Goal: Contribute content: Contribute content

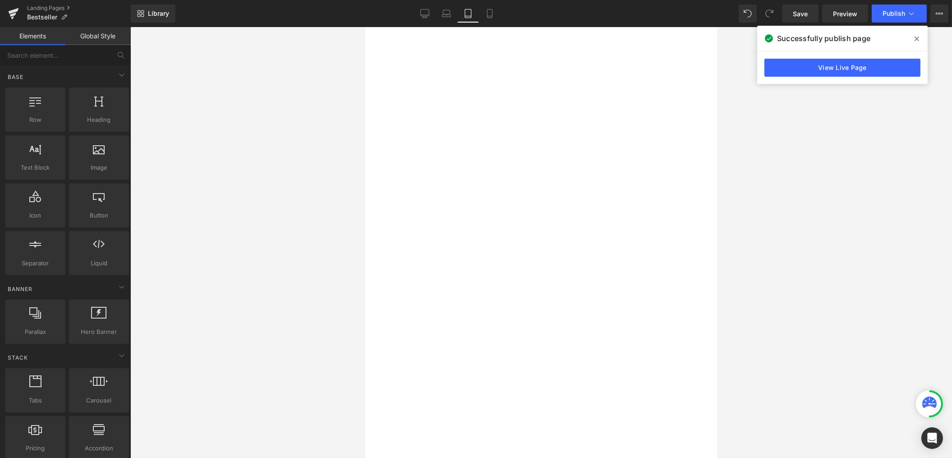
select select "Weiß"
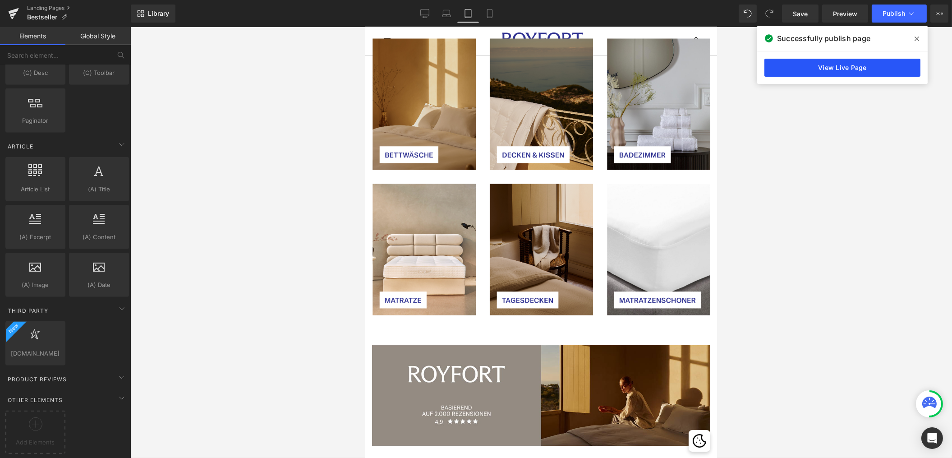
scroll to position [2634, 0]
drag, startPoint x: 875, startPoint y: 69, endPoint x: 862, endPoint y: 70, distance: 13.6
click at [875, 69] on link "View Live Page" at bounding box center [842, 68] width 156 height 18
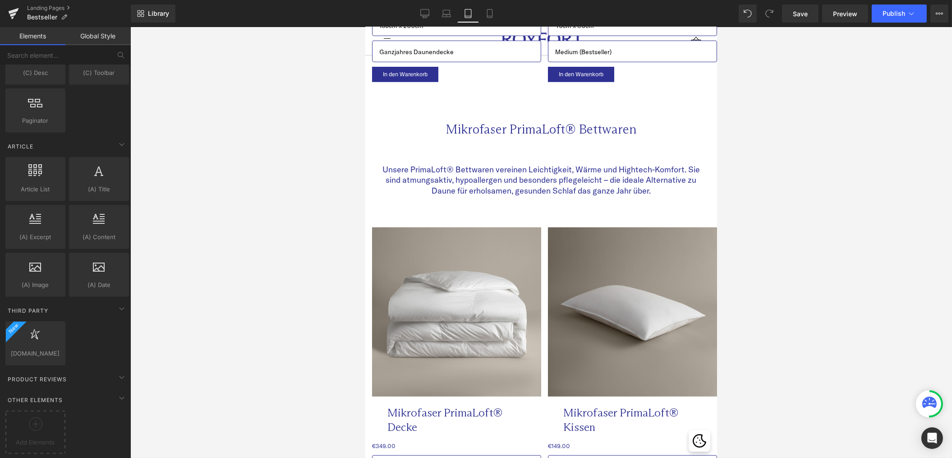
scroll to position [2100, 0]
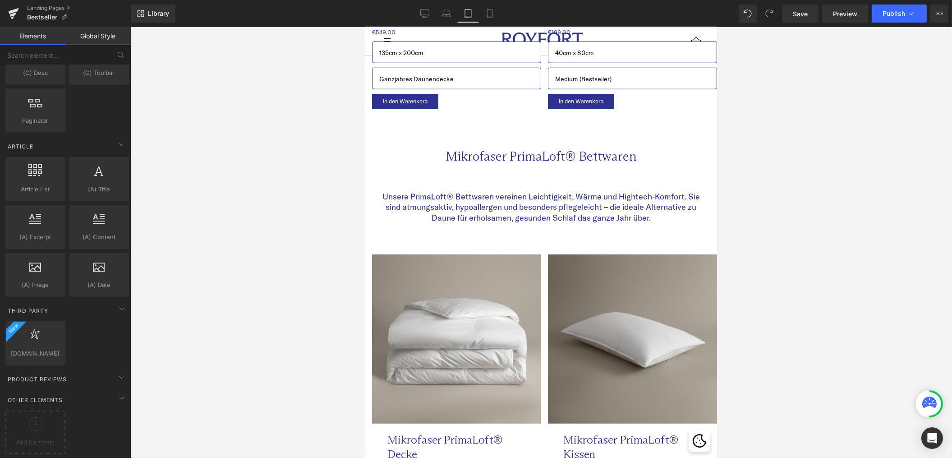
click at [437, 184] on div "Unsere PrimaLoft® Bettwaren vereinen Leichtigkeit, Wärme und Hightech-Komfort. …" at bounding box center [541, 209] width 338 height 54
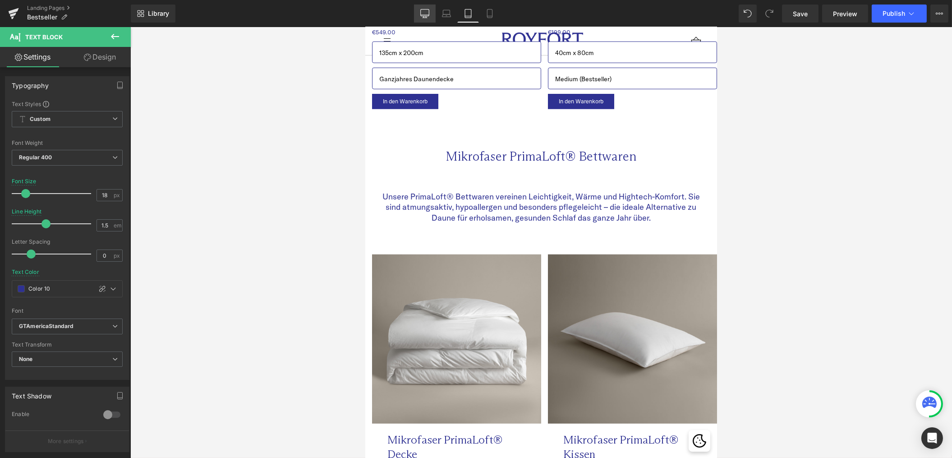
drag, startPoint x: 420, startPoint y: 11, endPoint x: 432, endPoint y: 23, distance: 17.2
click at [420, 11] on link "Desktop" at bounding box center [425, 14] width 22 height 18
type input "20"
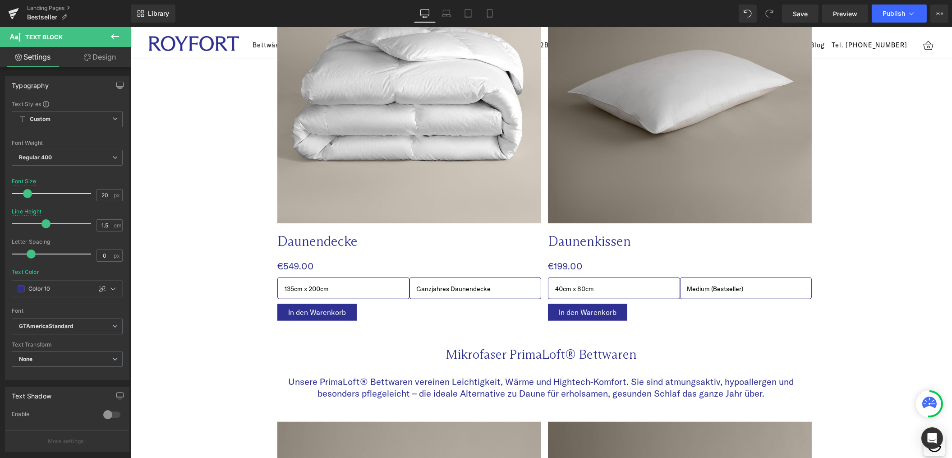
scroll to position [2281, 0]
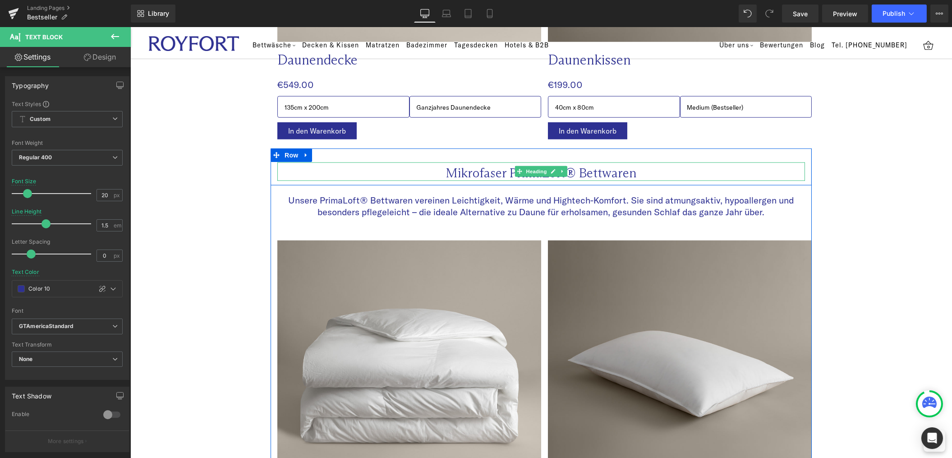
click at [452, 166] on h2 "Mikrofaser PrimaLoft® Bettwaren" at bounding box center [541, 173] width 528 height 15
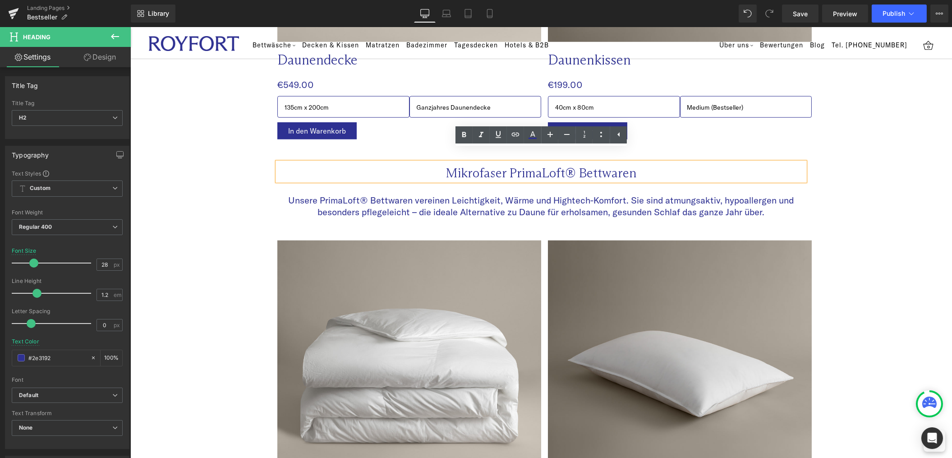
click at [452, 166] on h2 "Mikrofaser PrimaLoft® Bettwaren" at bounding box center [541, 173] width 528 height 15
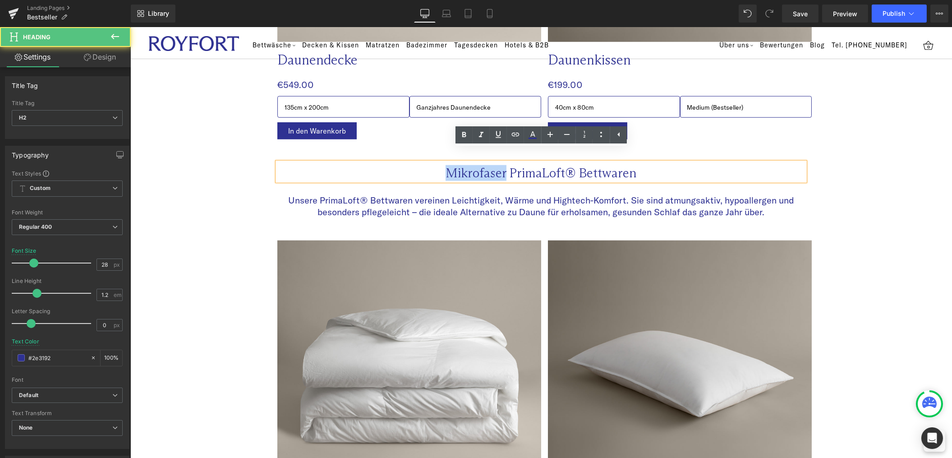
click at [452, 166] on h2 "Mikrofaser PrimaLoft® Bettwaren" at bounding box center [541, 173] width 528 height 15
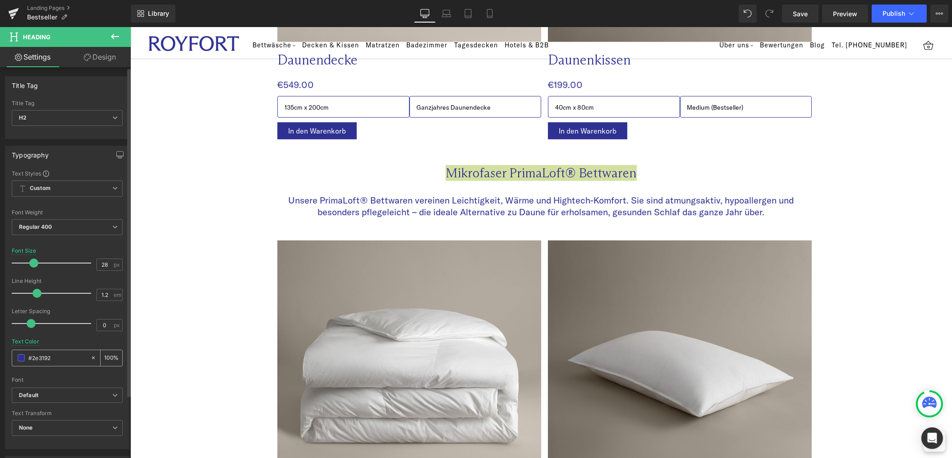
click at [21, 358] on span at bounding box center [21, 357] width 7 height 7
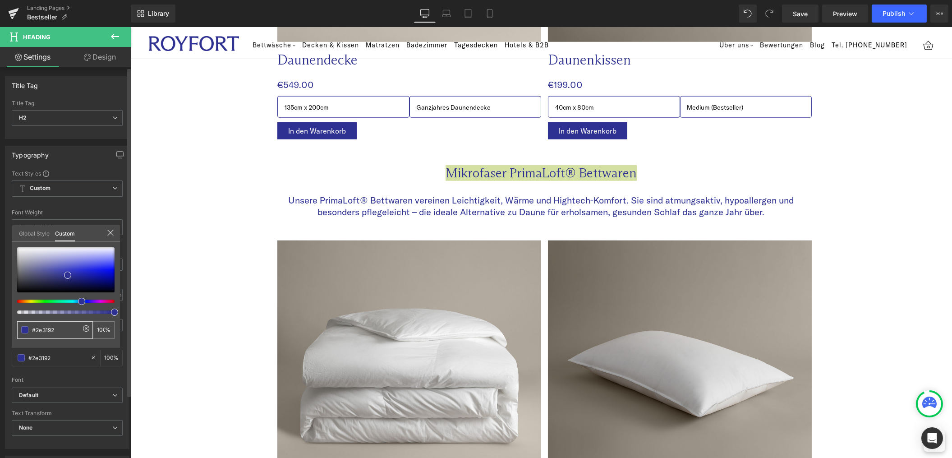
click at [58, 331] on input "#2e3192" at bounding box center [56, 329] width 48 height 9
click at [28, 329] on span at bounding box center [24, 329] width 7 height 7
click at [30, 232] on link "Global Style" at bounding box center [34, 232] width 31 height 15
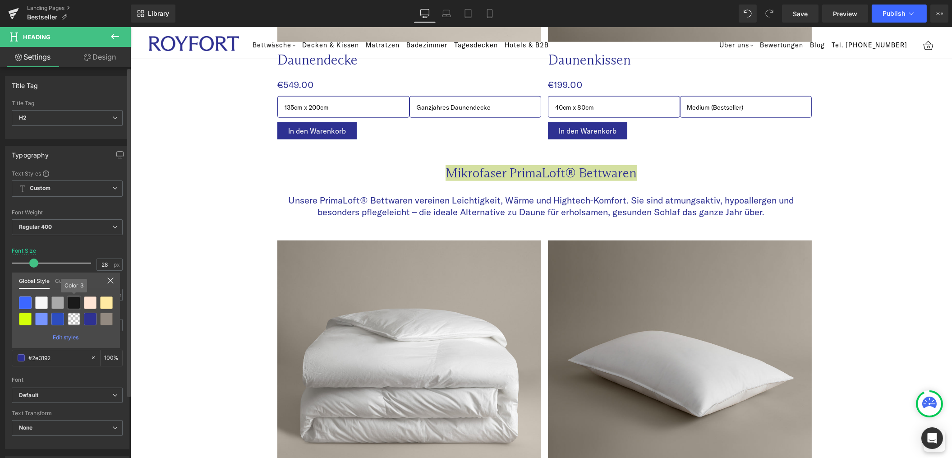
click at [73, 305] on div at bounding box center [74, 302] width 13 height 13
type input "Color 3"
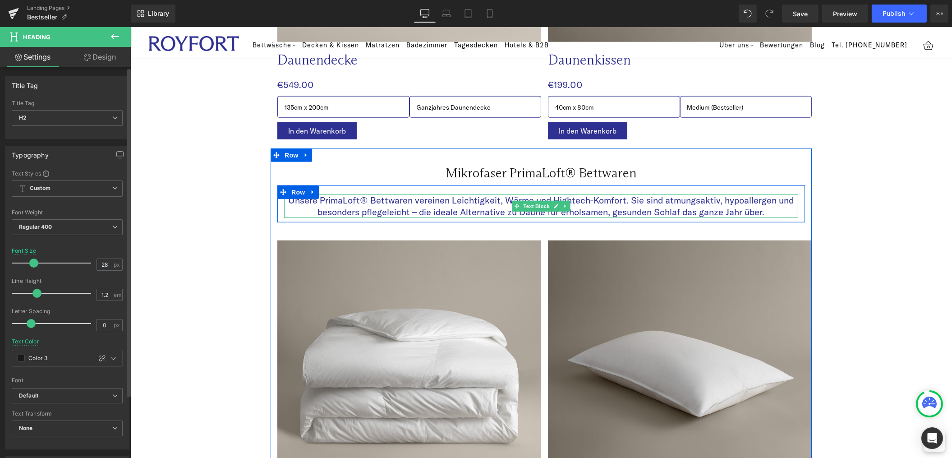
click at [475, 194] on p "Unsere PrimaLoft® Bettwaren vereinen Leichtigkeit, Wärme und Hightech-Komfort. …" at bounding box center [541, 205] width 514 height 23
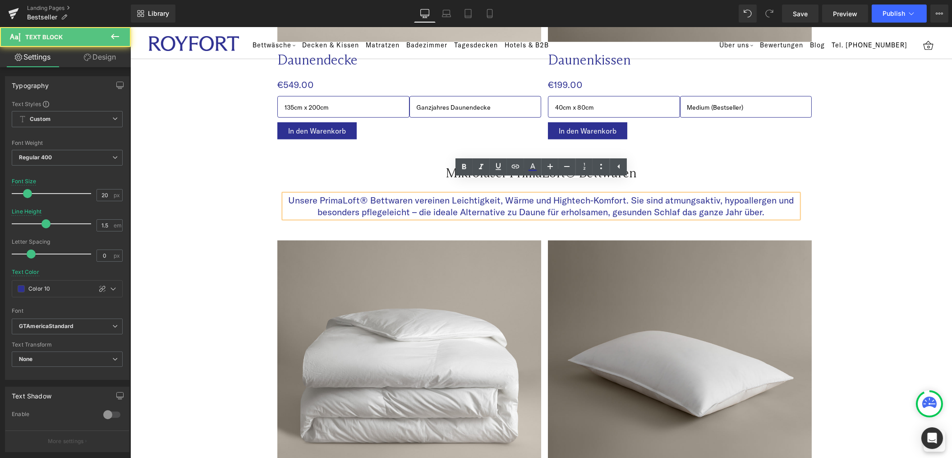
click at [475, 194] on p "Unsere PrimaLoft® Bettwaren vereinen Leichtigkeit, Wärme und Hightech-Komfort. …" at bounding box center [541, 205] width 514 height 23
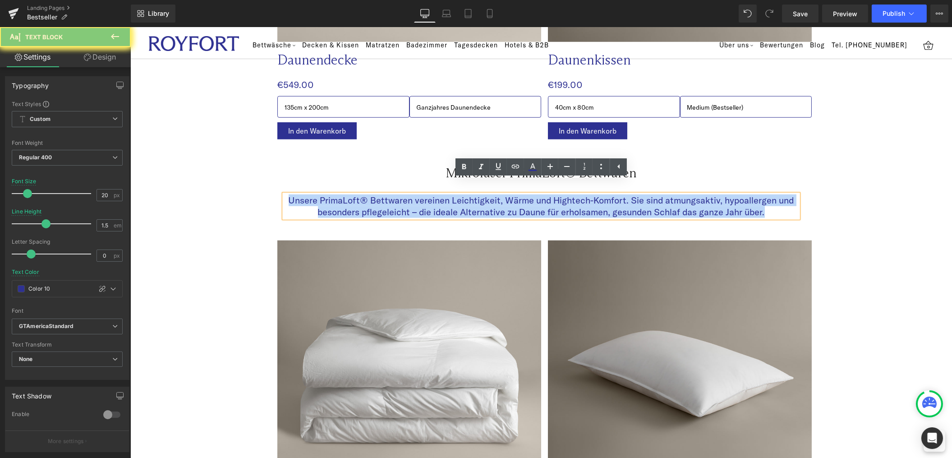
click at [475, 194] on p "Unsere PrimaLoft® Bettwaren vereinen Leichtigkeit, Wärme und Hightech-Komfort. …" at bounding box center [541, 205] width 514 height 23
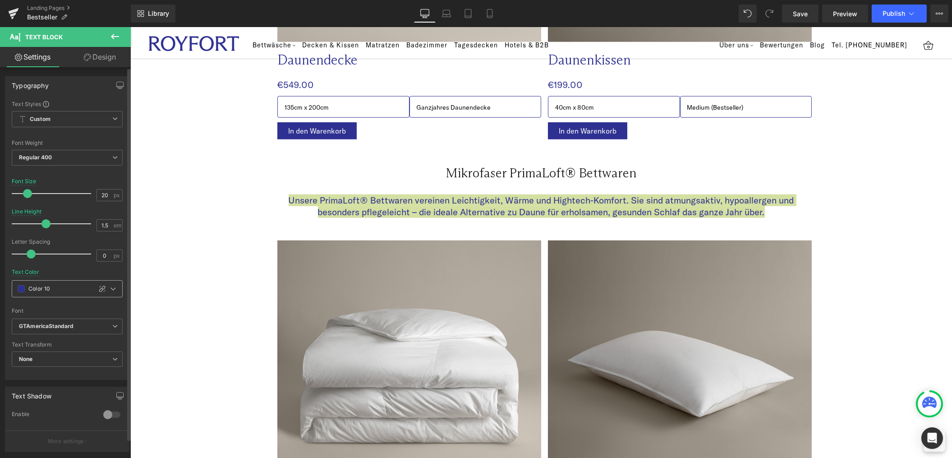
click at [21, 290] on span at bounding box center [21, 288] width 7 height 7
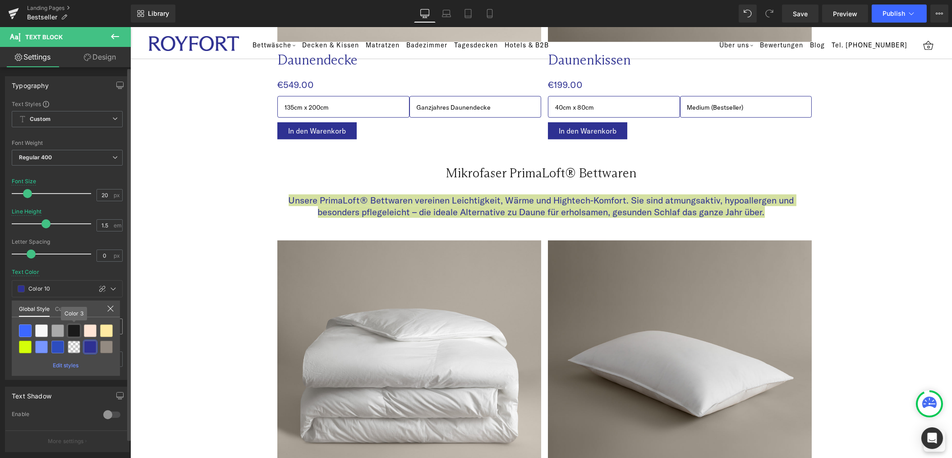
click at [73, 332] on div at bounding box center [74, 330] width 13 height 13
type input "Color 3"
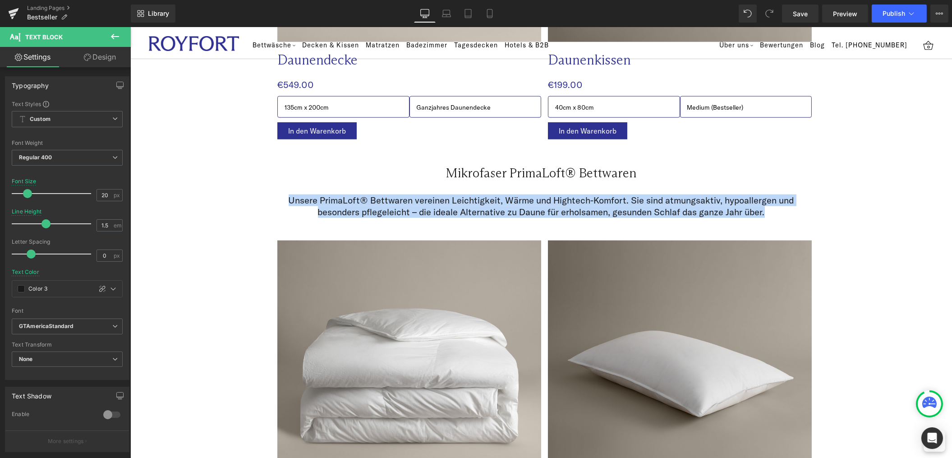
drag, startPoint x: 878, startPoint y: 172, endPoint x: 869, endPoint y: 162, distance: 13.4
click at [877, 172] on div "Mikrofaser PrimaLoft® Bettwaren Heading Row Unsere PrimaLoft® Bettwaren vereine…" at bounding box center [541, 187] width 822 height 78
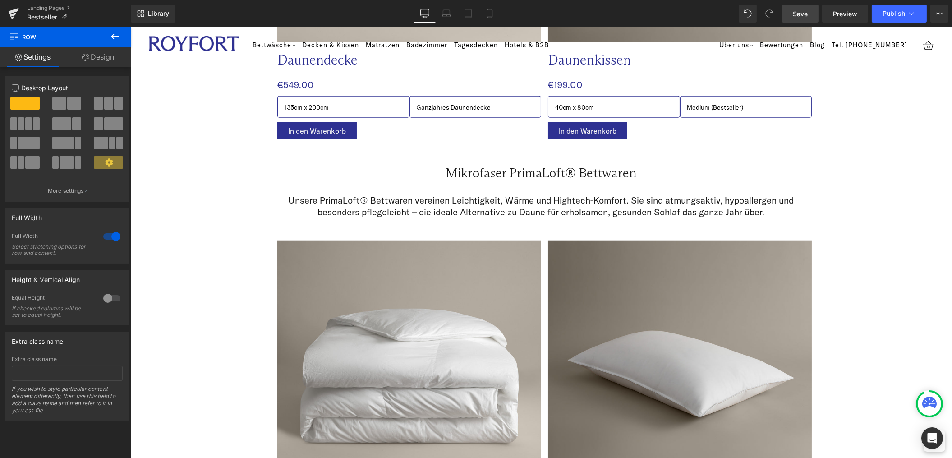
click at [791, 16] on link "Save" at bounding box center [800, 14] width 37 height 18
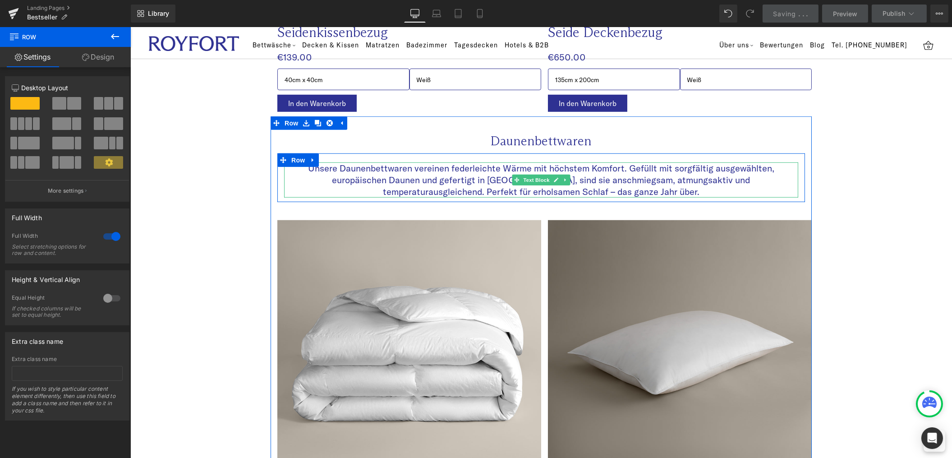
click at [571, 169] on p "Unsere Daunenbettwaren vereinen federleichte Wärme mit höchstem Komfort. Gefüll…" at bounding box center [541, 179] width 514 height 35
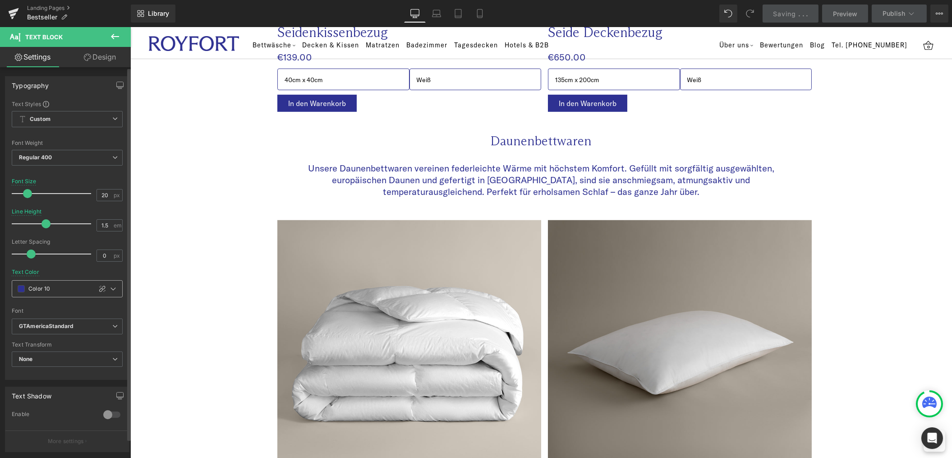
click at [20, 289] on span at bounding box center [21, 288] width 7 height 7
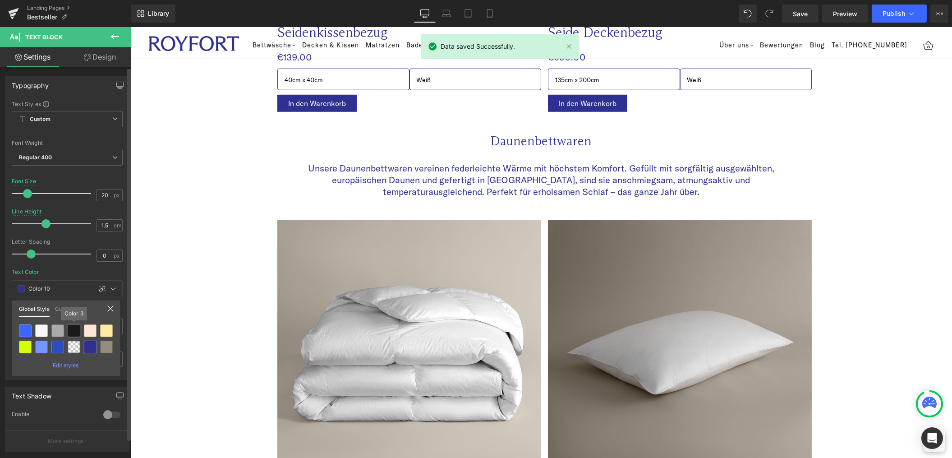
click at [71, 328] on div at bounding box center [74, 330] width 13 height 13
type input "Color 3"
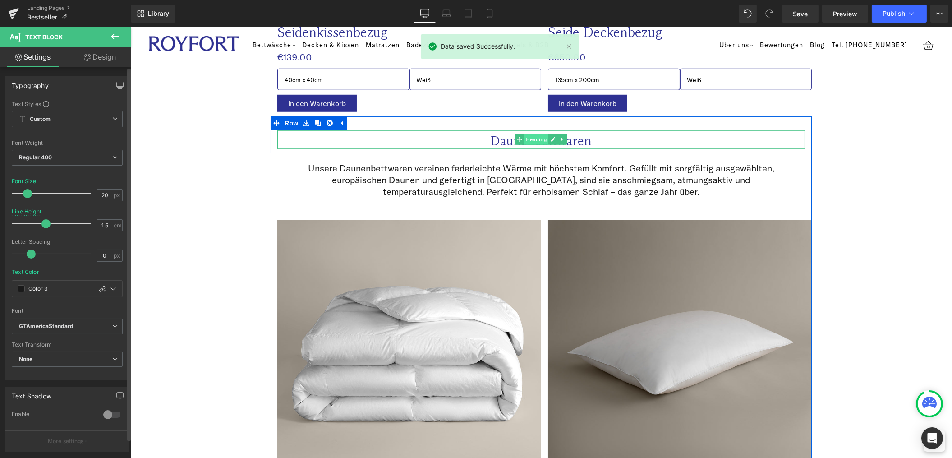
click at [527, 134] on span "Heading" at bounding box center [536, 139] width 24 height 11
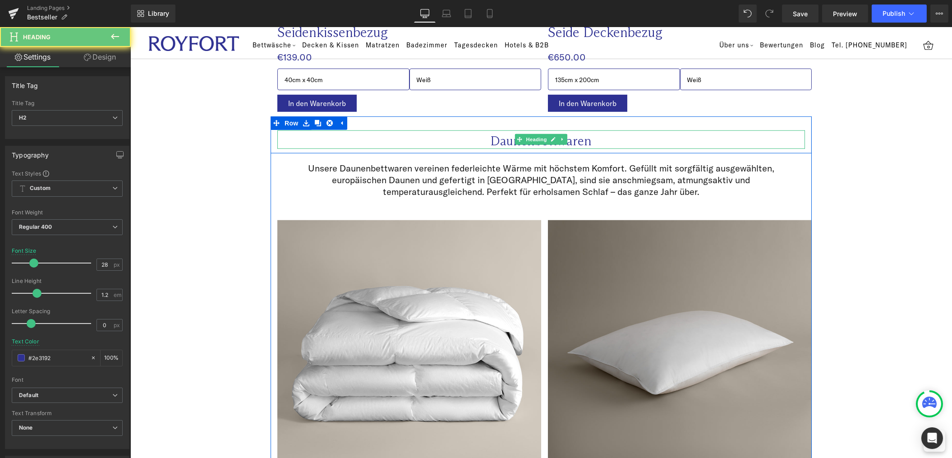
click at [494, 133] on h2 "Daunenbettwaren" at bounding box center [541, 140] width 528 height 15
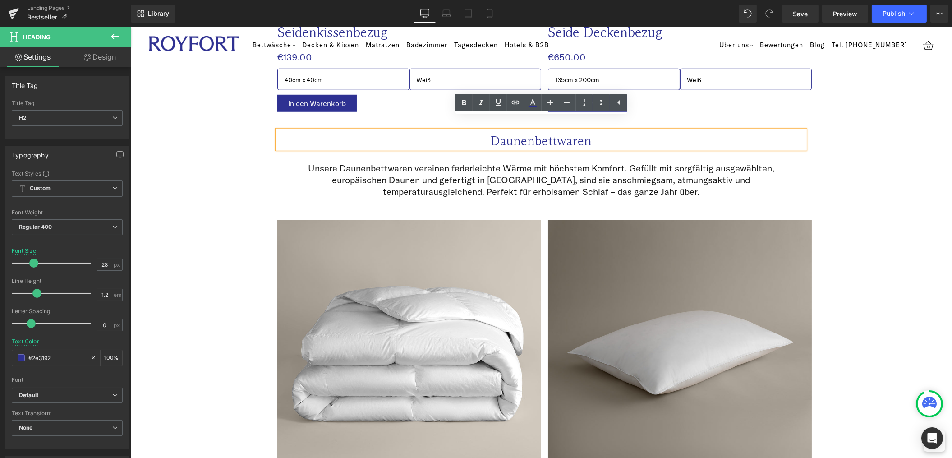
click at [494, 133] on h2 "Daunenbettwaren" at bounding box center [541, 140] width 528 height 15
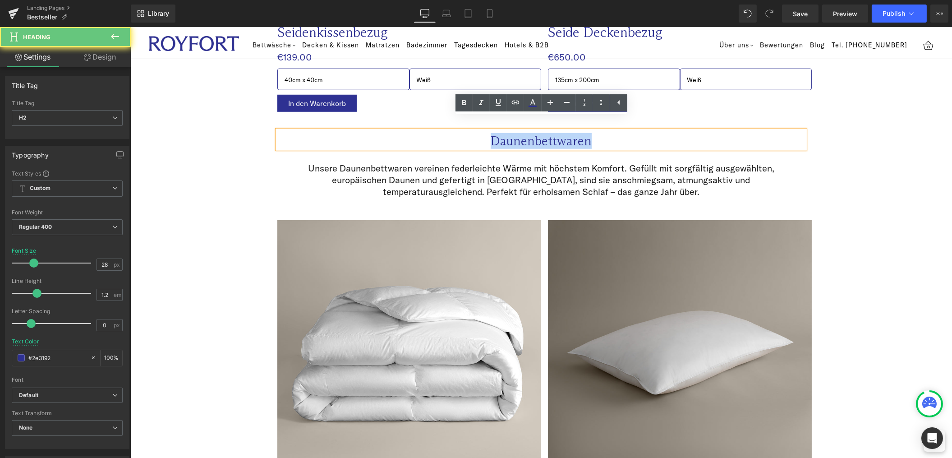
click at [494, 133] on h2 "Daunenbettwaren" at bounding box center [541, 140] width 528 height 15
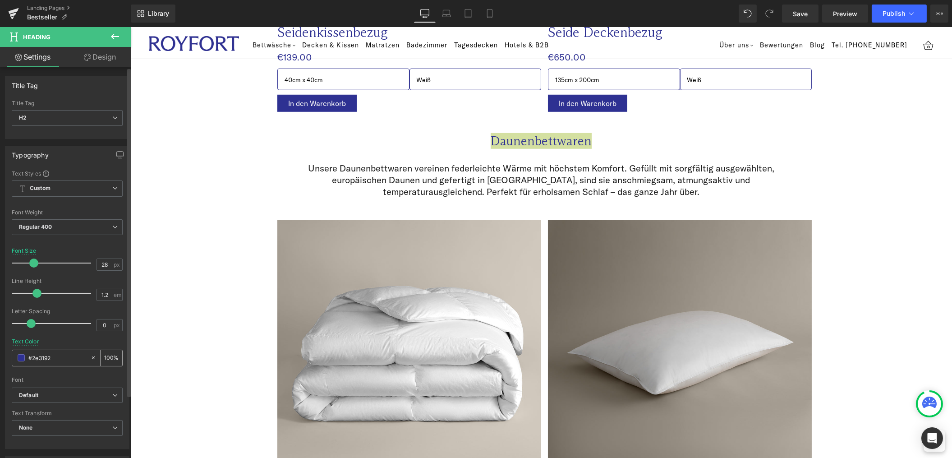
click at [20, 361] on span at bounding box center [21, 357] width 7 height 7
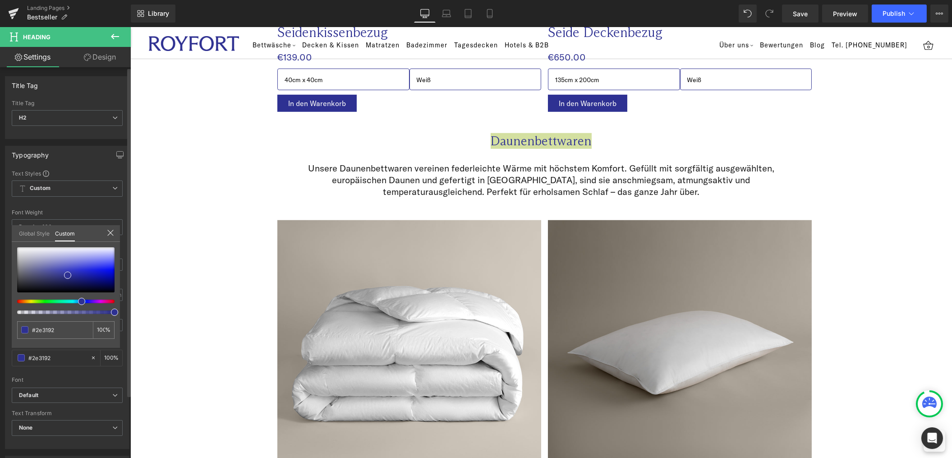
click at [41, 232] on link "Global Style" at bounding box center [34, 232] width 31 height 15
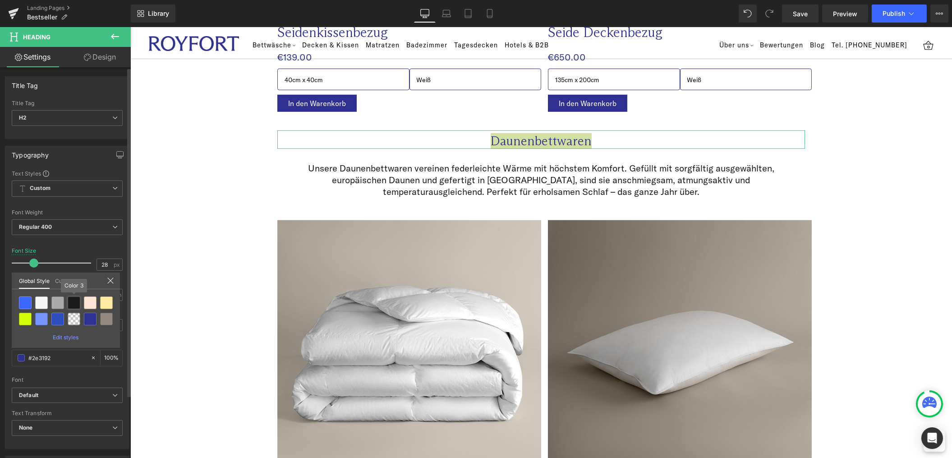
click at [73, 304] on div at bounding box center [74, 302] width 13 height 13
type input "Color 3"
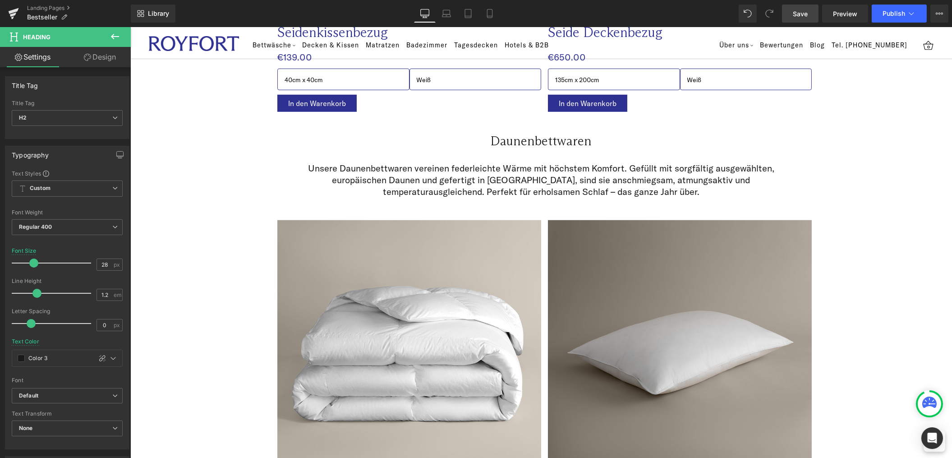
drag, startPoint x: 797, startPoint y: 18, endPoint x: 800, endPoint y: 24, distance: 7.1
click at [798, 18] on span "Save" at bounding box center [800, 13] width 15 height 9
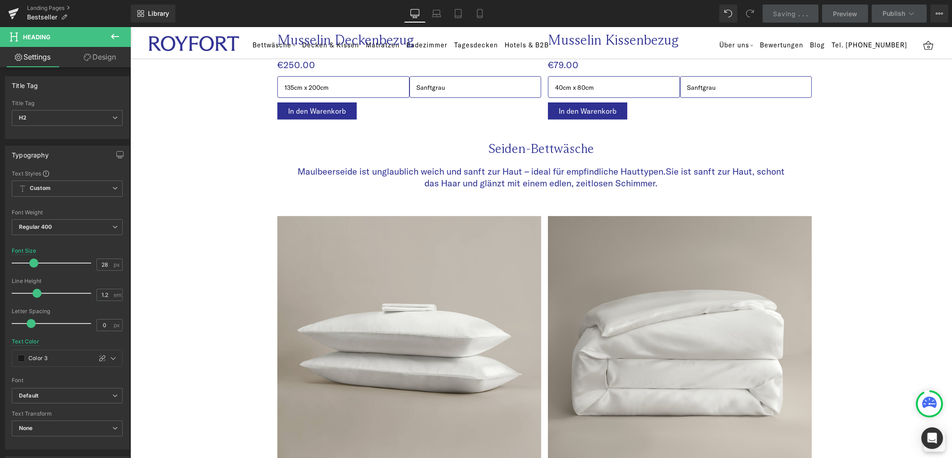
scroll to position [1367, 0]
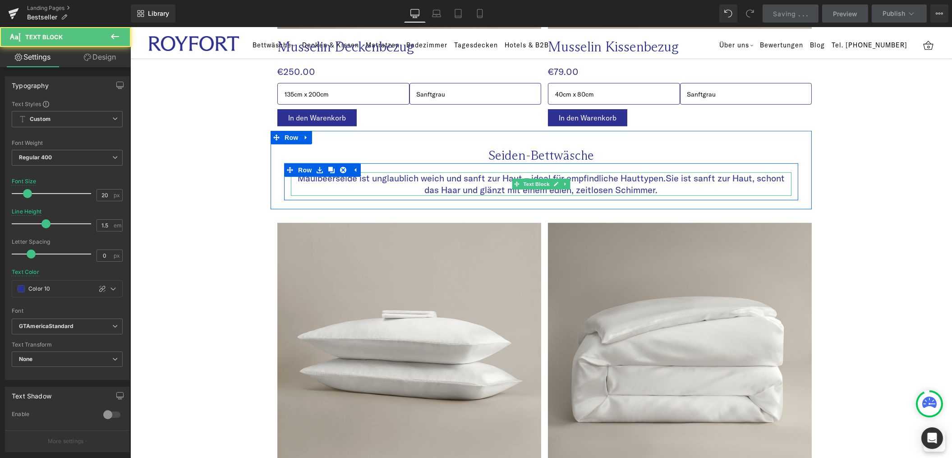
click at [507, 172] on p "Maulbeerseide ist unglaublich weich und sanft zur Haut – ideal für empfindliche…" at bounding box center [540, 183] width 501 height 23
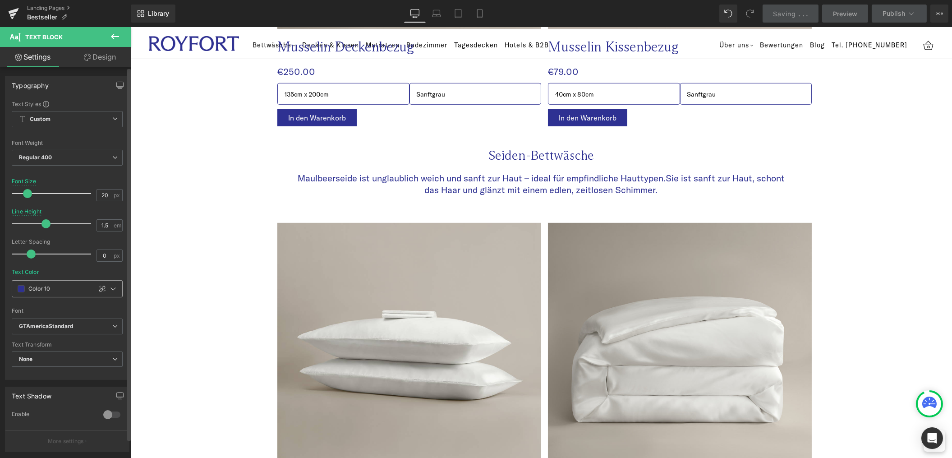
click at [23, 285] on span at bounding box center [21, 288] width 7 height 7
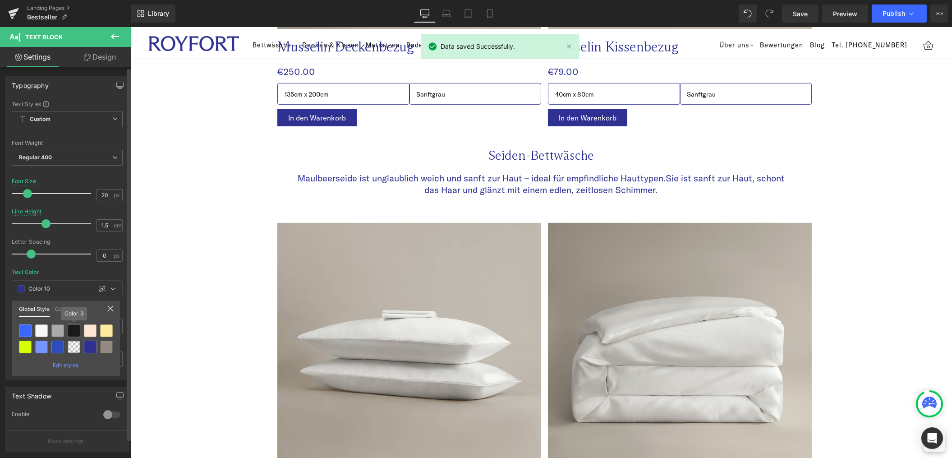
click at [74, 336] on div at bounding box center [74, 330] width 13 height 13
type input "Color 3"
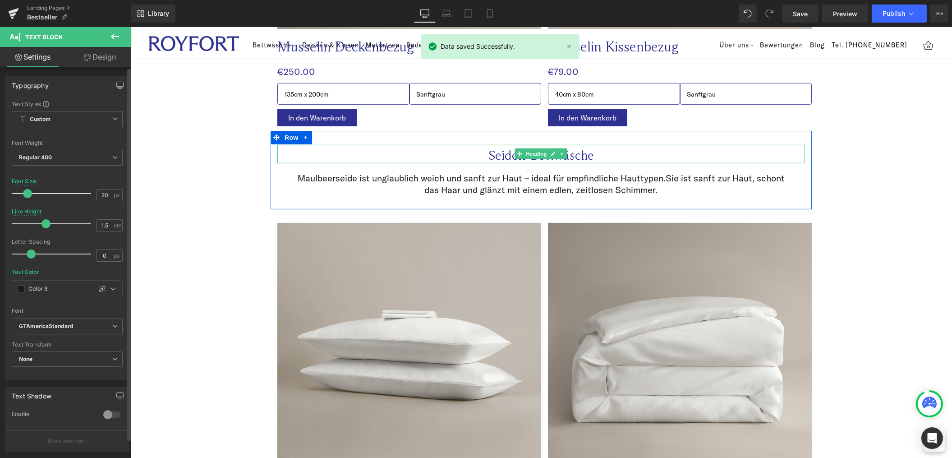
click at [496, 148] on h2 "Seiden-Bettwäsche" at bounding box center [541, 155] width 528 height 15
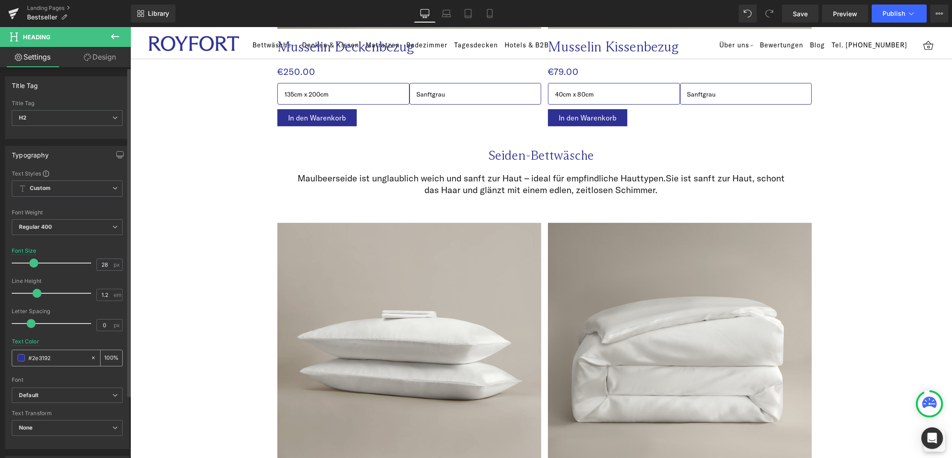
click at [18, 360] on span at bounding box center [21, 357] width 7 height 7
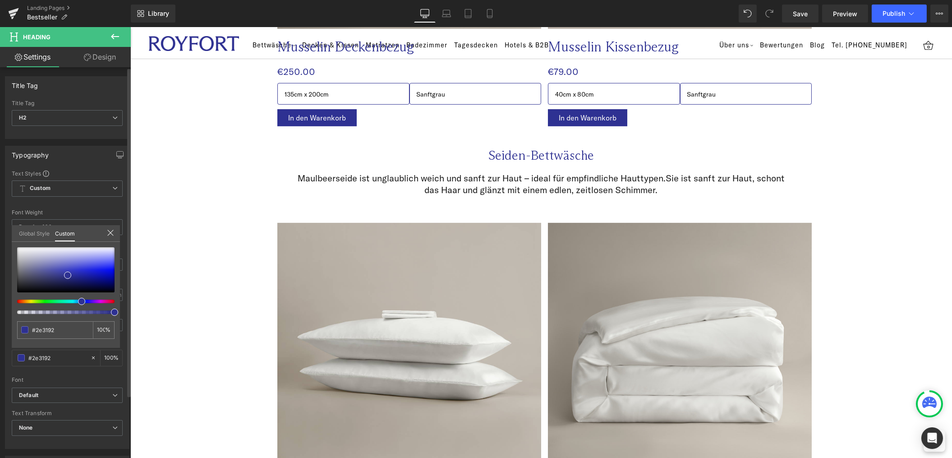
click at [40, 230] on link "Global Style" at bounding box center [34, 232] width 31 height 15
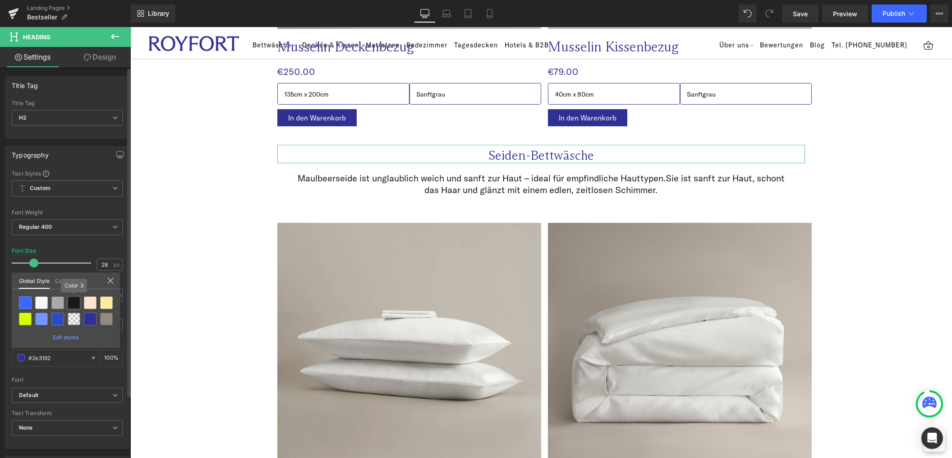
click at [72, 305] on div at bounding box center [74, 302] width 13 height 13
type input "Color 3"
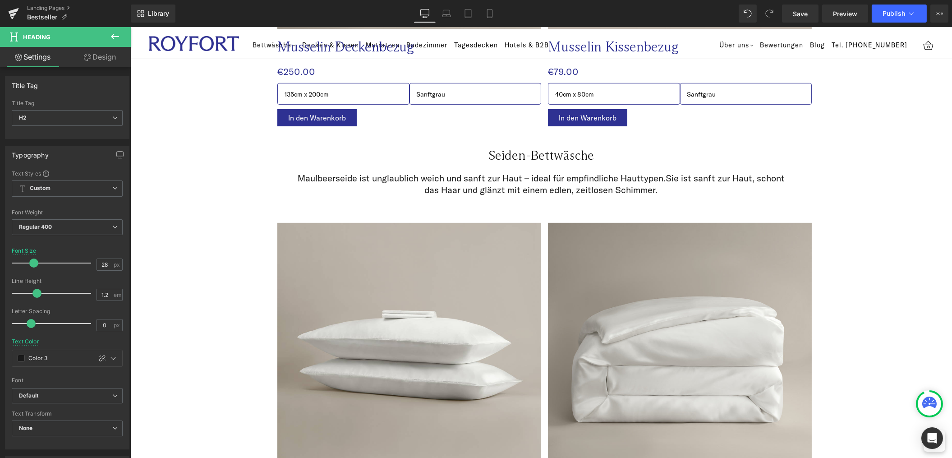
click at [797, 23] on div "Library Desktop Desktop Laptop Tablet Mobile Save Preview Publish Scheduled Vie…" at bounding box center [541, 13] width 821 height 27
click at [797, 21] on link "Save" at bounding box center [800, 14] width 37 height 18
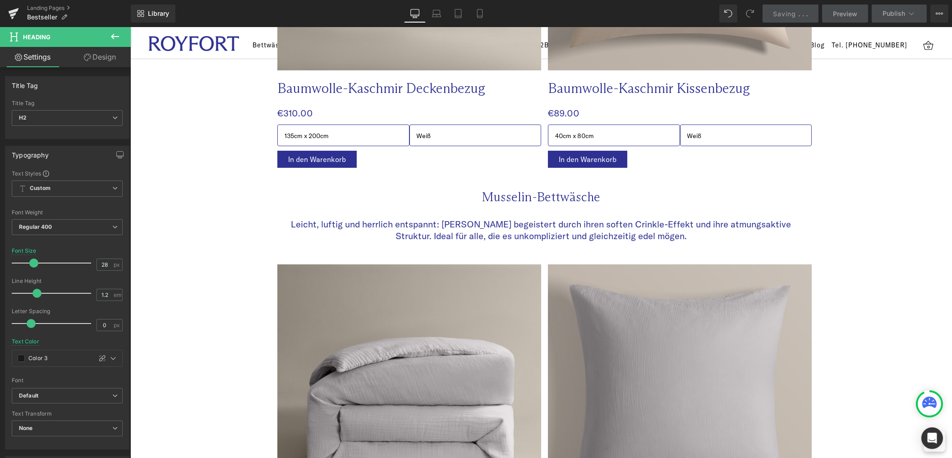
click at [546, 218] on p "Leicht, luftig und herrlich entspannt: [PERSON_NAME] begeistert durch ihren sof…" at bounding box center [541, 229] width 514 height 23
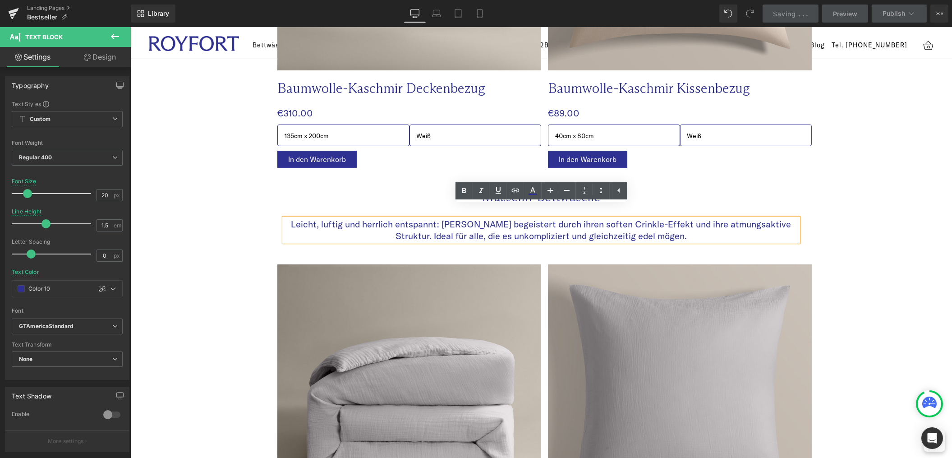
click at [368, 218] on p "Leicht, luftig und herrlich entspannt: [PERSON_NAME] begeistert durch ihren sof…" at bounding box center [541, 229] width 514 height 23
click at [369, 218] on p "Leicht, luftig und herrlich entspannt: [PERSON_NAME] begeistert durch ihren sof…" at bounding box center [541, 229] width 514 height 23
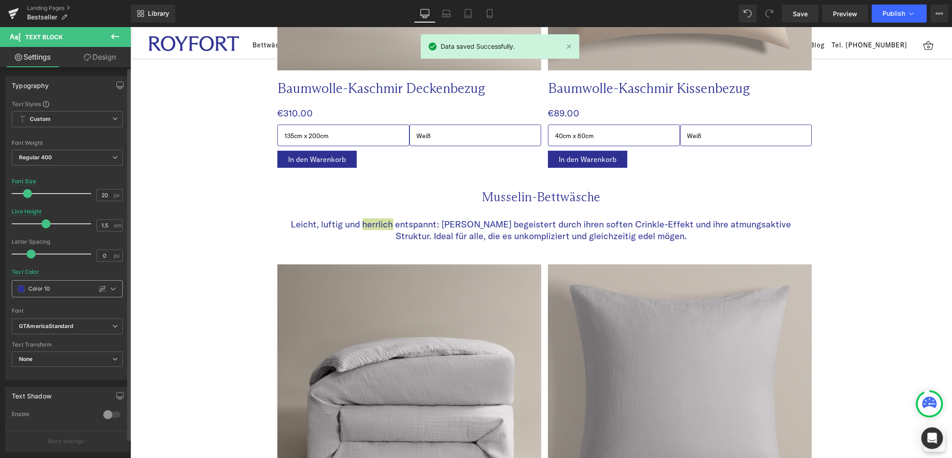
click at [23, 287] on span at bounding box center [21, 288] width 7 height 7
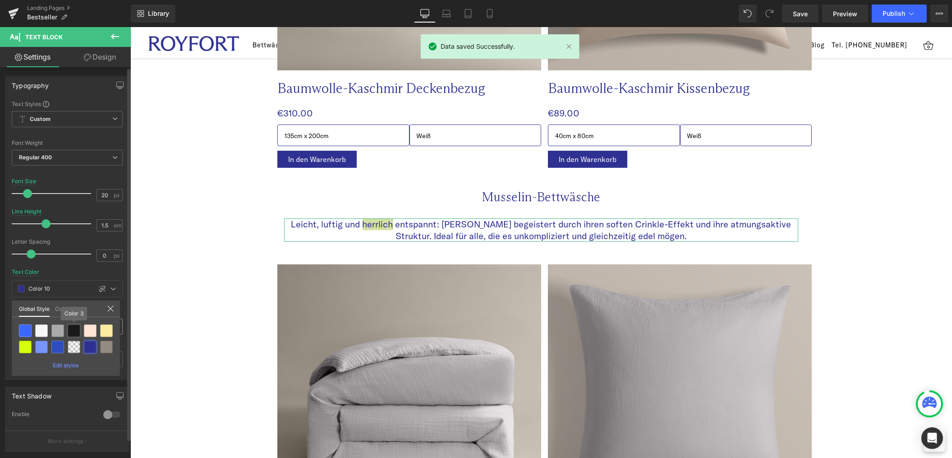
click at [74, 331] on div at bounding box center [74, 330] width 13 height 13
type input "Color 3"
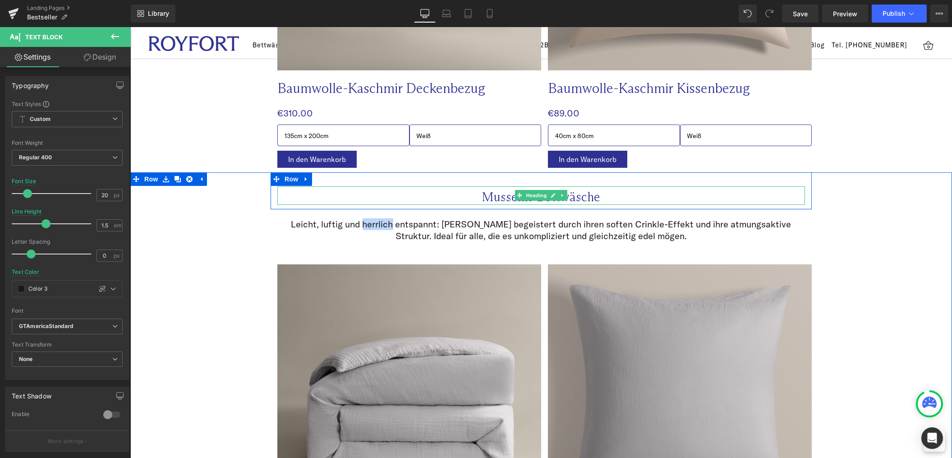
click at [488, 189] on h2 "Musselin-Bettwäsche" at bounding box center [541, 196] width 528 height 15
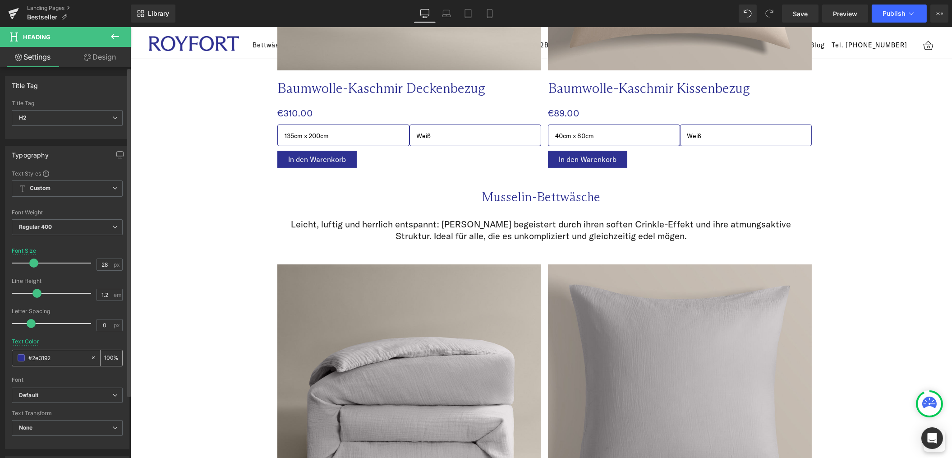
click at [19, 365] on div "#2e3192" at bounding box center [51, 358] width 78 height 16
click at [20, 363] on div "#2e3192" at bounding box center [51, 358] width 78 height 16
click at [21, 356] on span at bounding box center [21, 357] width 7 height 7
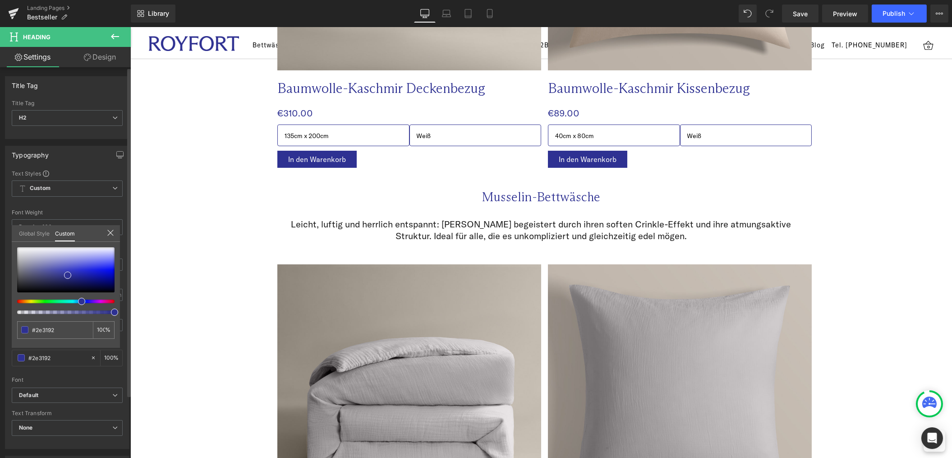
click at [29, 228] on link "Global Style" at bounding box center [34, 232] width 31 height 15
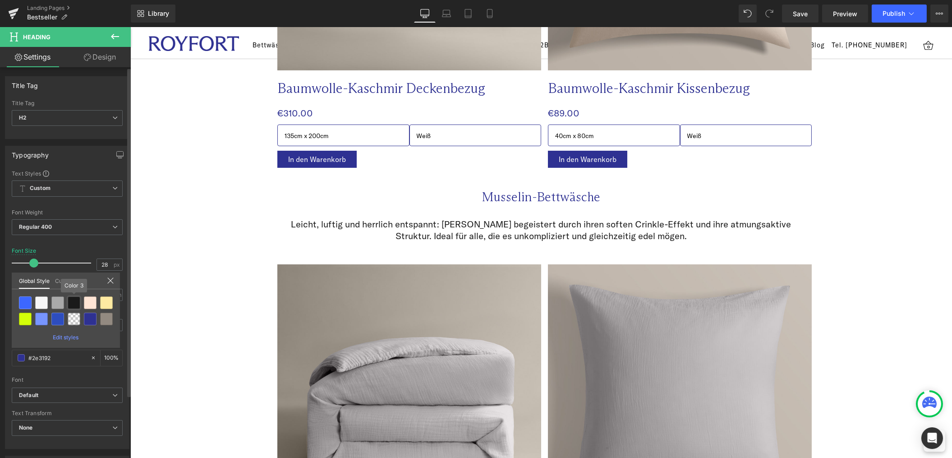
drag, startPoint x: 73, startPoint y: 303, endPoint x: 120, endPoint y: 279, distance: 52.8
click at [73, 303] on div at bounding box center [74, 302] width 13 height 13
type input "Color 3"
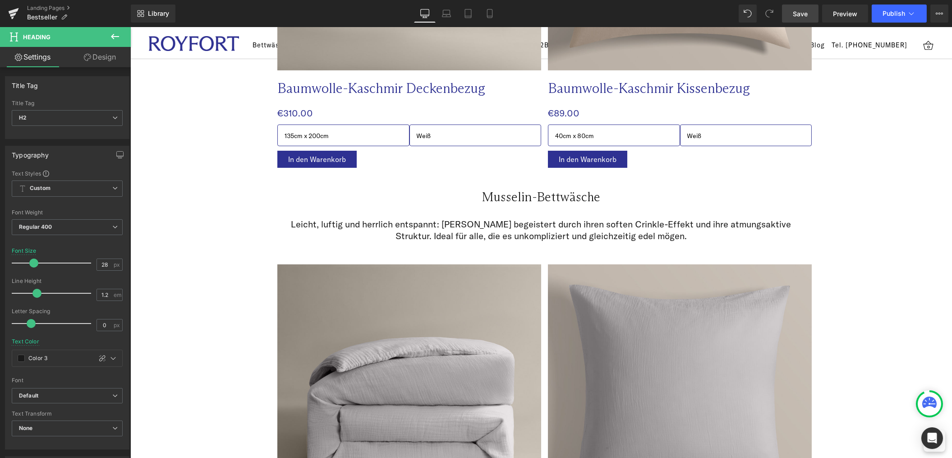
click at [796, 18] on span "Save" at bounding box center [800, 13] width 15 height 9
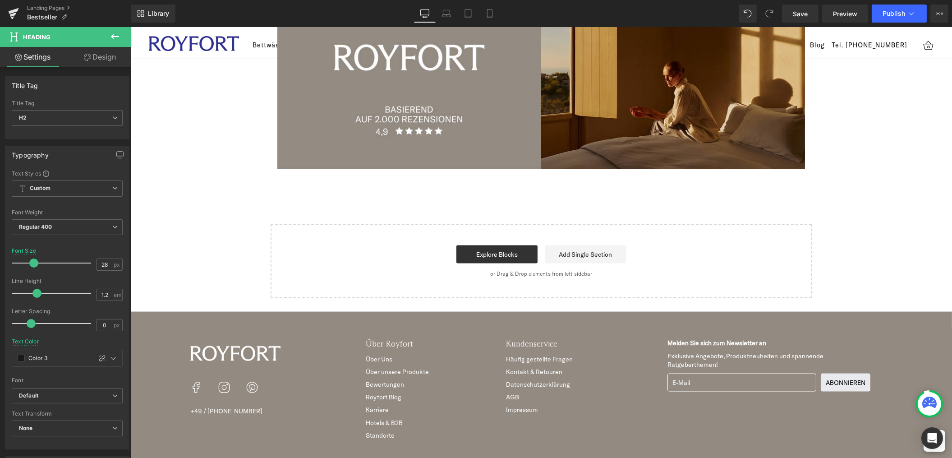
scroll to position [3378, 0]
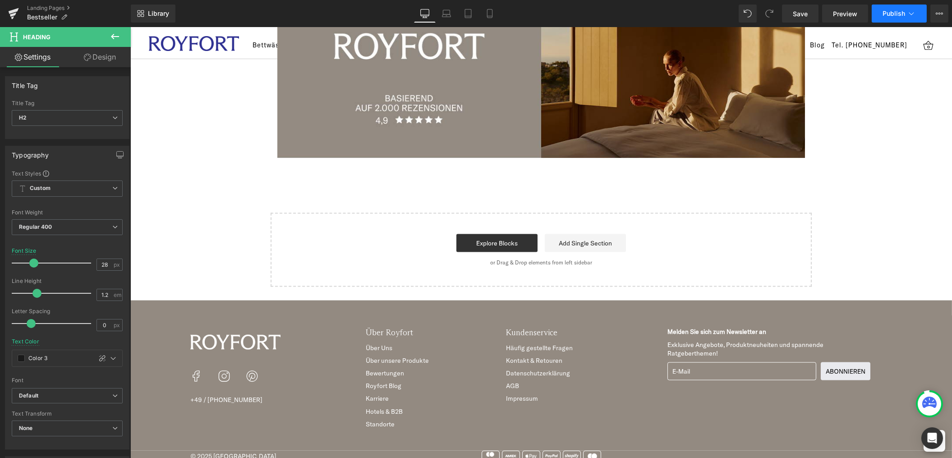
click at [883, 12] on span "Publish" at bounding box center [894, 13] width 23 height 7
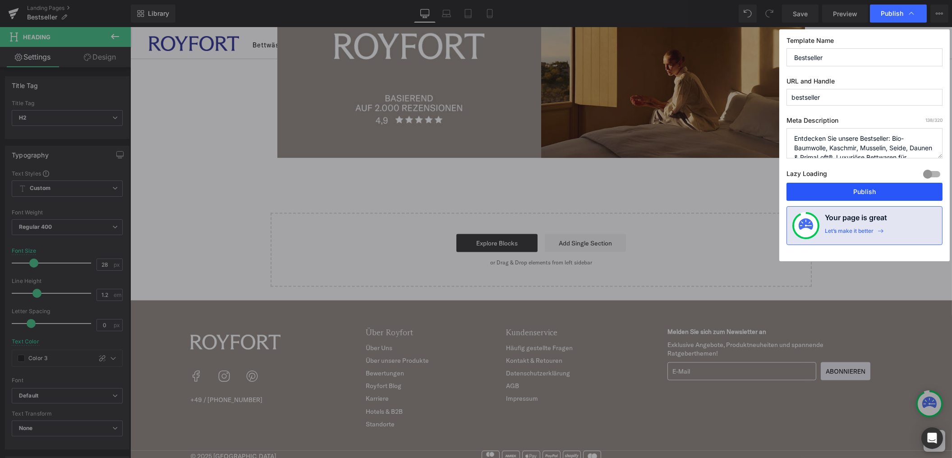
click at [820, 195] on button "Publish" at bounding box center [865, 192] width 156 height 18
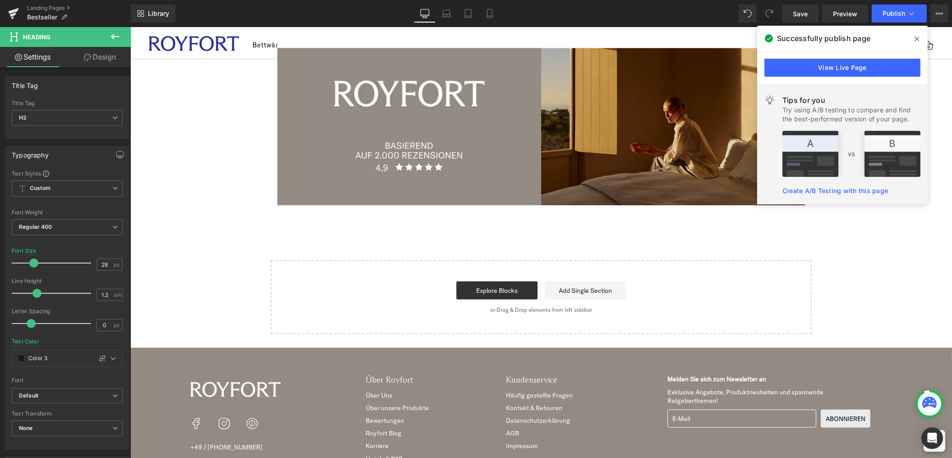
scroll to position [3285, 0]
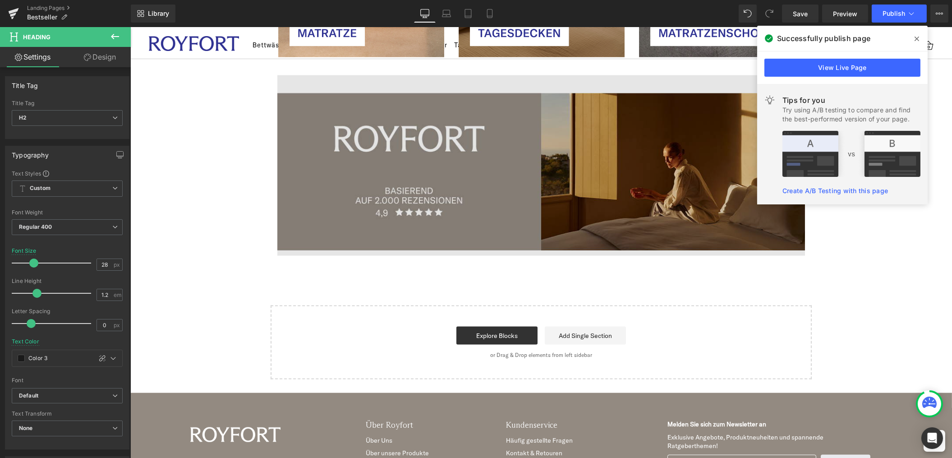
click at [387, 162] on img at bounding box center [541, 165] width 528 height 181
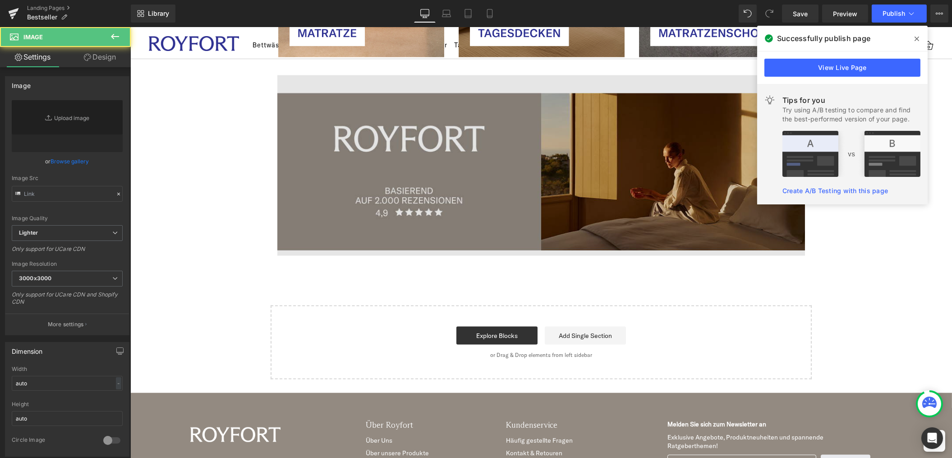
type input "[URL][DOMAIN_NAME]"
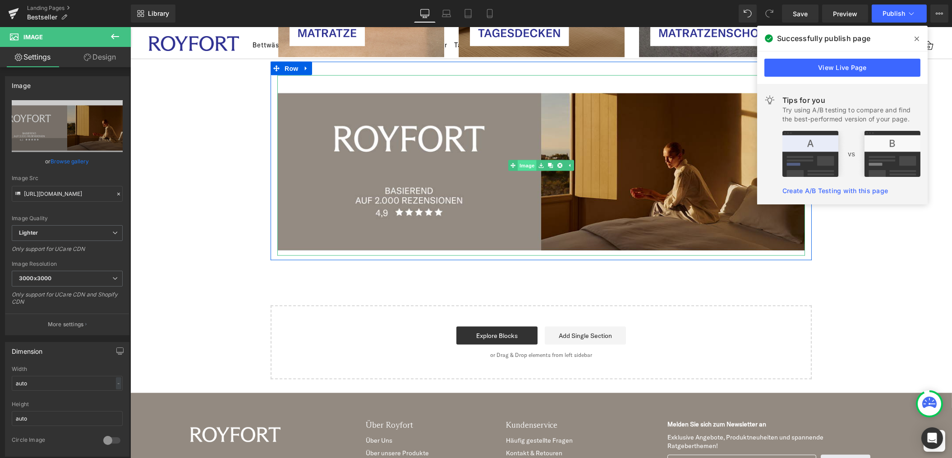
click at [525, 160] on link "Image" at bounding box center [522, 165] width 28 height 11
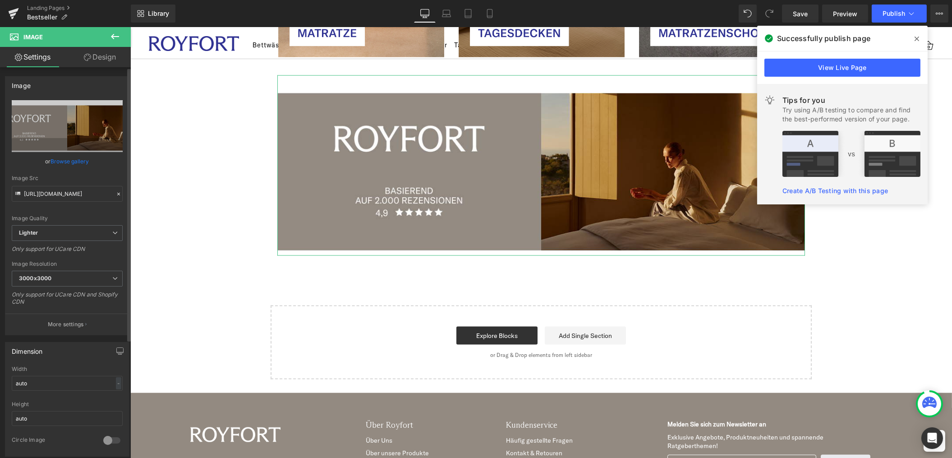
click at [70, 162] on link "Browse gallery" at bounding box center [70, 161] width 38 height 16
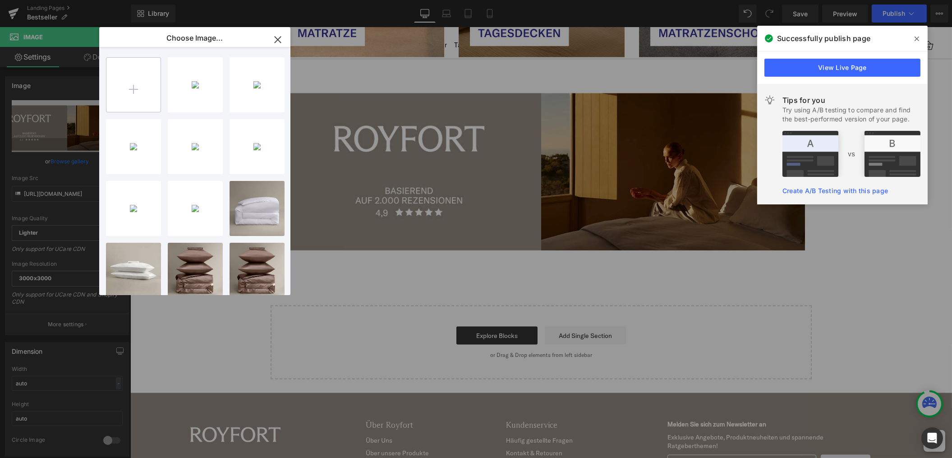
click at [133, 77] on input "file" at bounding box center [133, 85] width 54 height 54
type input "C:\fakepath\Review Block 4.png"
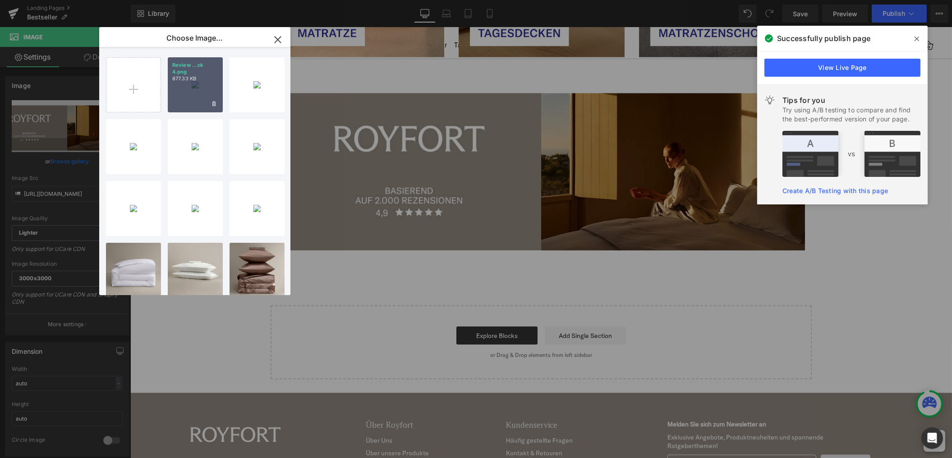
click at [191, 78] on div "Review ...ck 4.png 877.33 KB" at bounding box center [195, 84] width 55 height 55
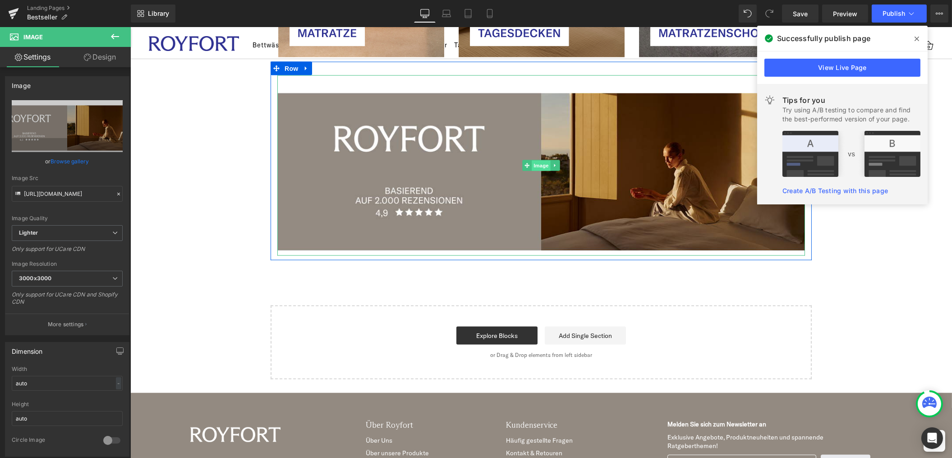
click at [539, 161] on span "Image" at bounding box center [540, 166] width 19 height 11
click at [66, 160] on link "Browse gallery" at bounding box center [70, 161] width 38 height 16
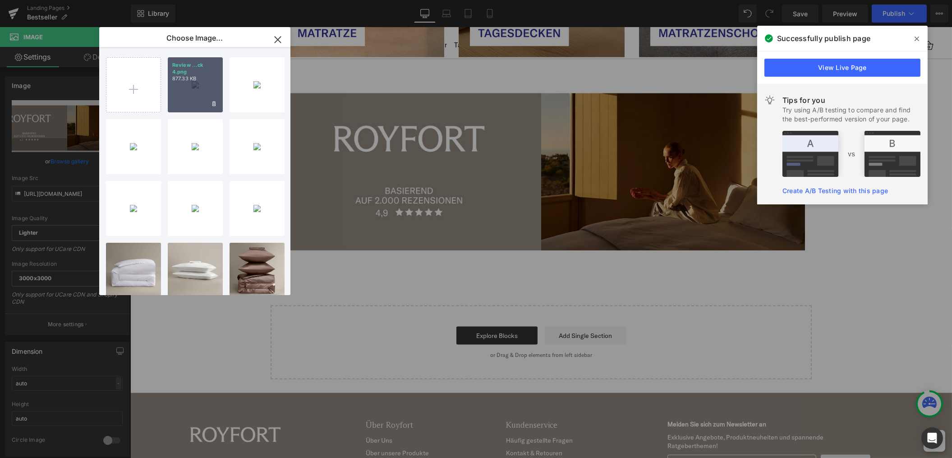
click at [193, 77] on div "Review ...ck 4.png 877.33 KB" at bounding box center [195, 84] width 55 height 55
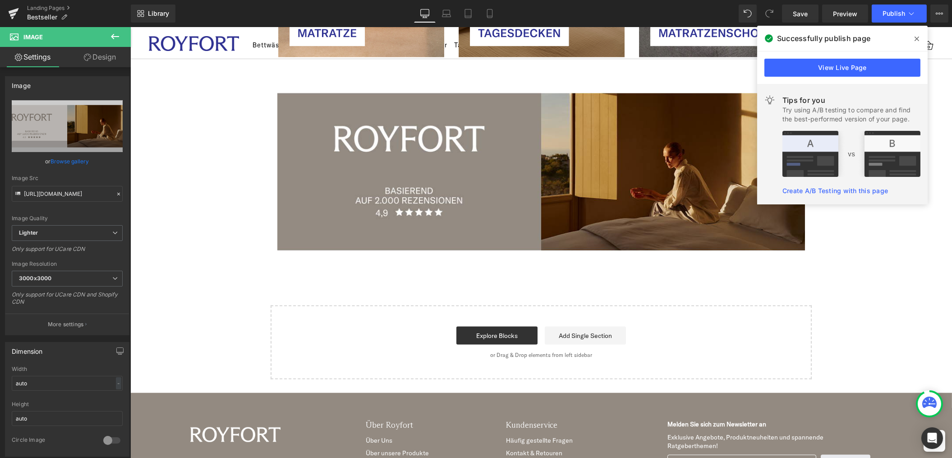
type input "[URL][DOMAIN_NAME]"
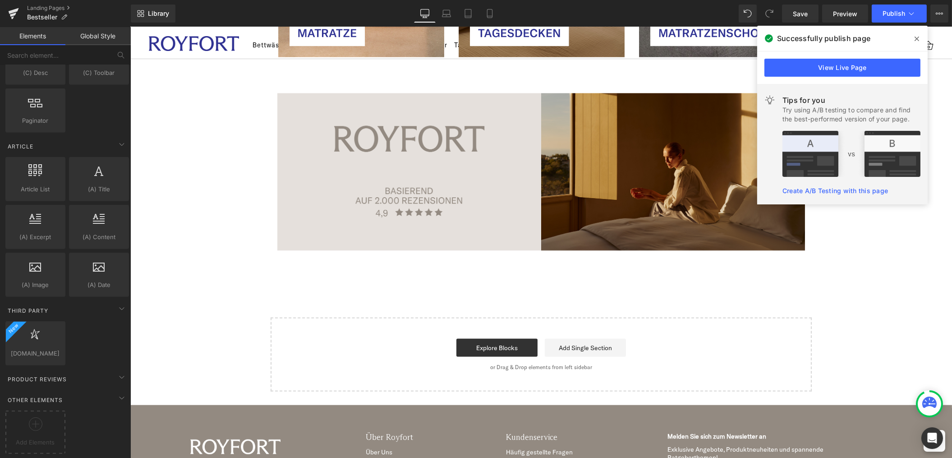
click at [915, 37] on icon at bounding box center [917, 38] width 5 height 7
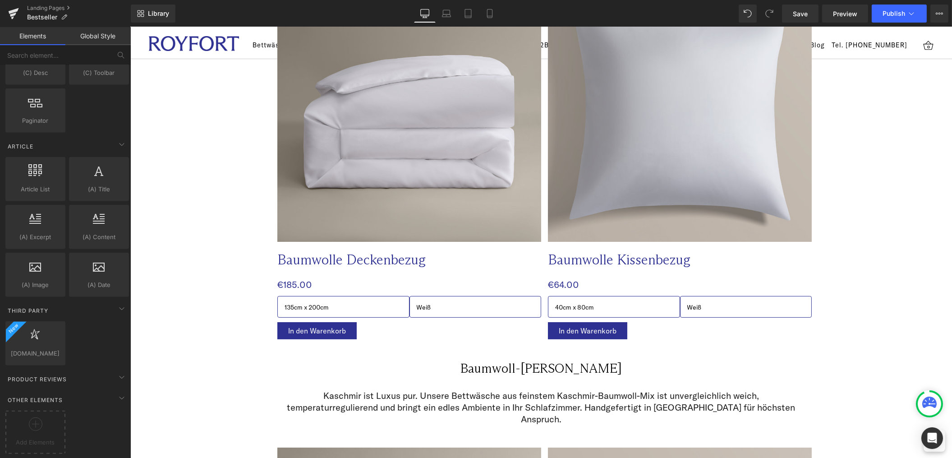
scroll to position [0, 0]
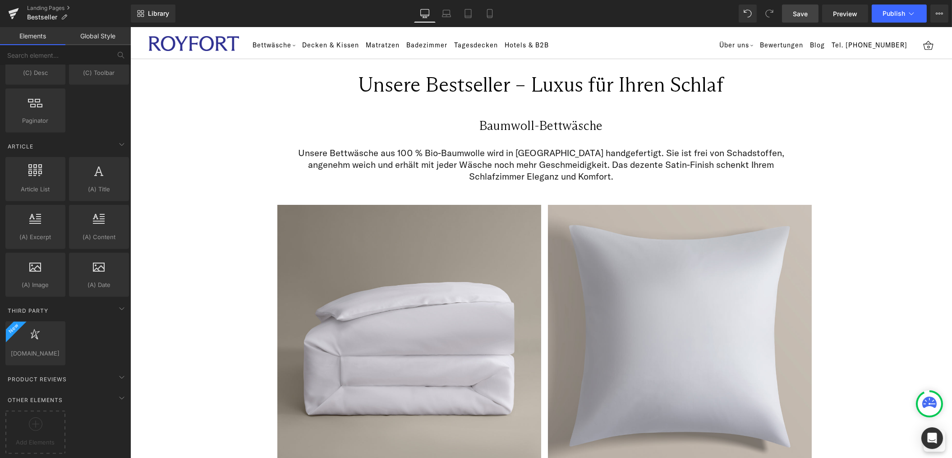
click at [792, 14] on link "Save" at bounding box center [800, 14] width 37 height 18
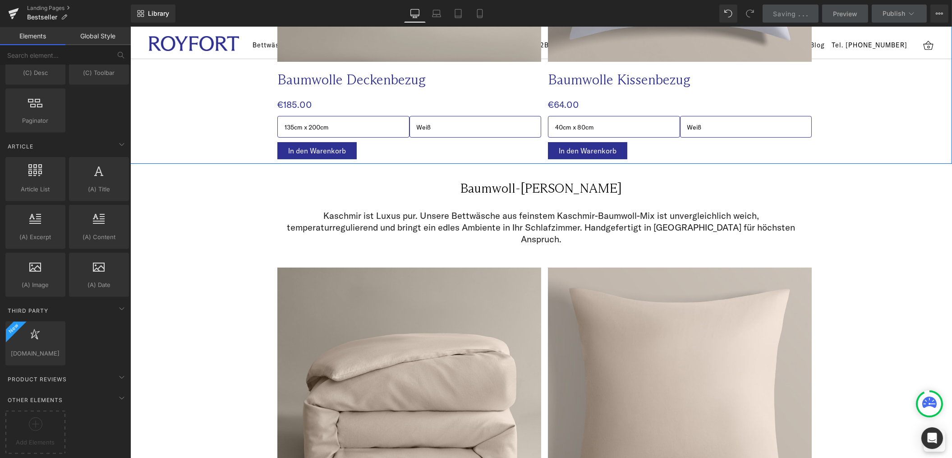
scroll to position [415, 0]
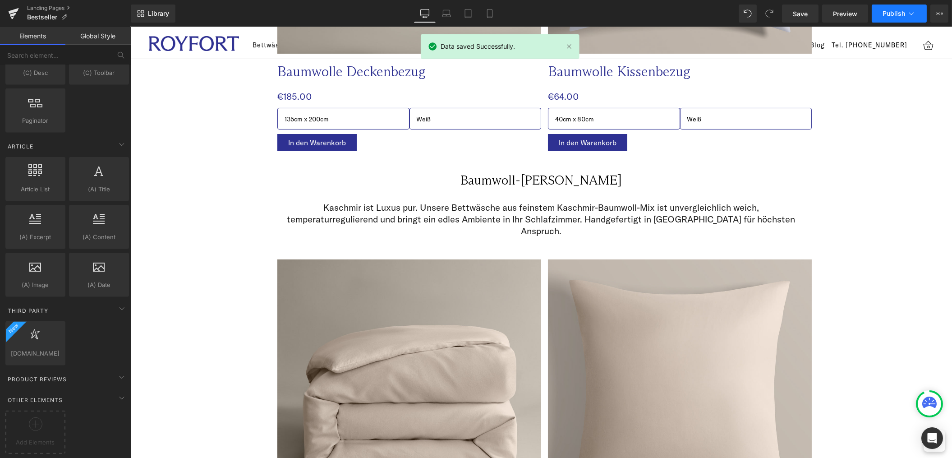
click at [893, 15] on span "Publish" at bounding box center [894, 13] width 23 height 7
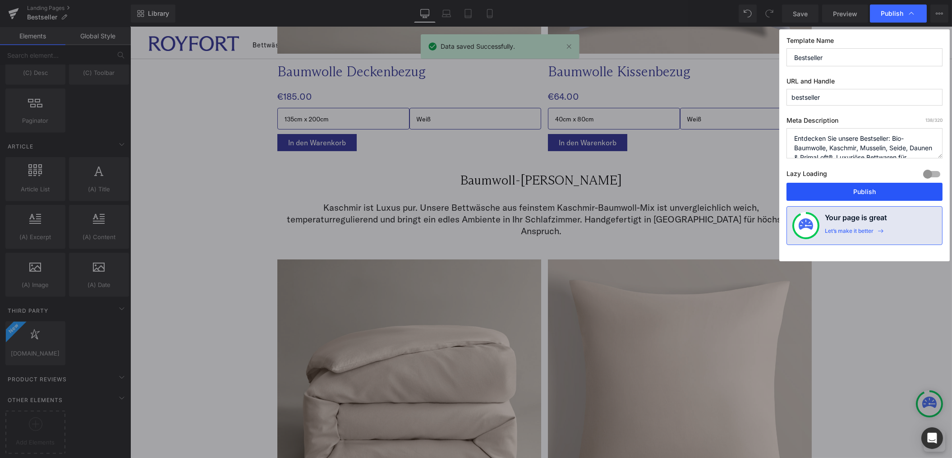
click at [860, 190] on button "Publish" at bounding box center [865, 192] width 156 height 18
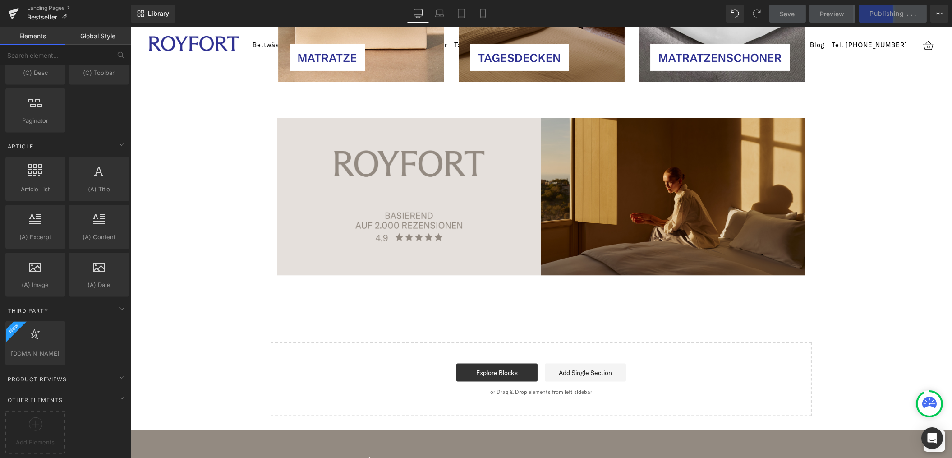
scroll to position [3390, 0]
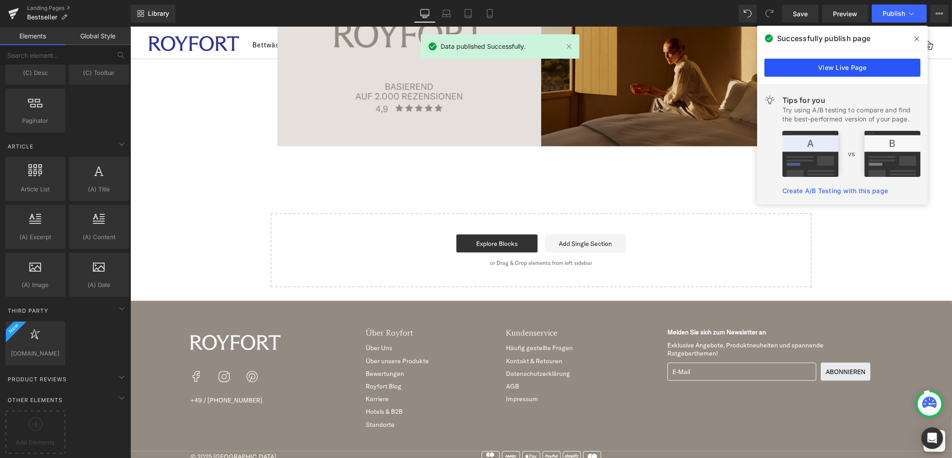
click at [857, 67] on link "View Live Page" at bounding box center [842, 68] width 156 height 18
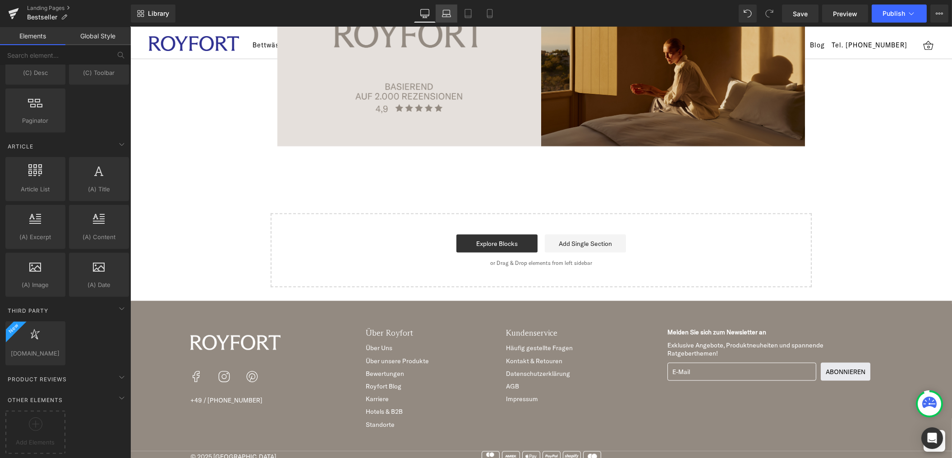
click at [449, 16] on icon at bounding box center [446, 13] width 9 height 9
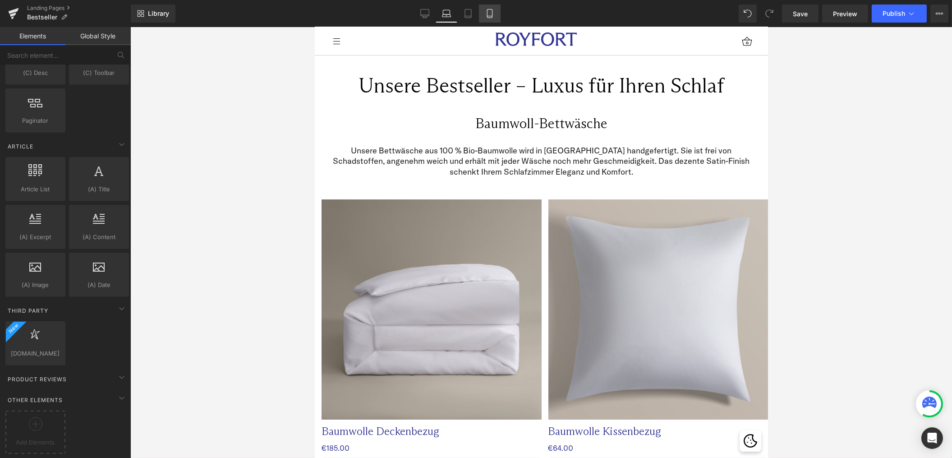
scroll to position [0, 0]
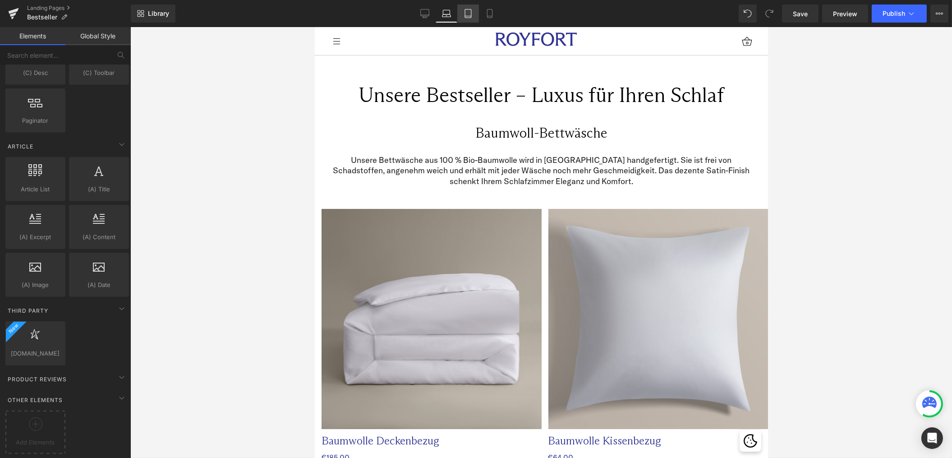
click at [475, 14] on link "Tablet" at bounding box center [468, 14] width 22 height 18
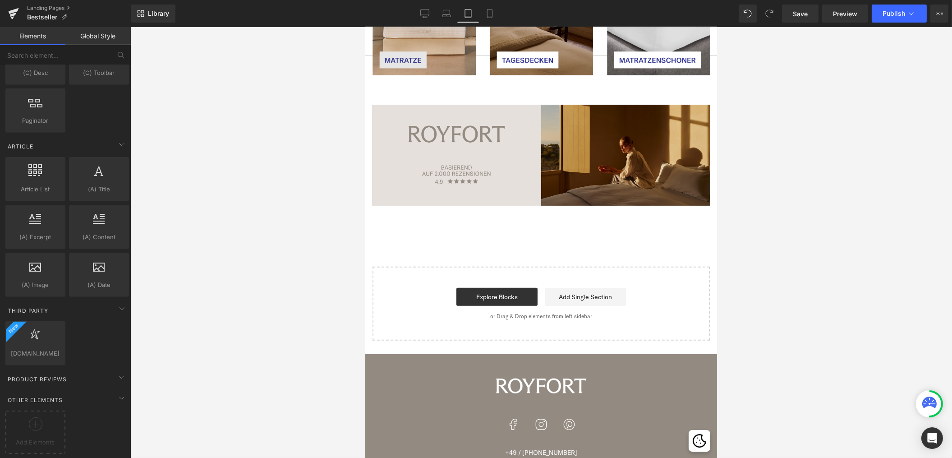
scroll to position [2889, 0]
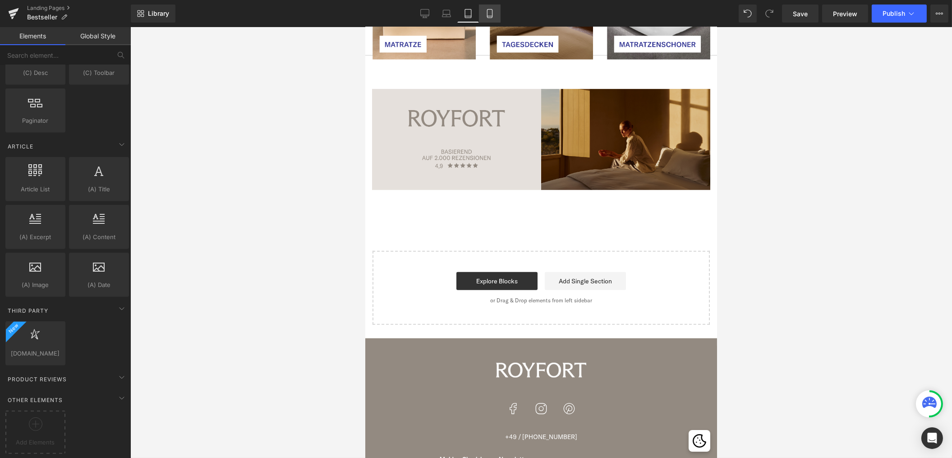
click at [489, 14] on icon at bounding box center [489, 13] width 9 height 9
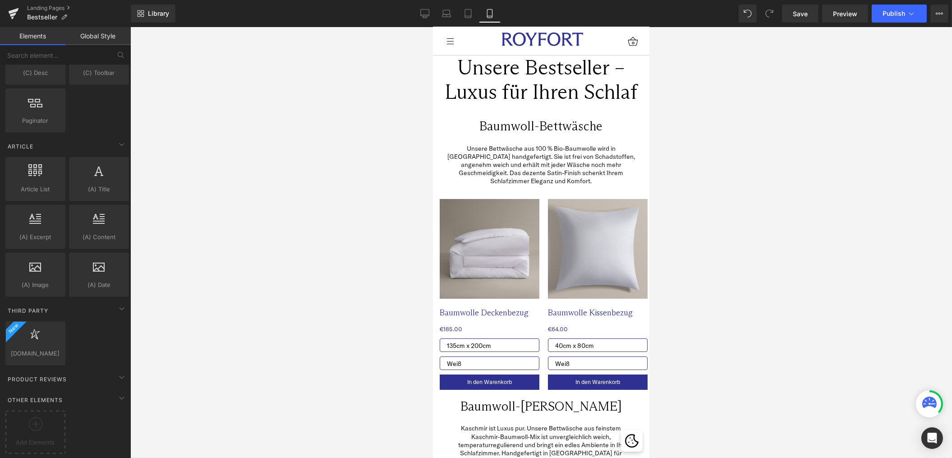
scroll to position [0, 0]
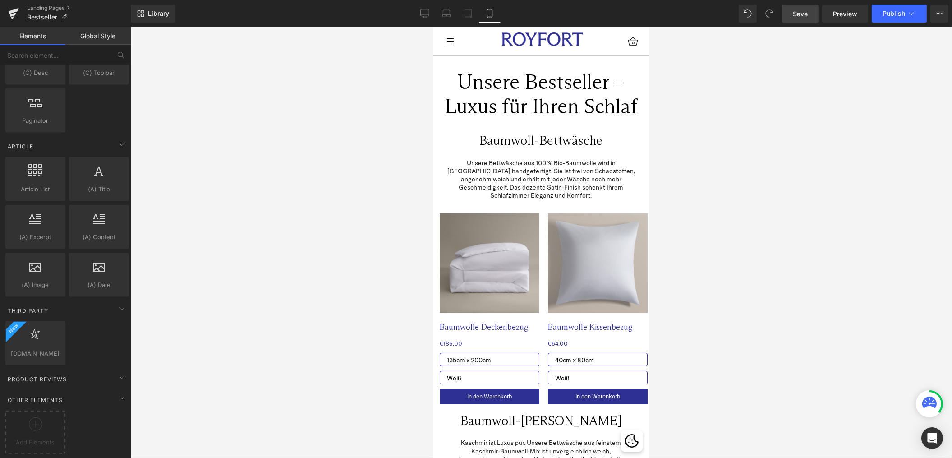
click at [792, 14] on link "Save" at bounding box center [800, 14] width 37 height 18
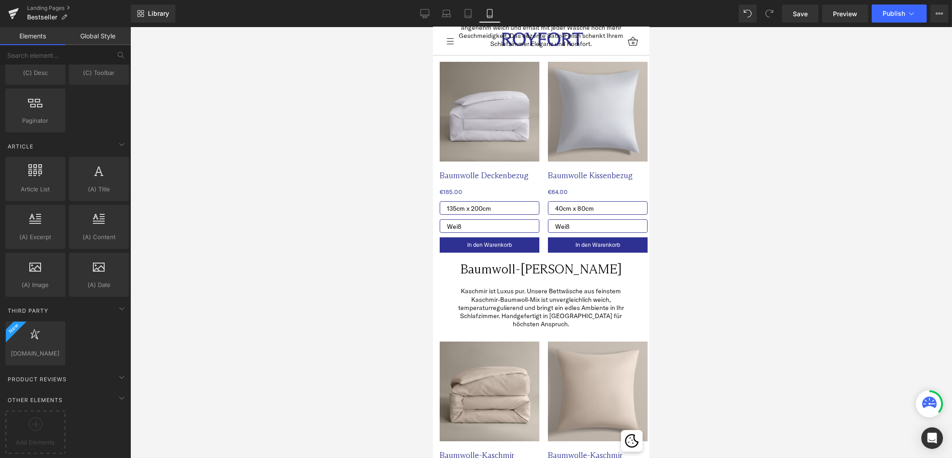
scroll to position [156, 0]
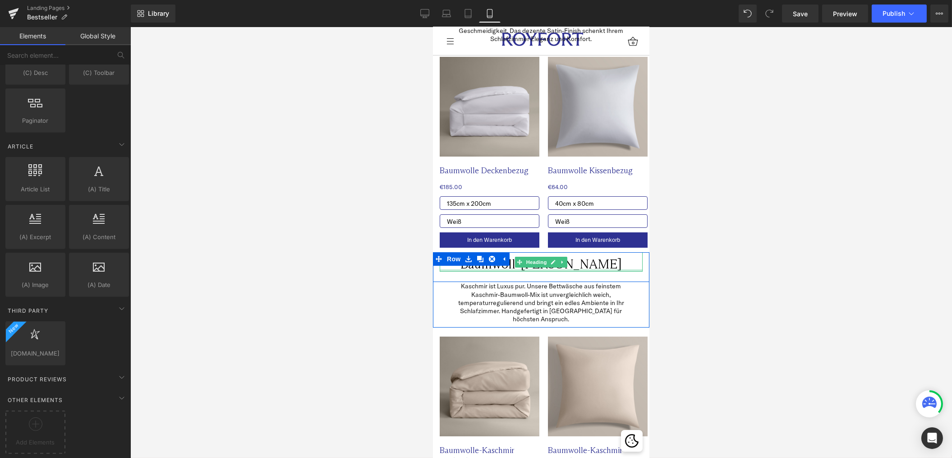
click at [601, 269] on div at bounding box center [540, 270] width 203 height 2
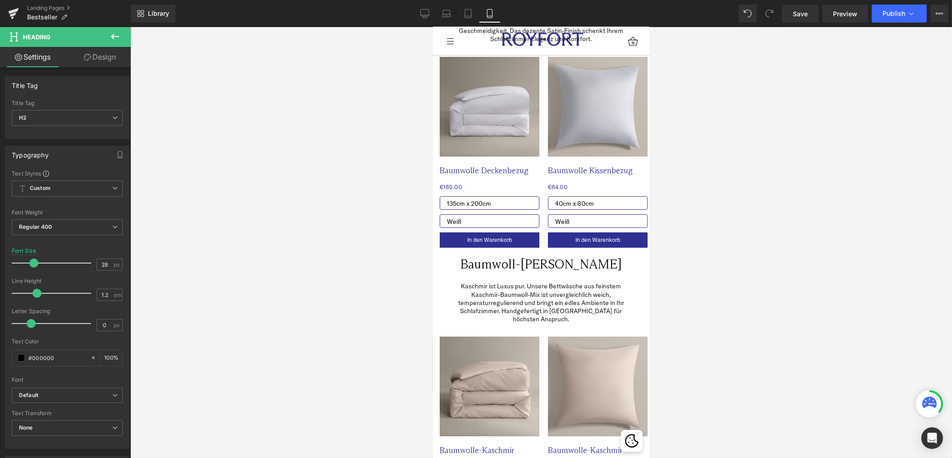
click at [100, 55] on link "Design" at bounding box center [99, 57] width 65 height 20
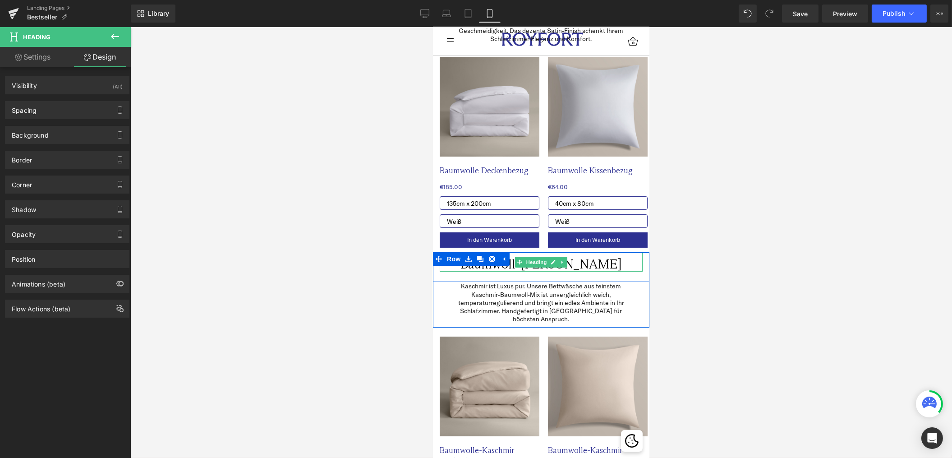
click at [474, 260] on h2 "Baumwoll-[PERSON_NAME]" at bounding box center [540, 264] width 203 height 15
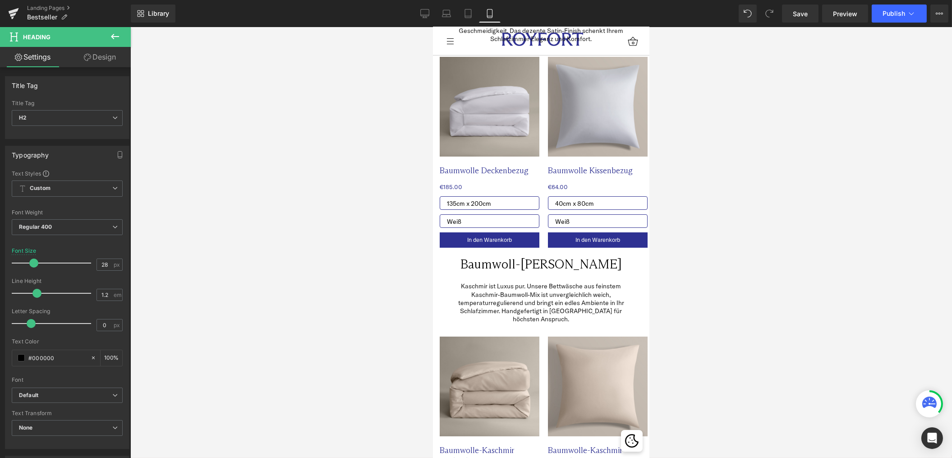
drag, startPoint x: 828, startPoint y: 276, endPoint x: 797, endPoint y: 275, distance: 30.7
click at [826, 276] on div at bounding box center [541, 242] width 822 height 431
click at [452, 252] on span "Row" at bounding box center [453, 259] width 18 height 14
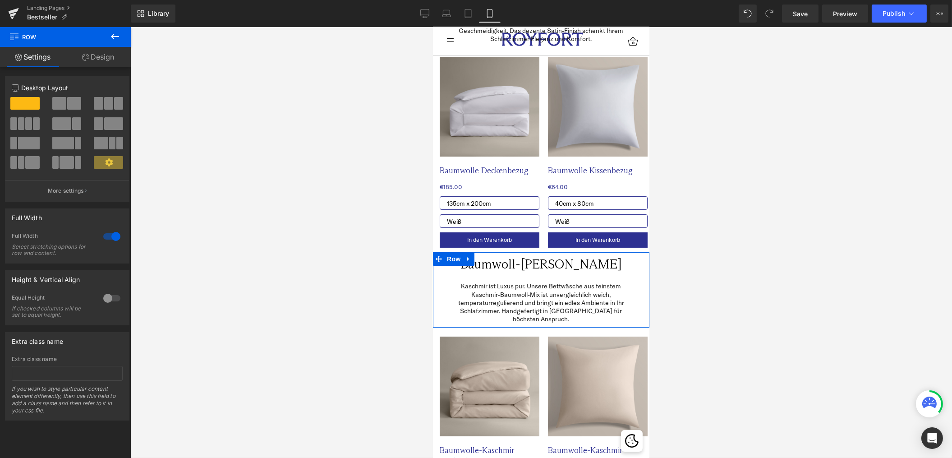
click at [97, 54] on link "Design" at bounding box center [97, 57] width 65 height 20
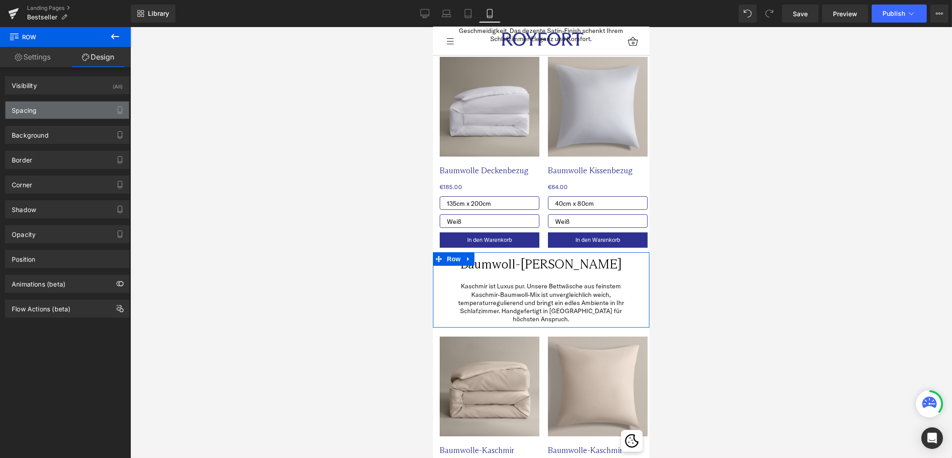
type input "0"
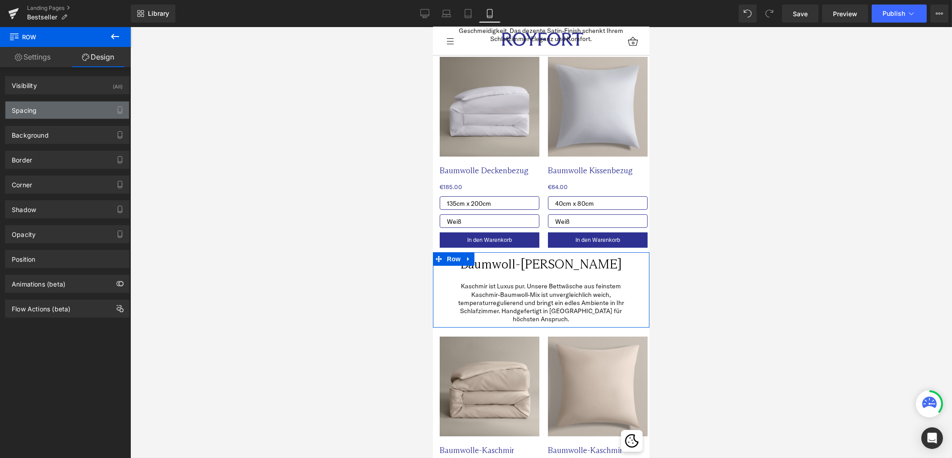
type input "0"
click at [59, 113] on div "Spacing" at bounding box center [67, 109] width 124 height 17
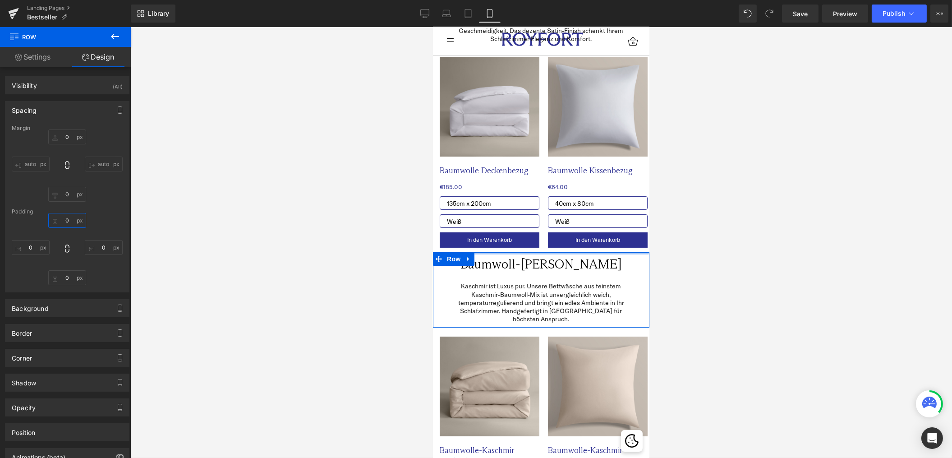
click at [66, 217] on input "0" at bounding box center [67, 220] width 38 height 15
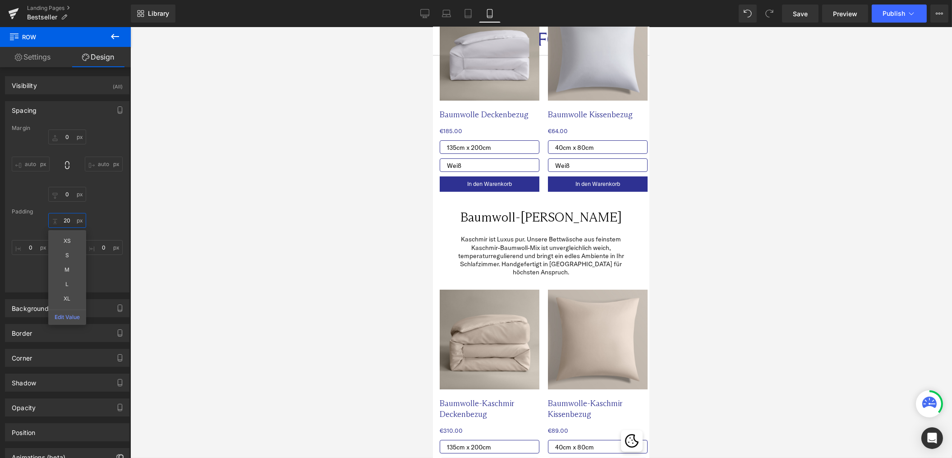
scroll to position [217, 0]
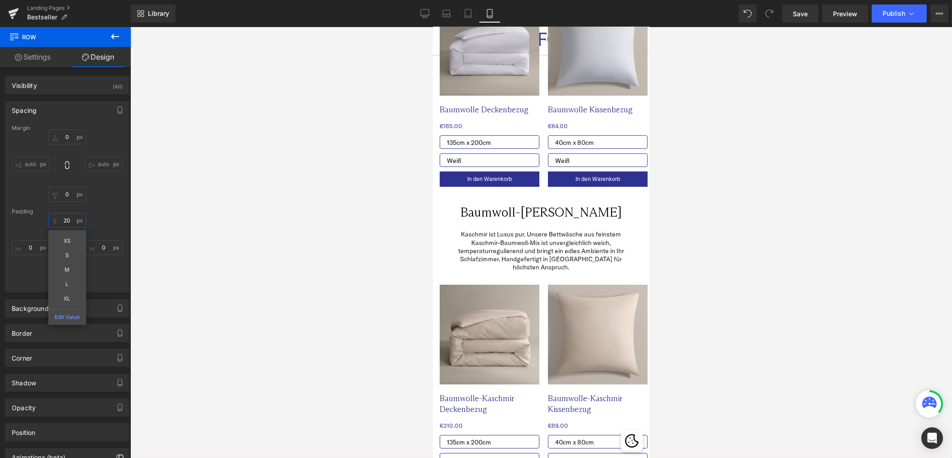
type input "20"
click at [269, 274] on div at bounding box center [541, 242] width 822 height 431
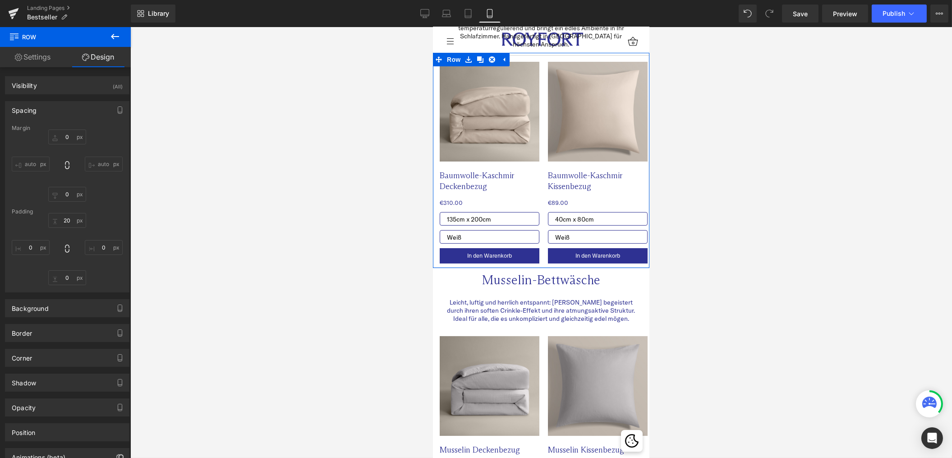
scroll to position [443, 0]
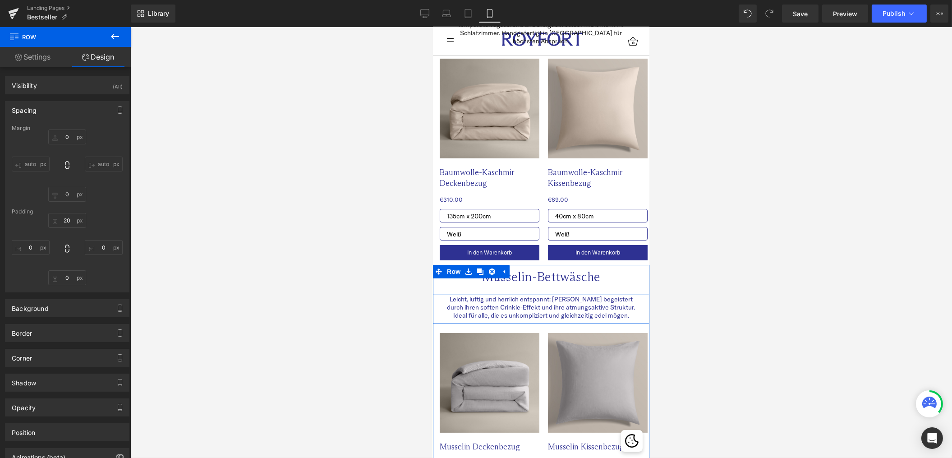
click at [531, 269] on div "Musselin-Bettwäsche Heading Row" at bounding box center [540, 280] width 216 height 30
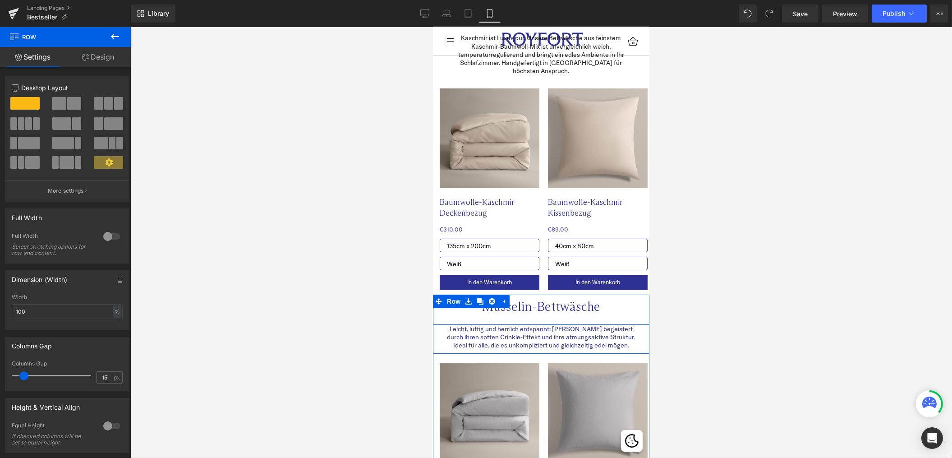
scroll to position [413, 0]
click at [606, 300] on h2 "Musselin-Bettwäsche" at bounding box center [540, 307] width 203 height 15
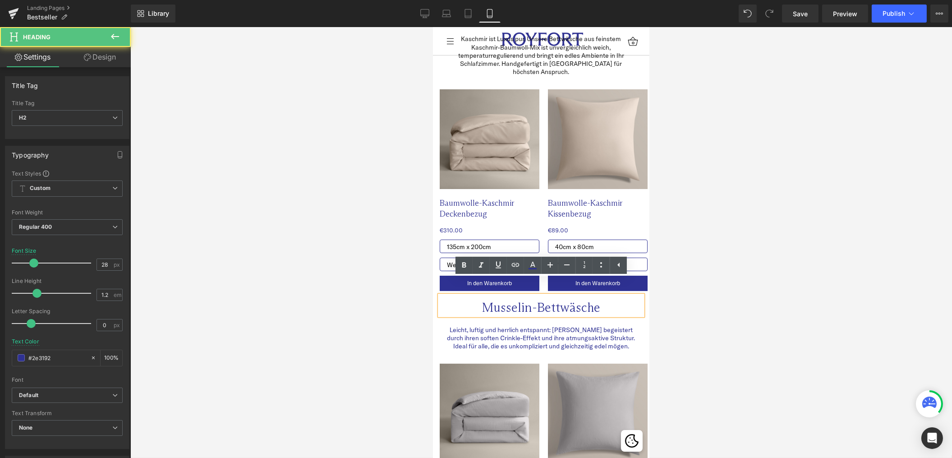
click at [378, 308] on div at bounding box center [541, 242] width 822 height 431
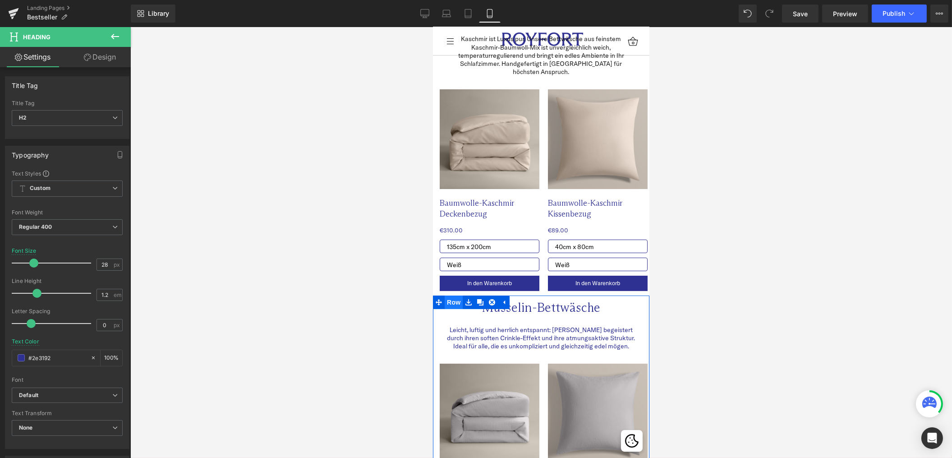
click at [454, 295] on span "Row" at bounding box center [453, 302] width 18 height 14
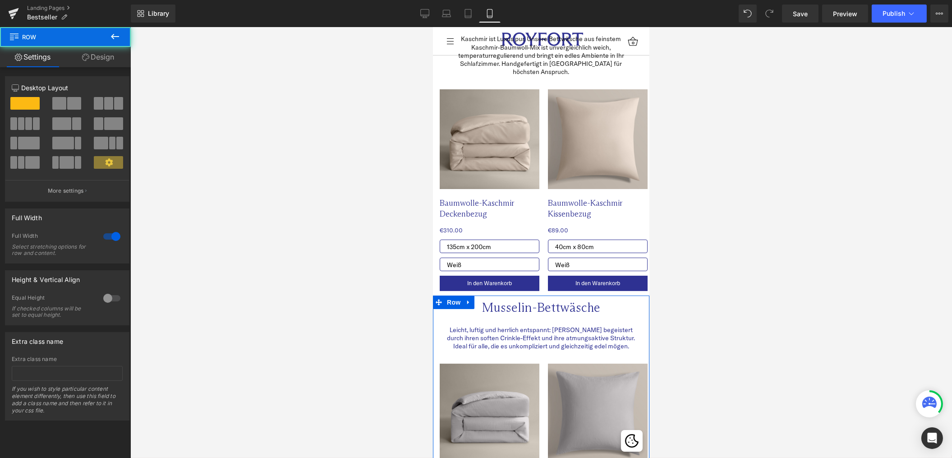
click at [108, 58] on link "Design" at bounding box center [97, 57] width 65 height 20
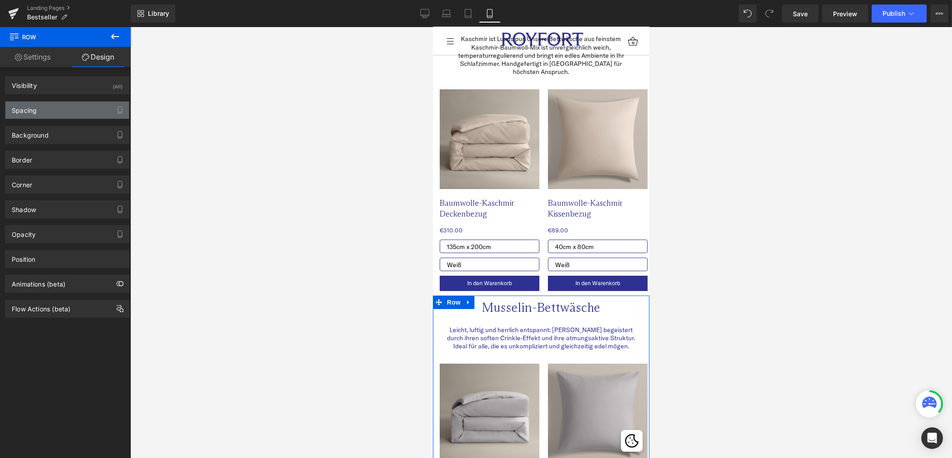
click at [57, 112] on div "Spacing" at bounding box center [67, 109] width 124 height 17
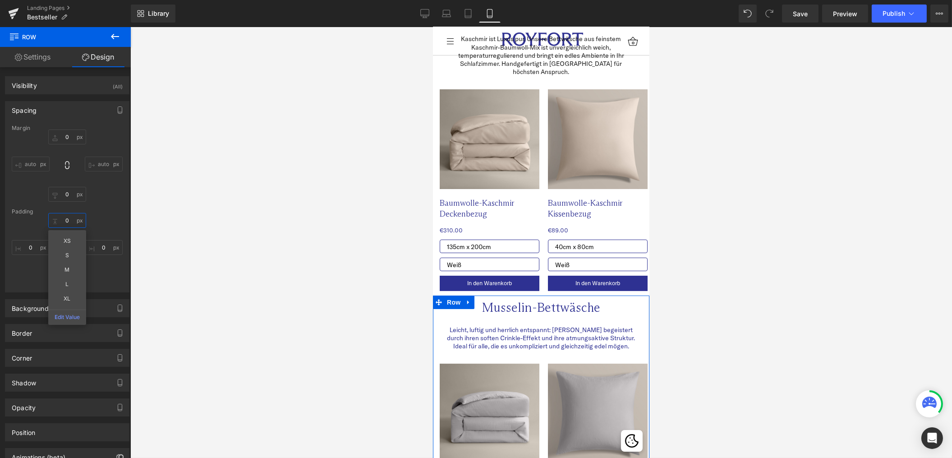
click at [65, 219] on input "0" at bounding box center [67, 220] width 38 height 15
type input "20"
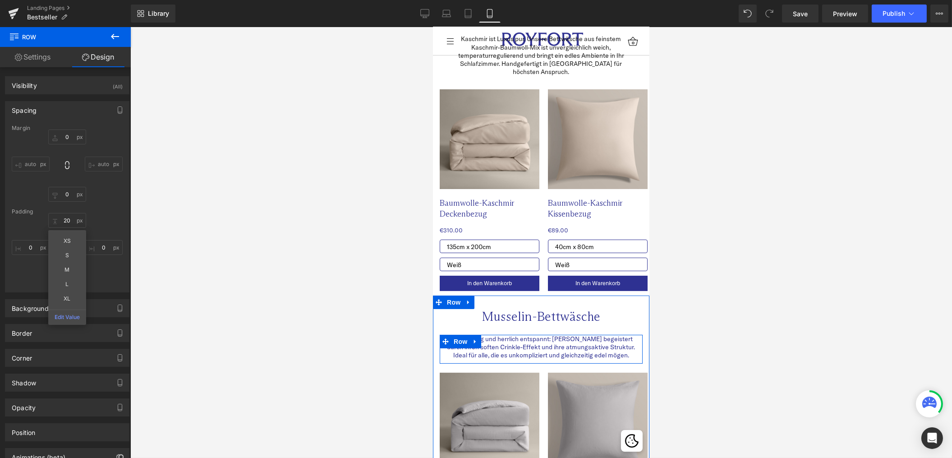
click at [484, 335] on p "Leicht, luftig und herrlich entspannt: [PERSON_NAME] begeistert durch ihren sof…" at bounding box center [540, 347] width 189 height 25
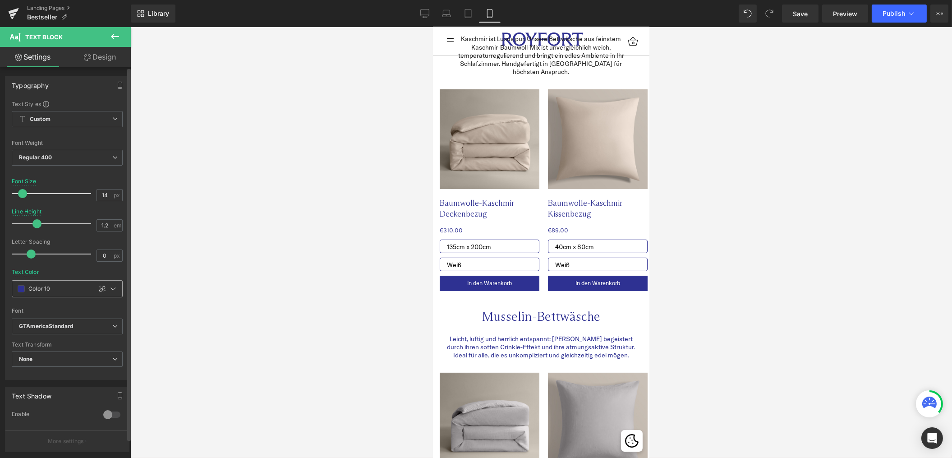
click at [20, 287] on span at bounding box center [21, 288] width 7 height 7
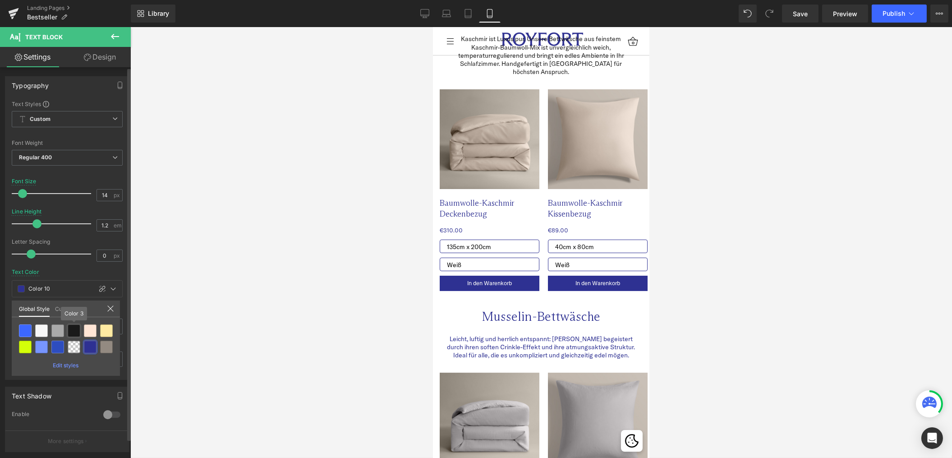
click at [77, 329] on div at bounding box center [74, 330] width 13 height 13
type input "Color 3"
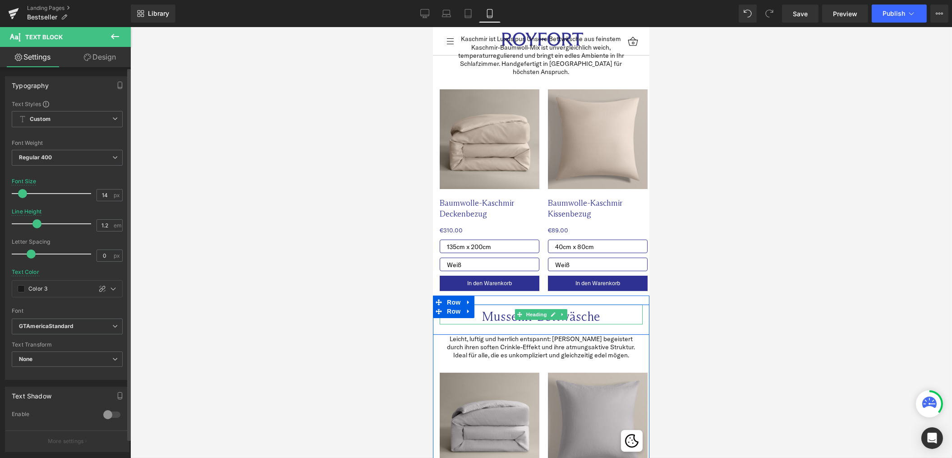
click at [504, 309] on h2 "Musselin-Bettwäsche" at bounding box center [540, 316] width 203 height 15
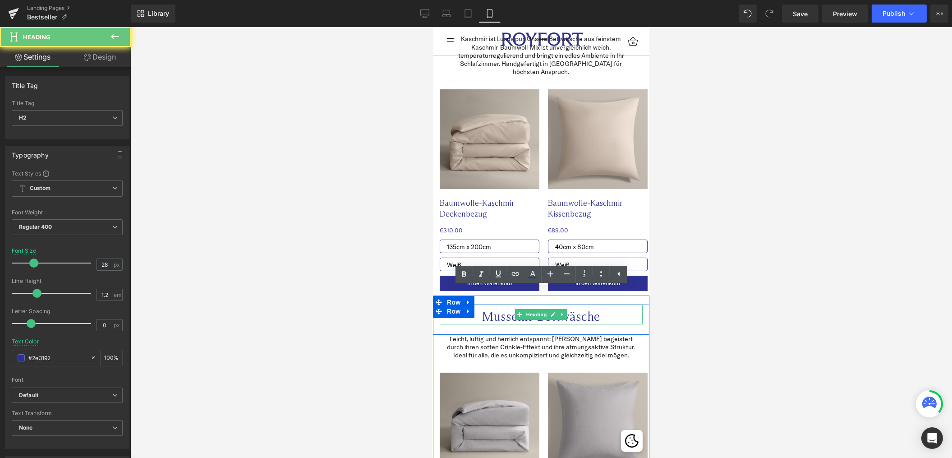
click at [504, 309] on h2 "Musselin-Bettwäsche" at bounding box center [540, 316] width 203 height 15
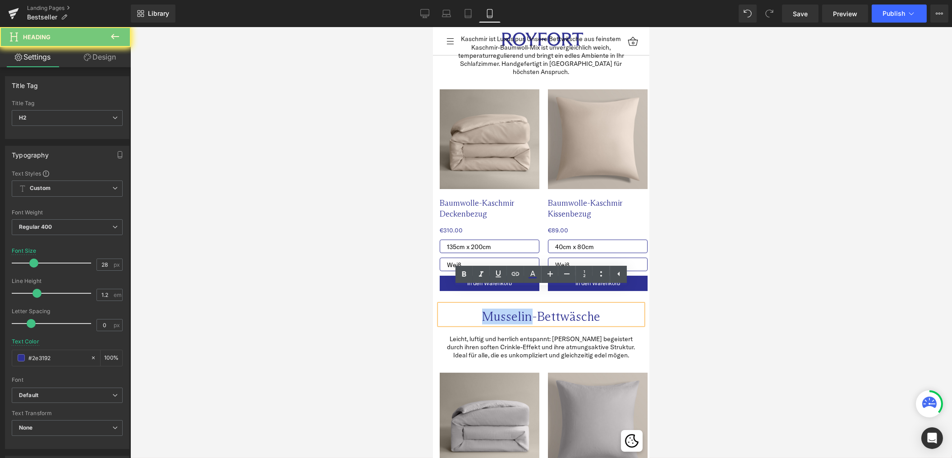
click at [504, 309] on h2 "Musselin-Bettwäsche" at bounding box center [540, 316] width 203 height 15
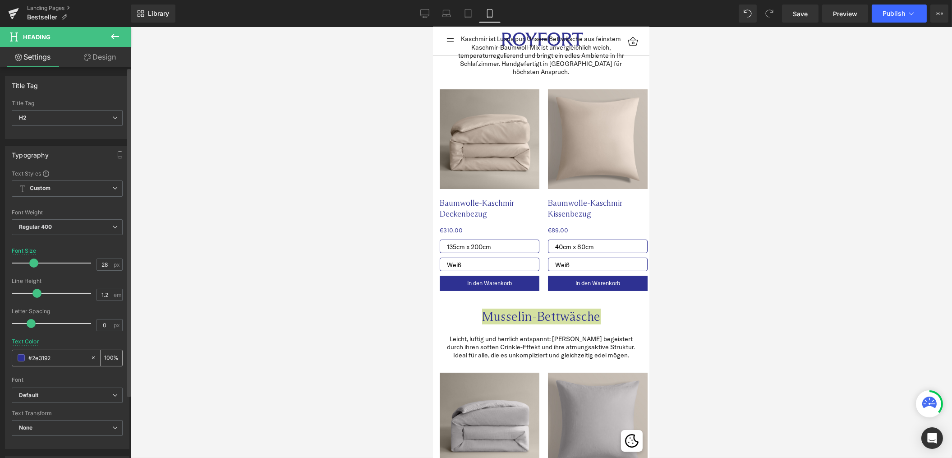
click at [19, 358] on span at bounding box center [21, 357] width 7 height 7
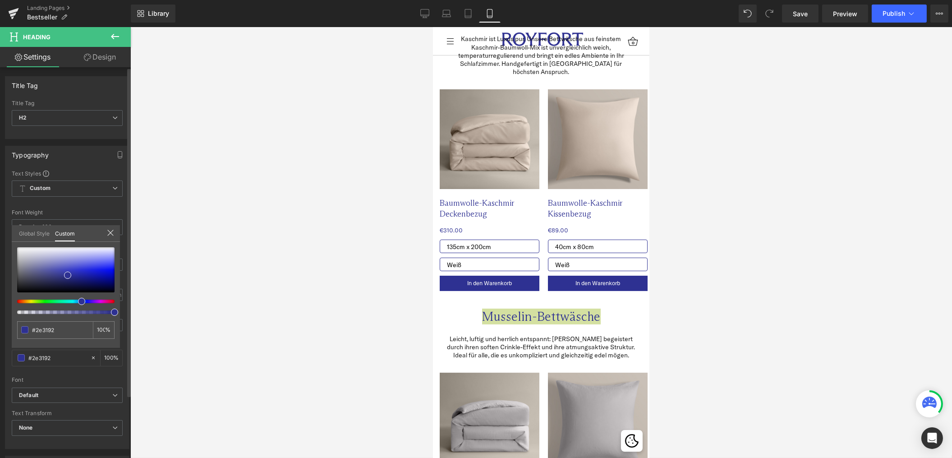
click at [39, 227] on link "Global Style" at bounding box center [34, 232] width 31 height 15
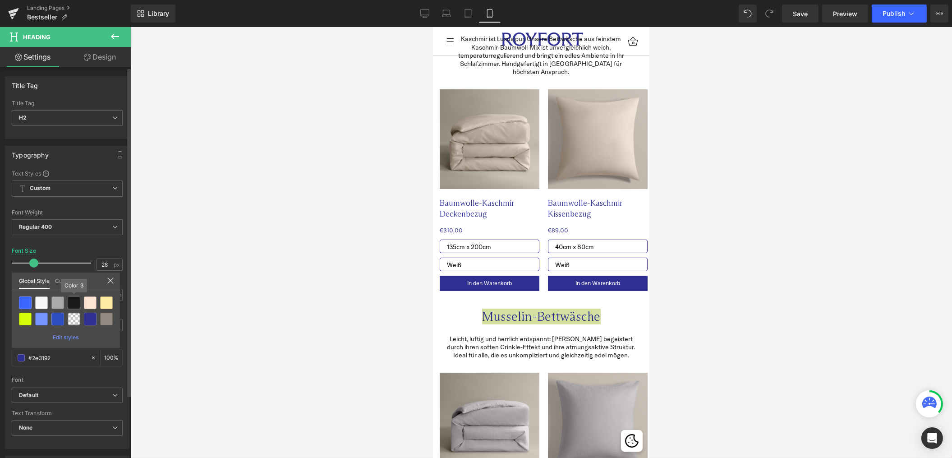
click at [70, 301] on div at bounding box center [74, 302] width 13 height 13
type input "Color 3"
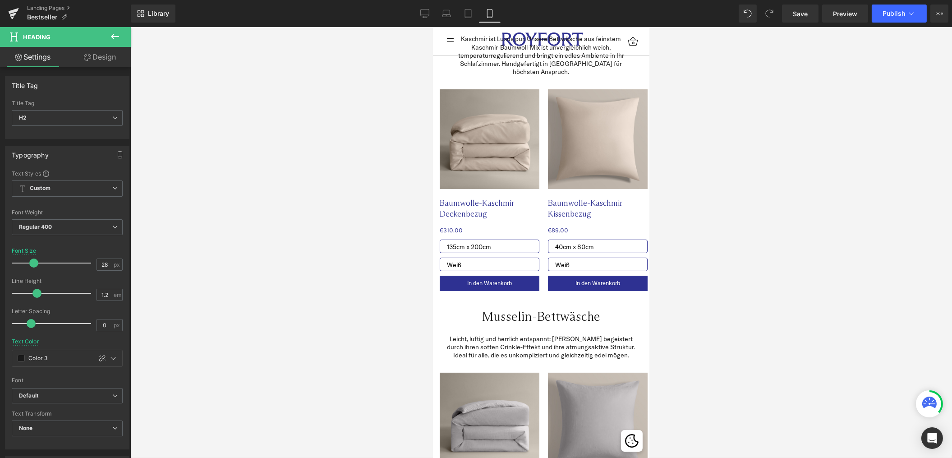
click at [295, 328] on div at bounding box center [541, 242] width 822 height 431
click at [806, 14] on span "Save" at bounding box center [800, 13] width 15 height 9
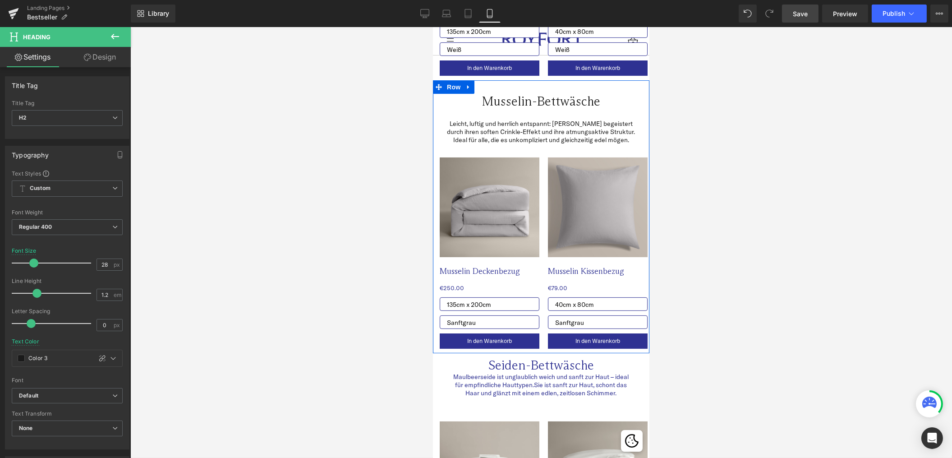
scroll to position [624, 0]
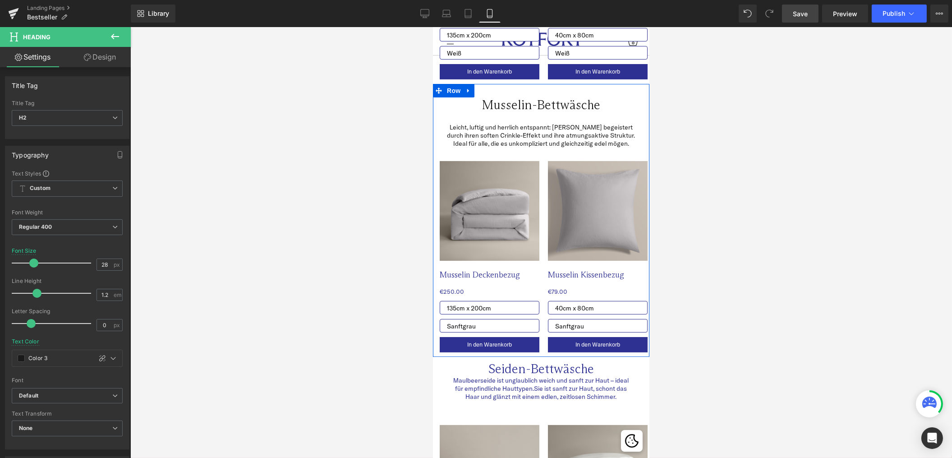
click at [506, 97] on h2 "Musselin-Bettwäsche" at bounding box center [540, 104] width 203 height 15
click at [89, 58] on icon at bounding box center [87, 57] width 7 height 7
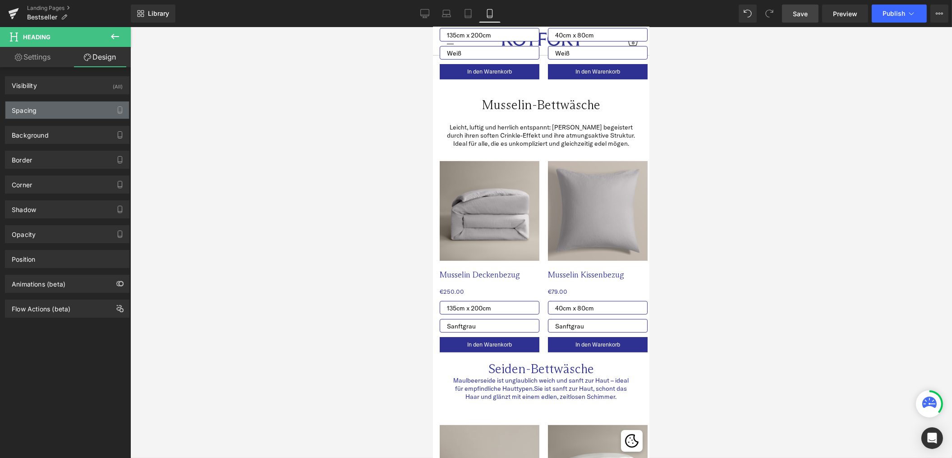
type input "0"
type input "10"
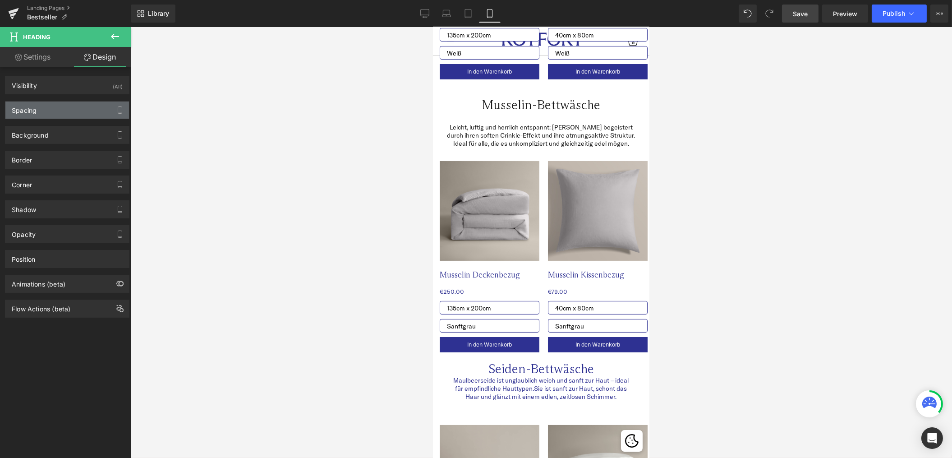
type input "0"
click at [82, 113] on div "Spacing" at bounding box center [67, 109] width 124 height 17
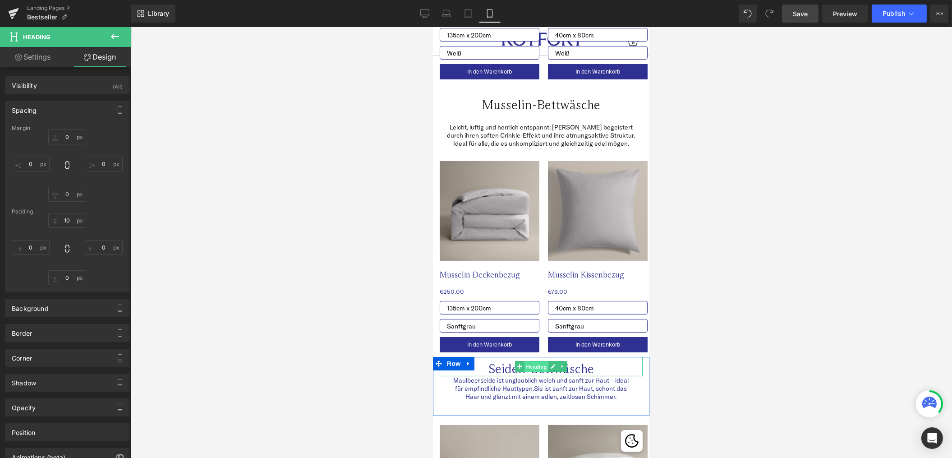
click at [531, 361] on span "Heading" at bounding box center [536, 366] width 24 height 11
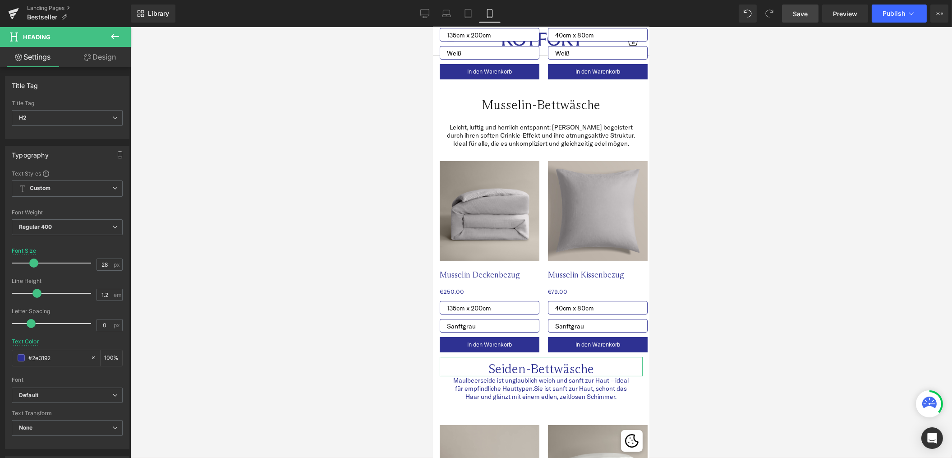
click at [104, 56] on link "Design" at bounding box center [99, 57] width 65 height 20
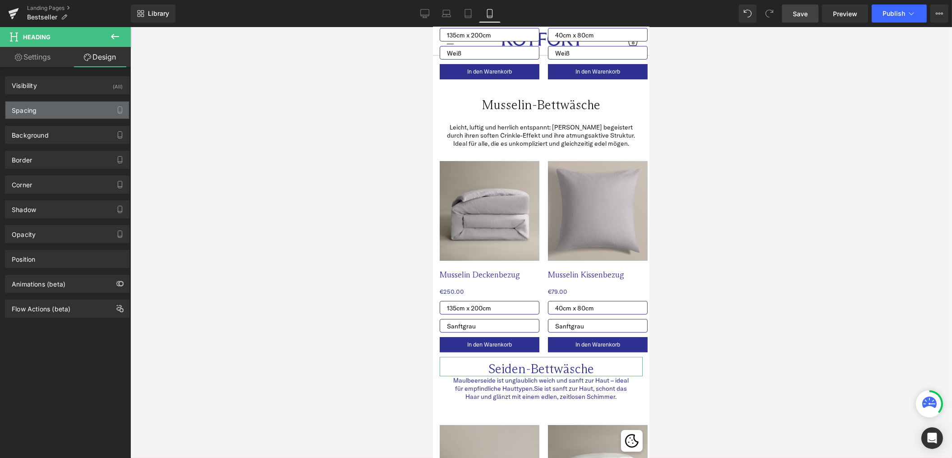
click at [74, 115] on div "Spacing" at bounding box center [67, 109] width 124 height 17
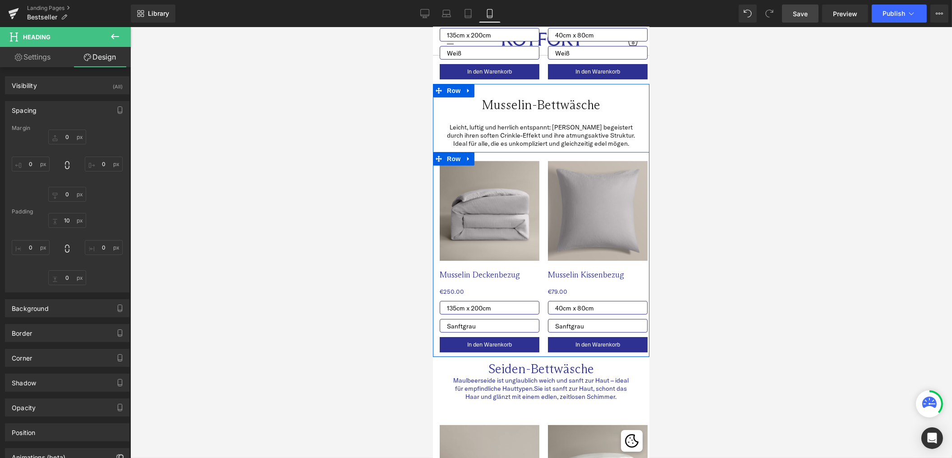
click at [550, 323] on select "Sanftgrau [GEOGRAPHIC_DATA] Weiß [GEOGRAPHIC_DATA] Lavendel [GEOGRAPHIC_DATA] C…" at bounding box center [597, 326] width 100 height 14
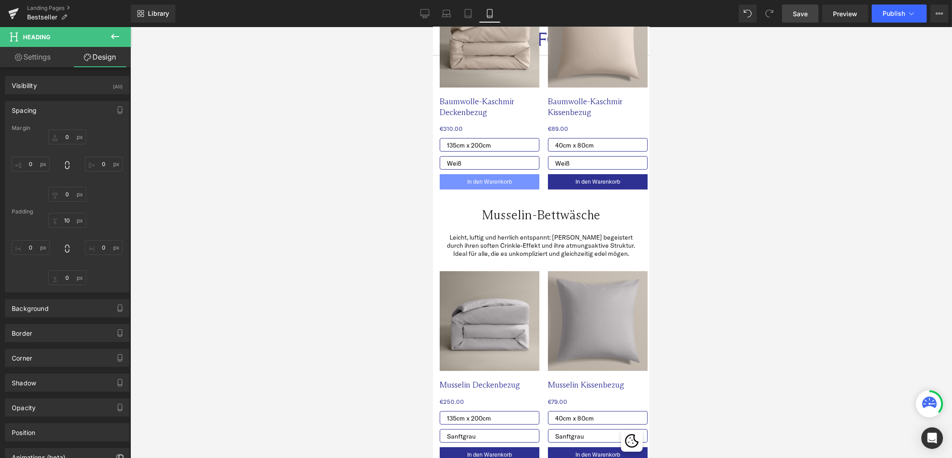
scroll to position [489, 0]
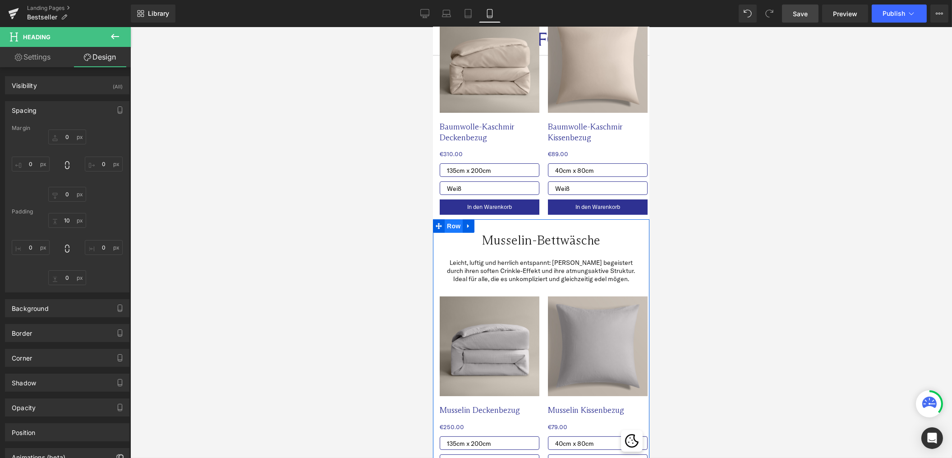
drag, startPoint x: 787, startPoint y: 198, endPoint x: 457, endPoint y: 205, distance: 330.6
click at [457, 219] on span "Row" at bounding box center [453, 226] width 18 height 14
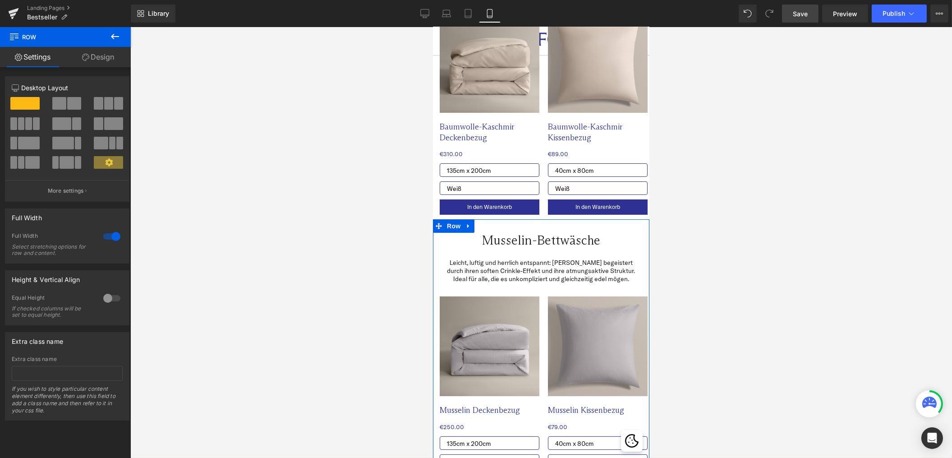
click at [102, 65] on link "Design" at bounding box center [97, 57] width 65 height 20
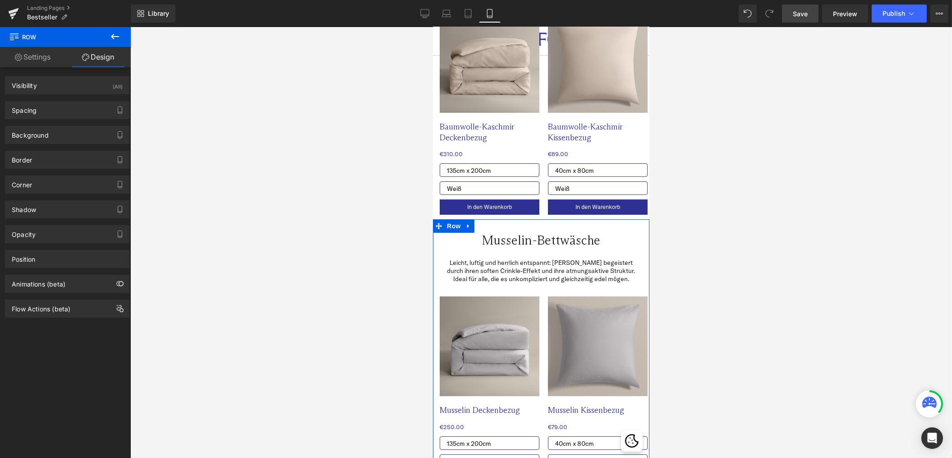
click at [102, 63] on link "Design" at bounding box center [97, 57] width 65 height 20
click at [63, 110] on div "Spacing" at bounding box center [67, 109] width 124 height 17
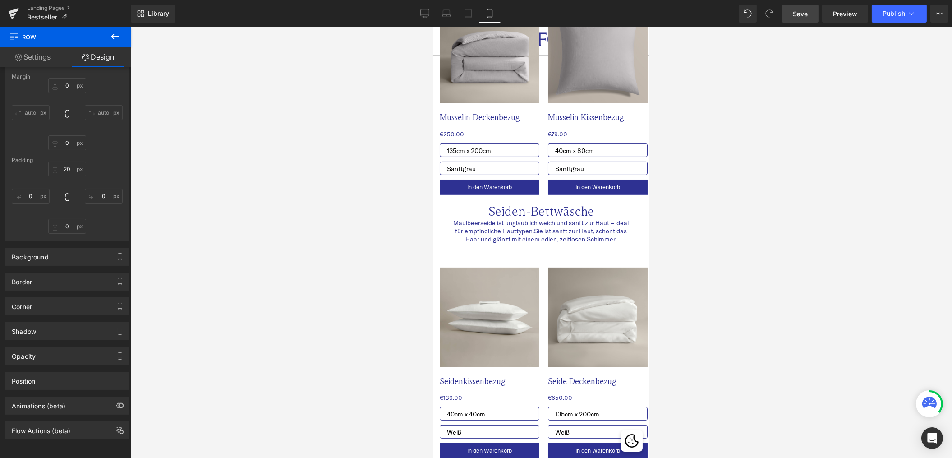
scroll to position [785, 0]
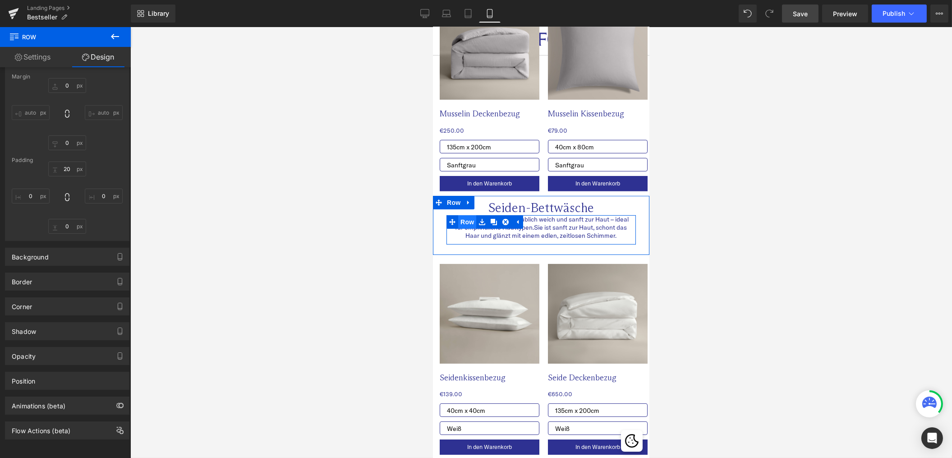
click at [460, 222] on div "Maulbeerseide ist unglaublich weich und sanft zur Haut – ideal für empfindliche…" at bounding box center [540, 229] width 203 height 29
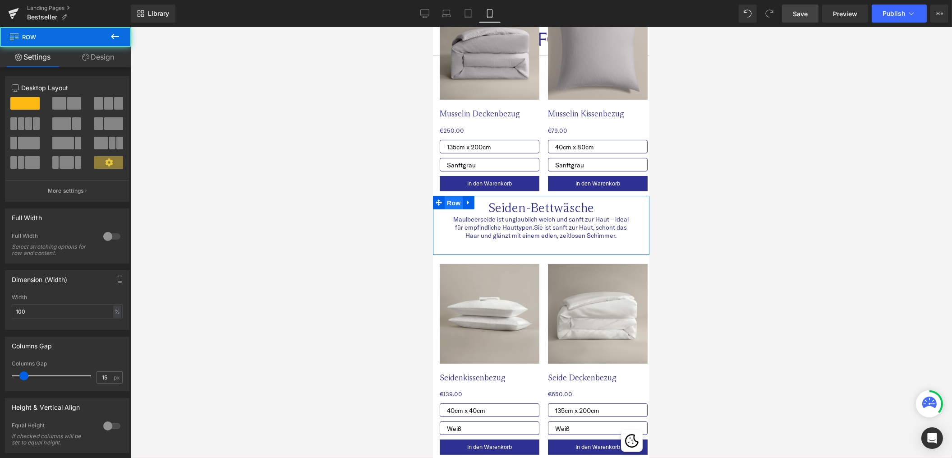
click at [450, 196] on span "Row" at bounding box center [453, 203] width 18 height 14
drag, startPoint x: 97, startPoint y: 69, endPoint x: 99, endPoint y: 62, distance: 7.3
click at [98, 64] on div "Settings Design 12 12 12 Column Size Customizer 12 Desktop Layout Laptop Layout…" at bounding box center [65, 264] width 131 height 435
click at [100, 60] on link "Design" at bounding box center [97, 57] width 65 height 20
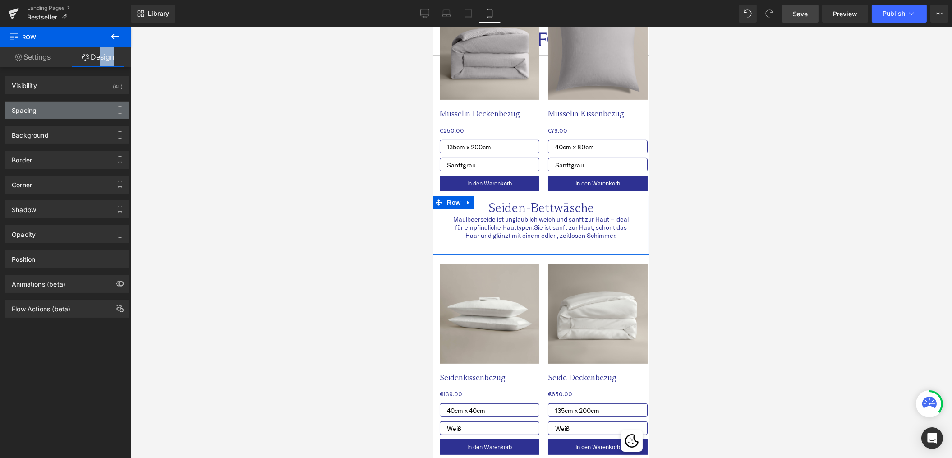
click at [60, 107] on div "Spacing" at bounding box center [67, 109] width 124 height 17
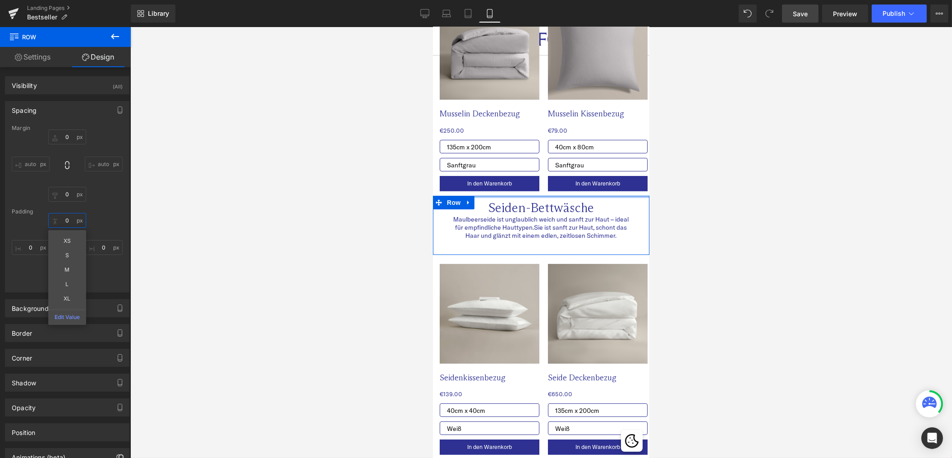
click at [61, 222] on input "0" at bounding box center [67, 220] width 38 height 15
type input "20"
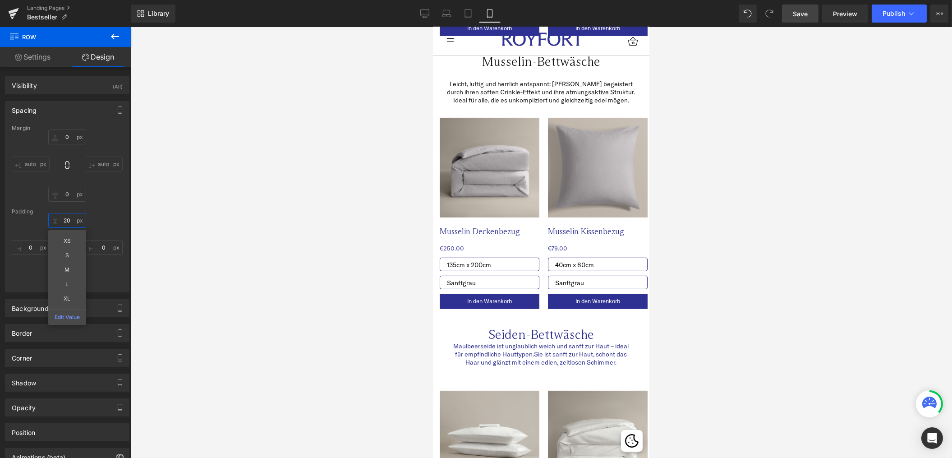
scroll to position [707, 0]
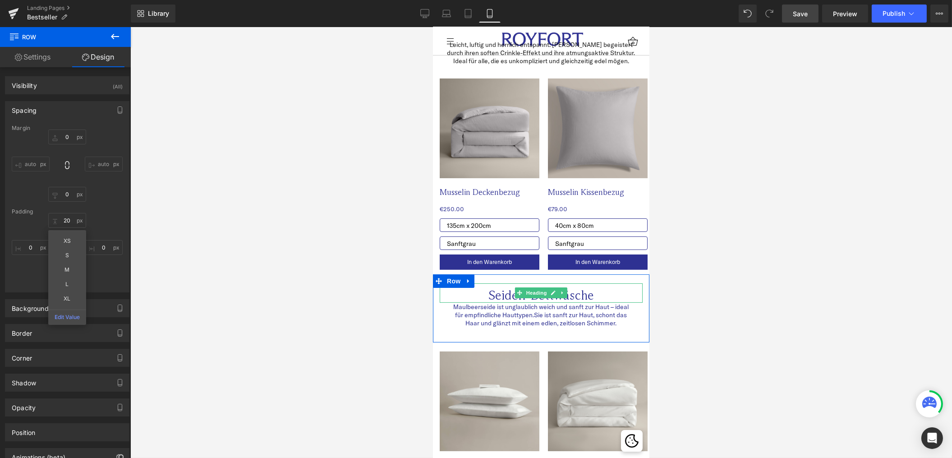
click at [491, 288] on h2 "Seiden-Bettwäsche" at bounding box center [540, 295] width 203 height 15
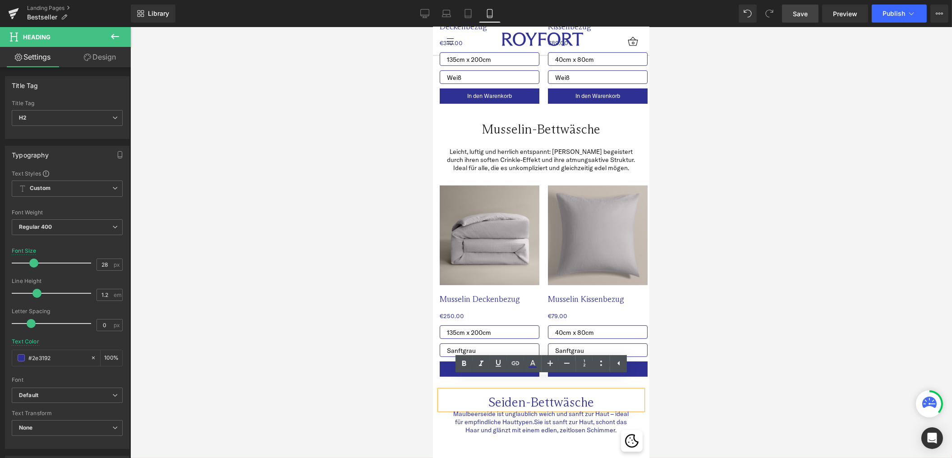
scroll to position [597, 0]
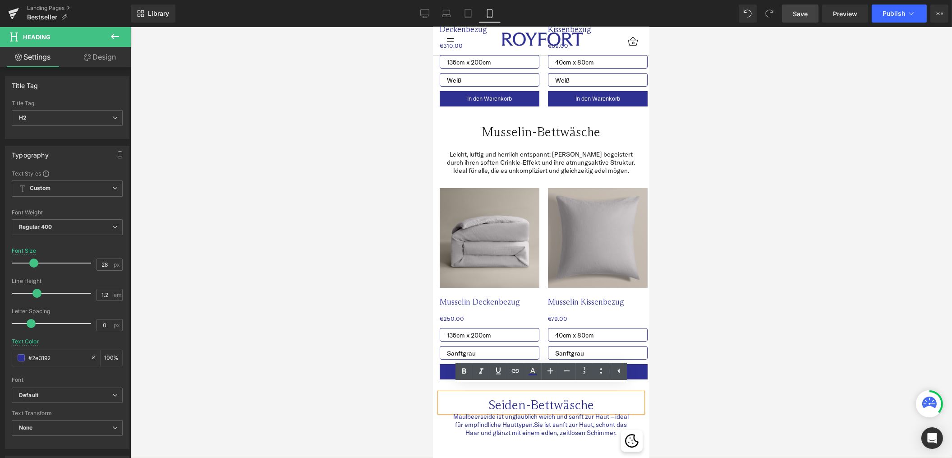
click at [501, 124] on h2 "Musselin-Bettwäsche" at bounding box center [540, 131] width 203 height 15
click at [476, 124] on h2 "Musselin-Bettwäsche" at bounding box center [540, 131] width 203 height 15
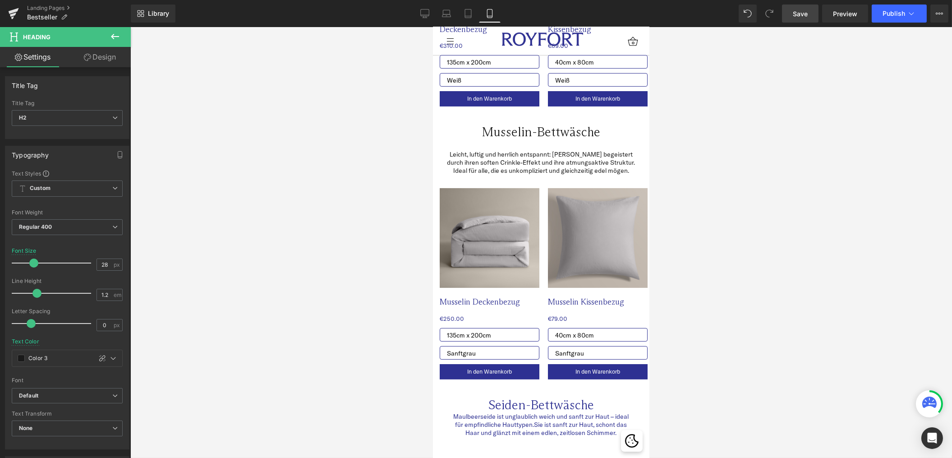
click at [538, 150] on p "Leicht, luftig und herrlich entspannt: [PERSON_NAME] begeistert durch ihren sof…" at bounding box center [540, 162] width 189 height 25
click at [484, 150] on p "Leicht, luftig und herrlich entspannt: [PERSON_NAME] begeistert durch ihren sof…" at bounding box center [540, 162] width 189 height 25
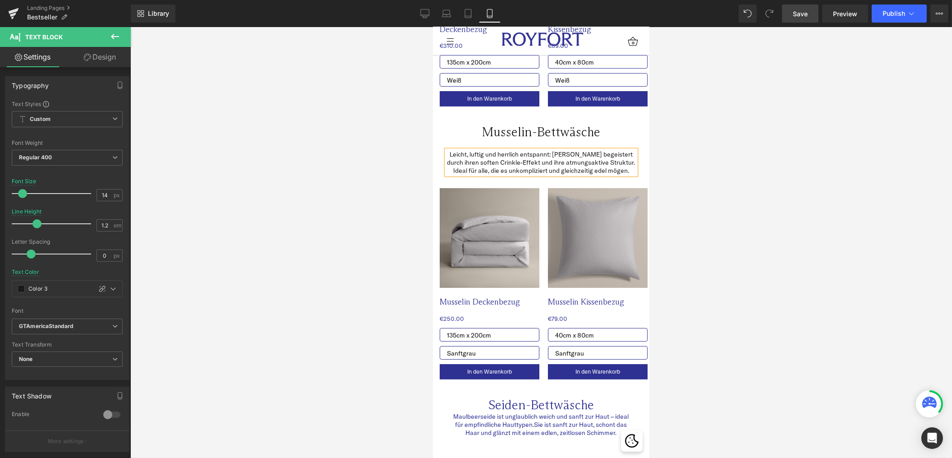
click at [95, 57] on link "Design" at bounding box center [99, 57] width 65 height 20
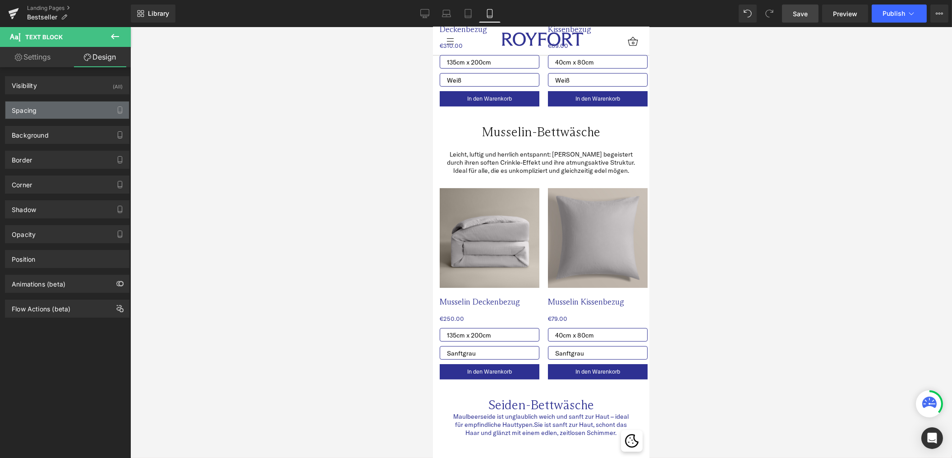
click at [61, 112] on div "Spacing" at bounding box center [67, 109] width 124 height 17
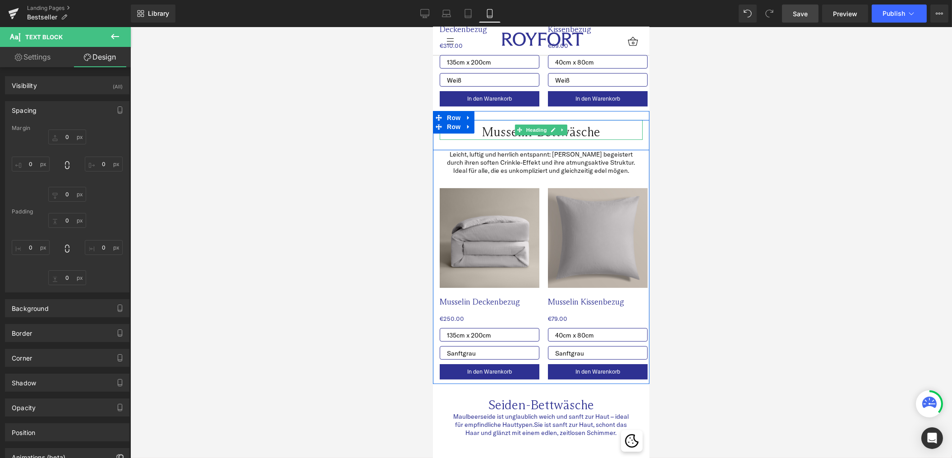
click at [488, 124] on h2 "Musselin-Bettwäsche" at bounding box center [540, 131] width 203 height 15
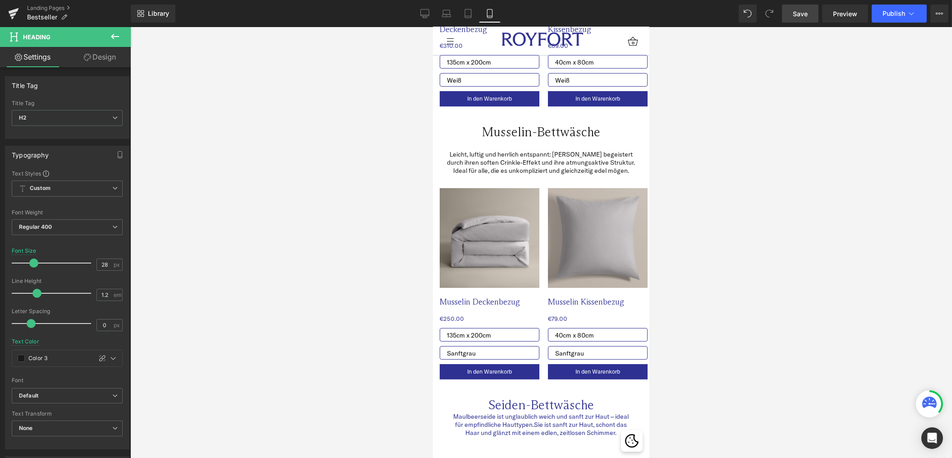
click at [104, 56] on link "Design" at bounding box center [99, 57] width 65 height 20
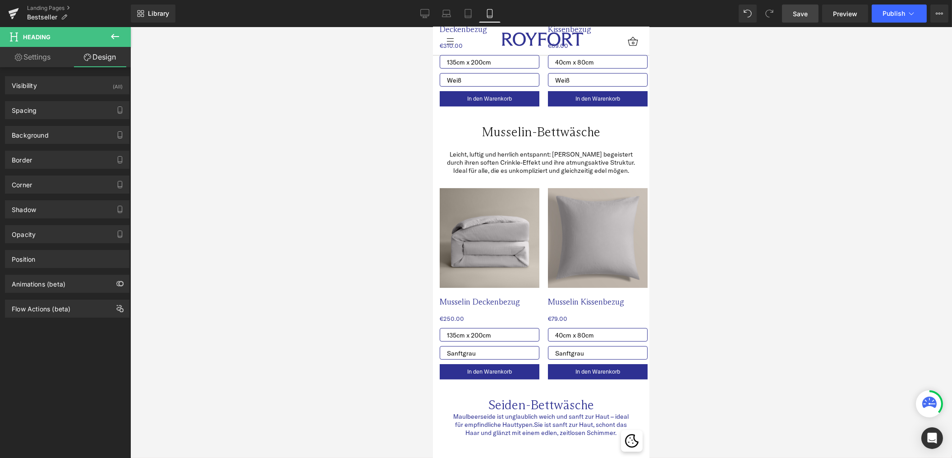
type input "0"
type input "10"
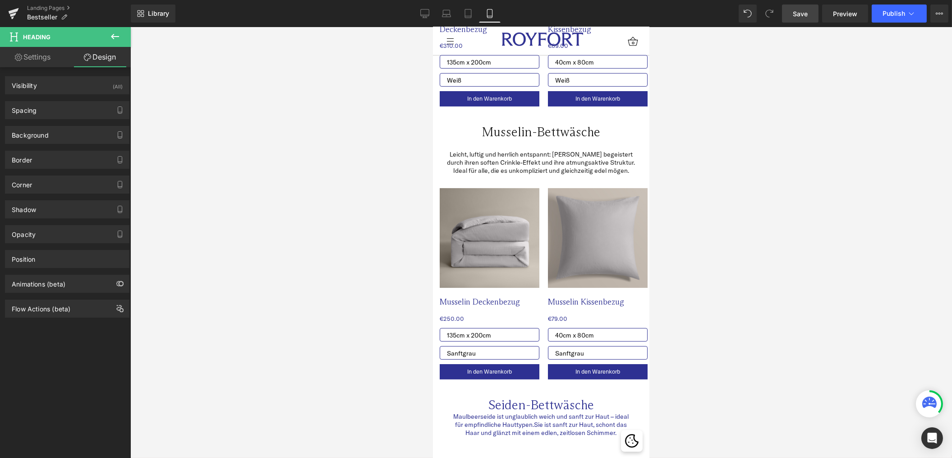
type input "0"
click at [66, 114] on div "Spacing" at bounding box center [67, 109] width 124 height 17
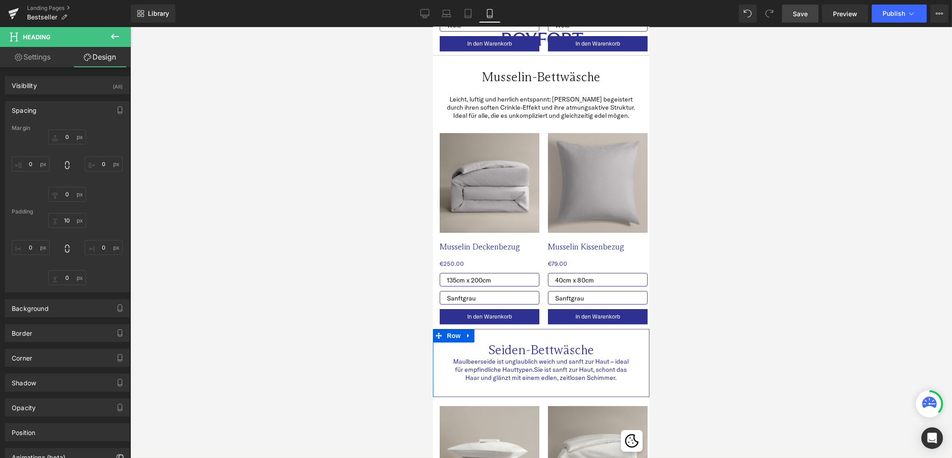
scroll to position [653, 0]
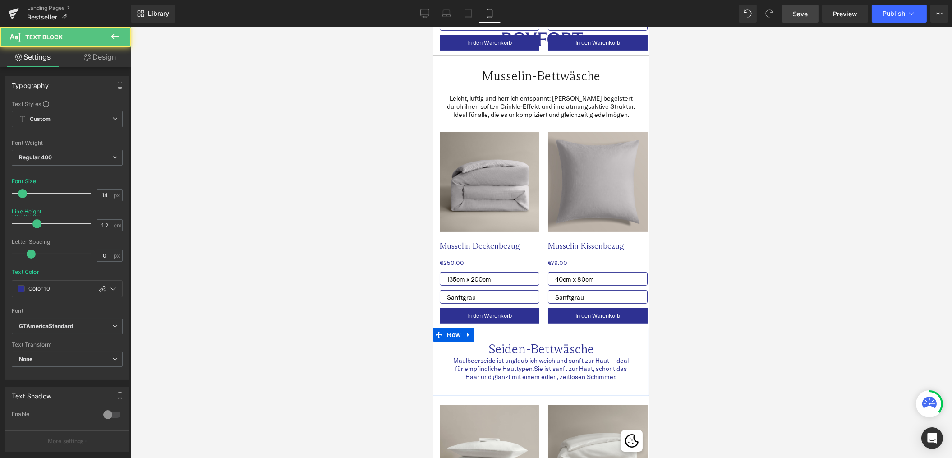
click at [550, 367] on div "Maulbeerseide ist unglaublich weich und sanft zur Haut – ideal für empfindliche…" at bounding box center [541, 368] width 176 height 25
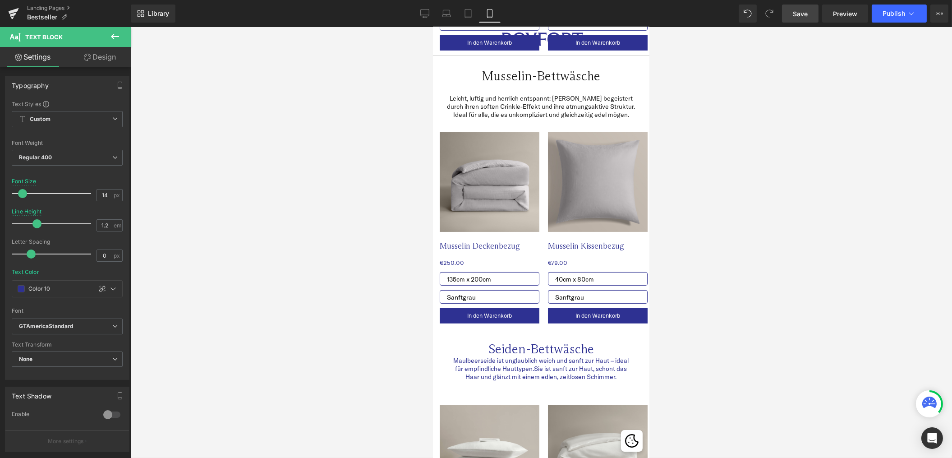
click at [93, 60] on link "Design" at bounding box center [99, 57] width 65 height 20
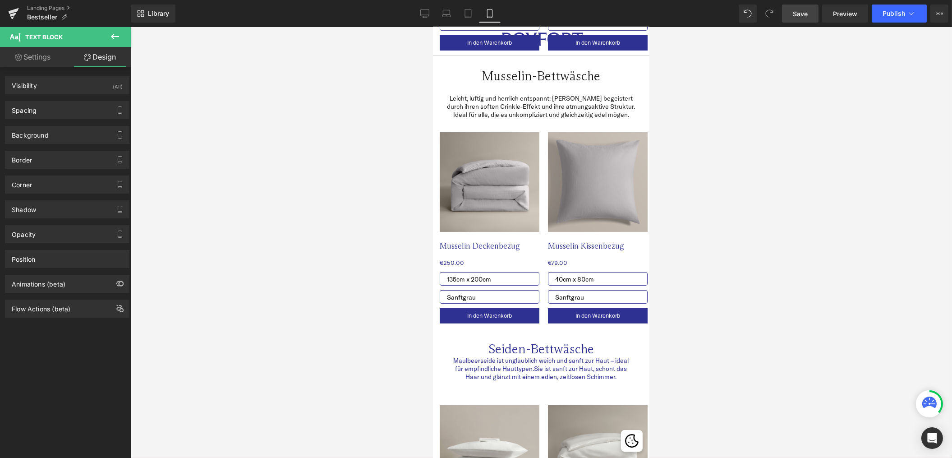
type input "0"
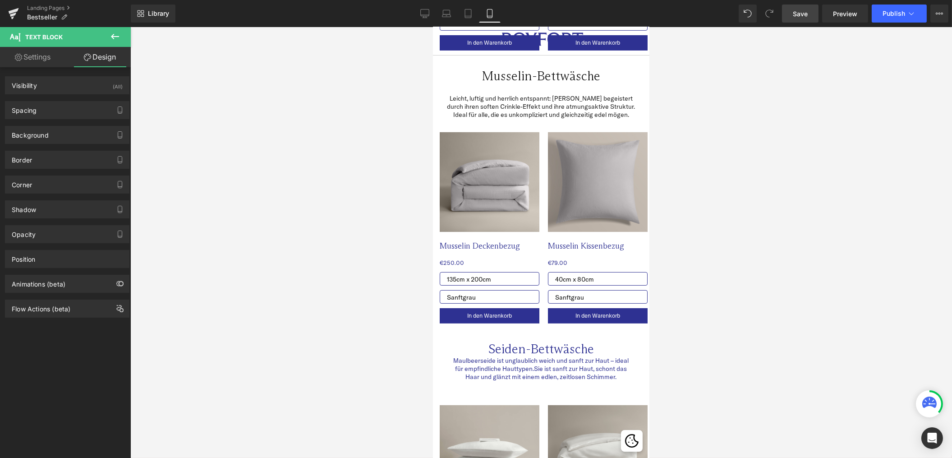
type input "0"
click at [59, 113] on div "Spacing" at bounding box center [67, 109] width 124 height 17
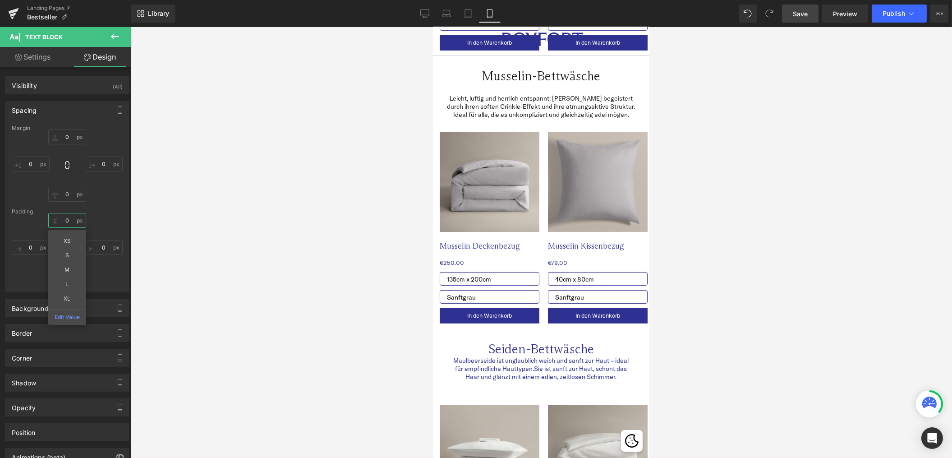
click at [68, 220] on input "0" at bounding box center [67, 220] width 38 height 15
type input "10"
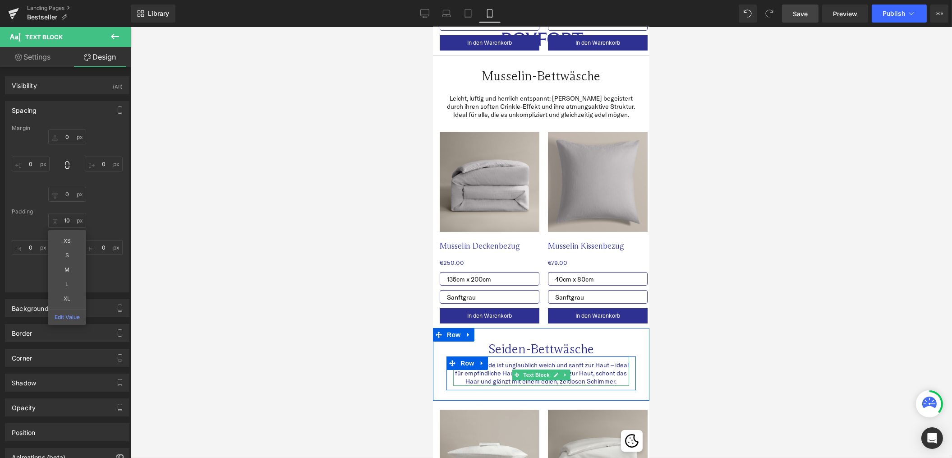
click at [472, 374] on span "Sie ist sanft zur Haut, schont das Haar und glänzt mit einem edlen, zeitlosen S…" at bounding box center [545, 377] width 161 height 16
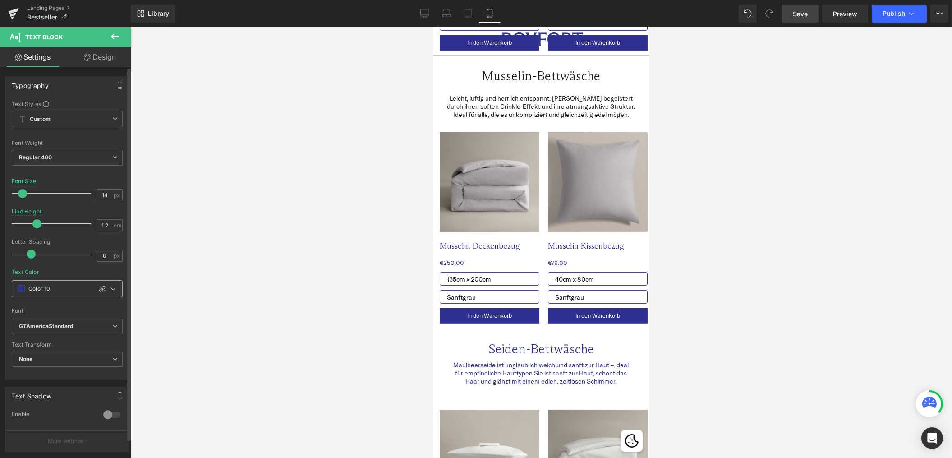
click at [21, 288] on span at bounding box center [21, 288] width 7 height 7
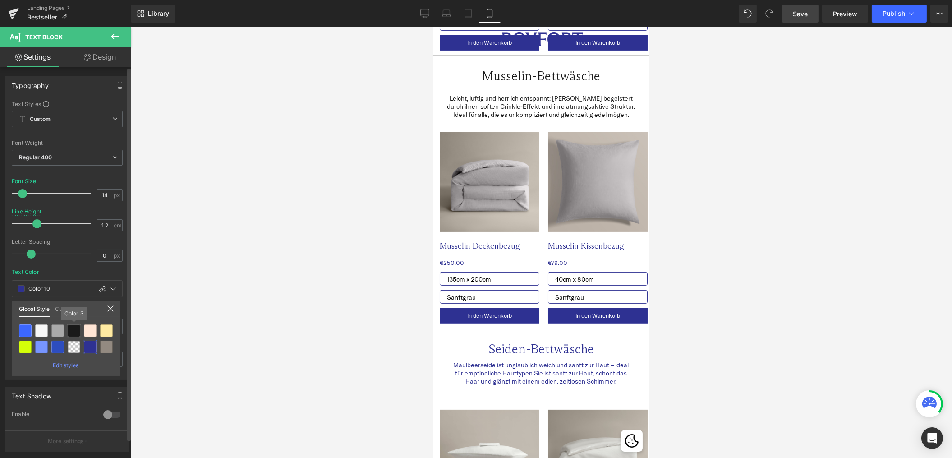
click at [73, 328] on div at bounding box center [74, 330] width 13 height 13
type input "Color 3"
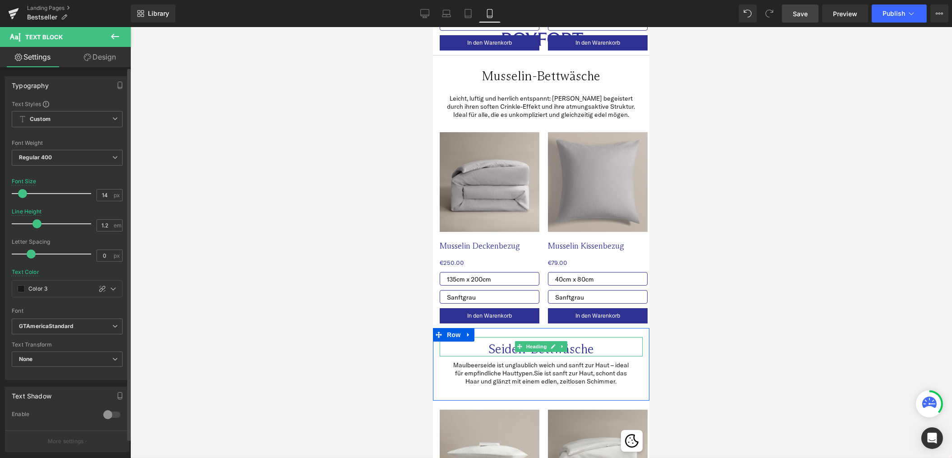
click at [505, 342] on h2 "Seiden-Bettwäsche" at bounding box center [540, 348] width 203 height 15
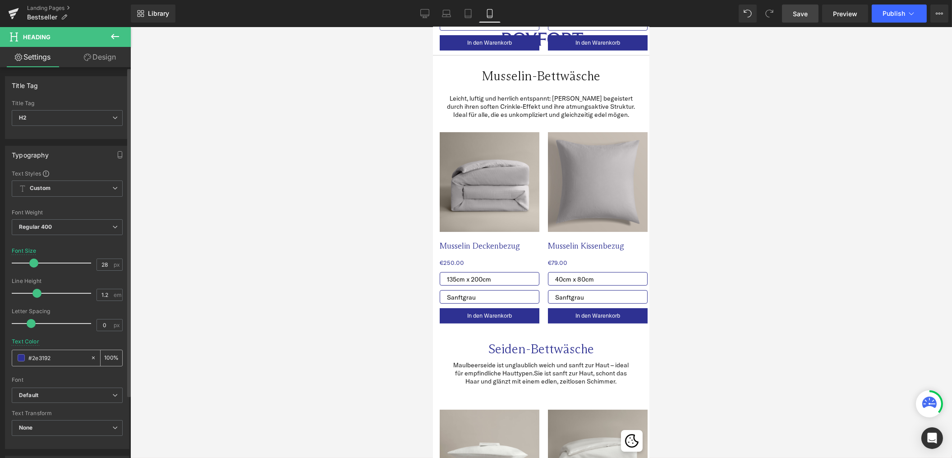
click at [21, 358] on span at bounding box center [21, 357] width 7 height 7
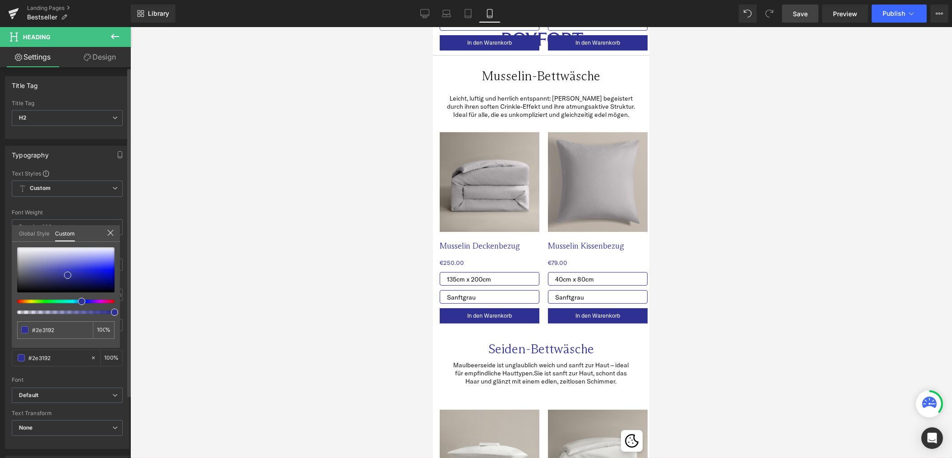
click at [31, 235] on link "Global Style" at bounding box center [34, 232] width 31 height 15
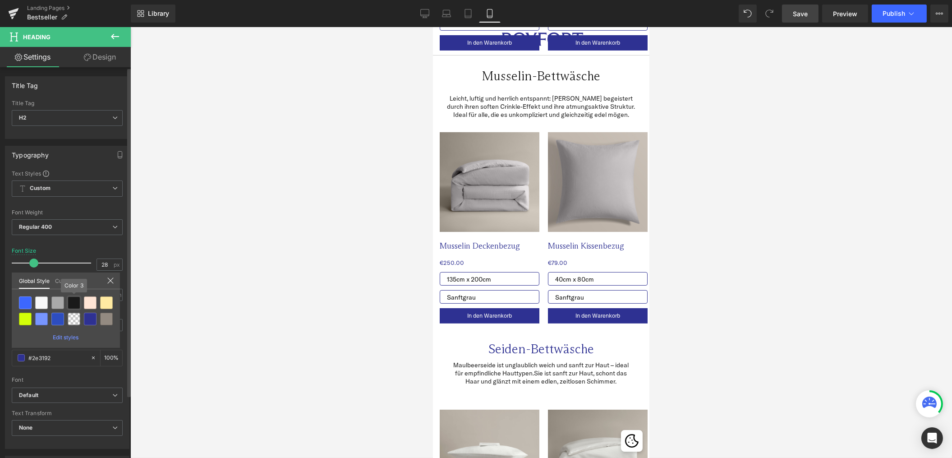
click at [72, 305] on div at bounding box center [74, 302] width 13 height 13
type input "Color 3"
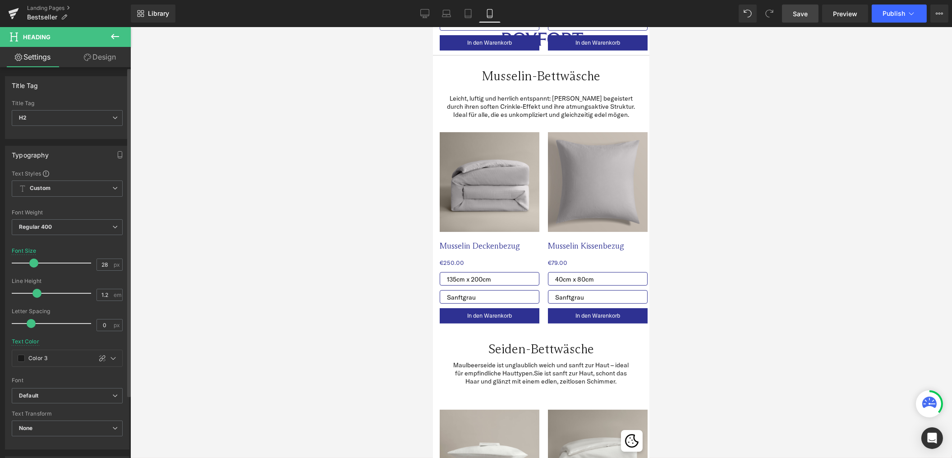
click at [799, 10] on span "Save" at bounding box center [800, 13] width 15 height 9
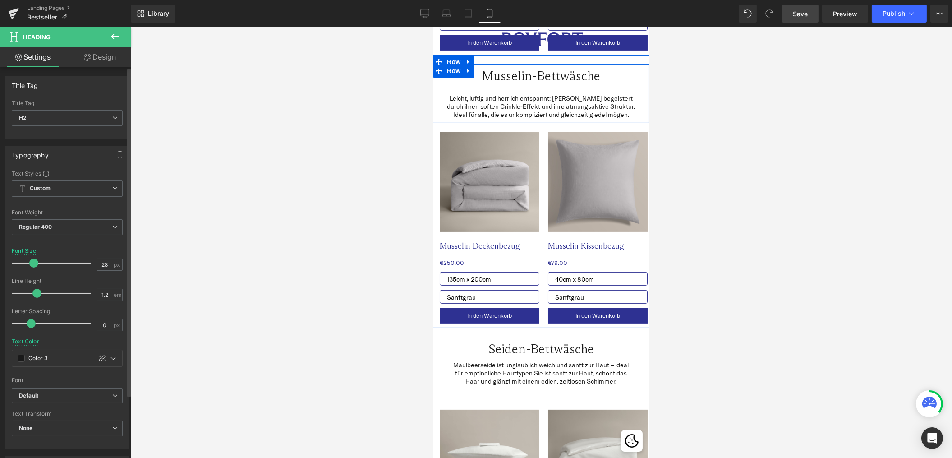
click at [465, 64] on link at bounding box center [468, 71] width 12 height 14
click at [488, 84] on div at bounding box center [540, 89] width 216 height 10
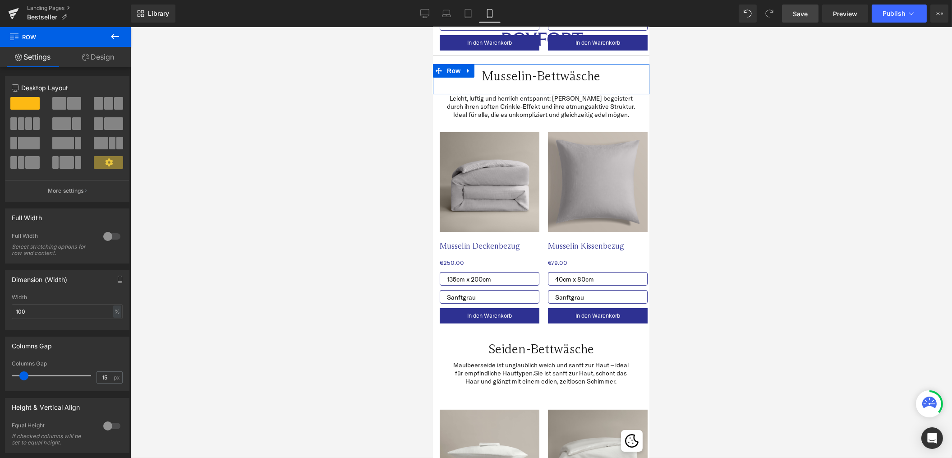
click at [96, 59] on link "Design" at bounding box center [97, 57] width 65 height 20
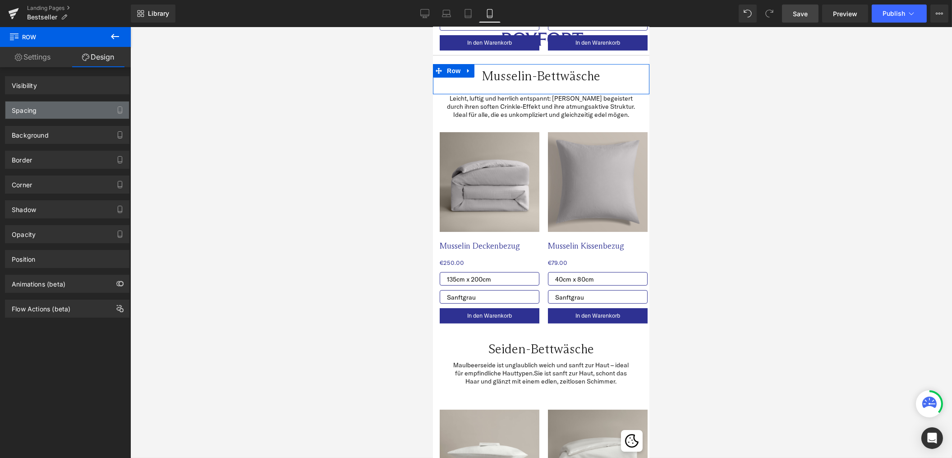
click at [57, 111] on div "Spacing" at bounding box center [67, 109] width 124 height 17
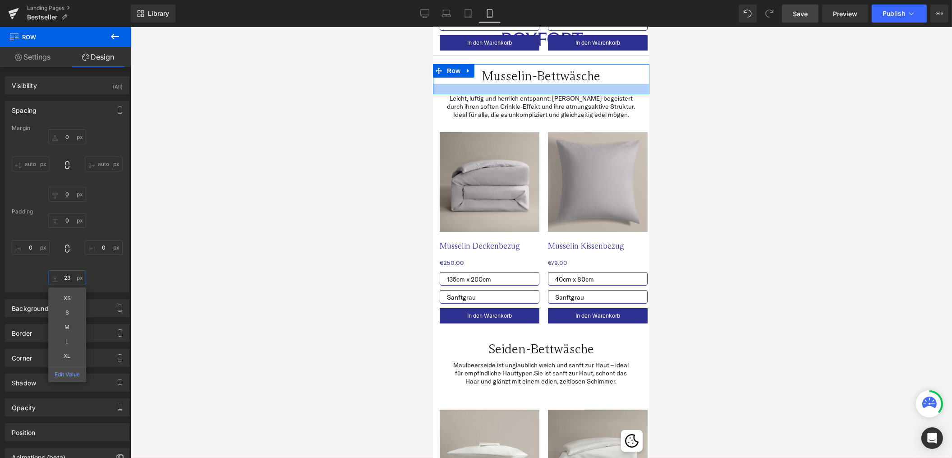
click at [62, 281] on input "23" at bounding box center [67, 277] width 38 height 15
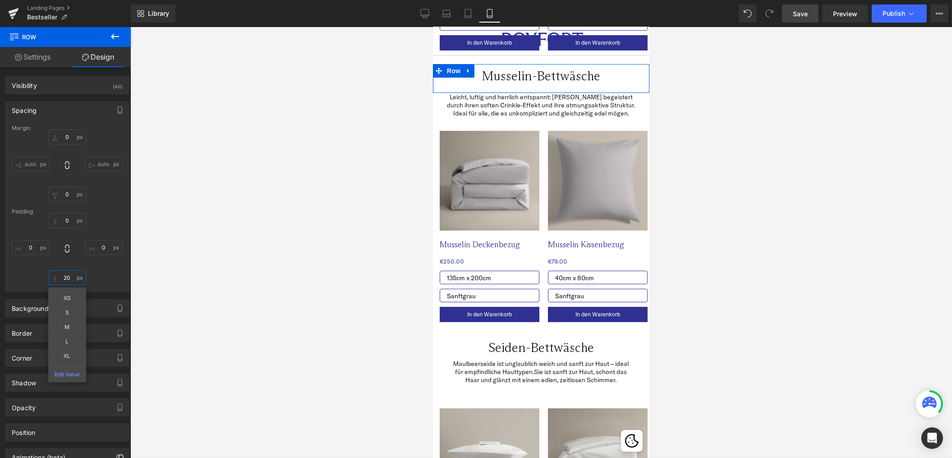
type input "2"
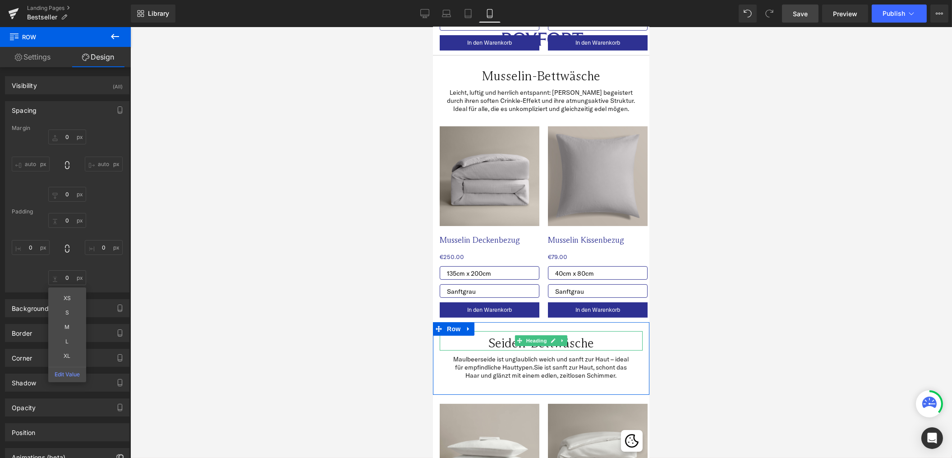
click at [545, 340] on h2 "Seiden-Bettwäsche" at bounding box center [540, 343] width 203 height 15
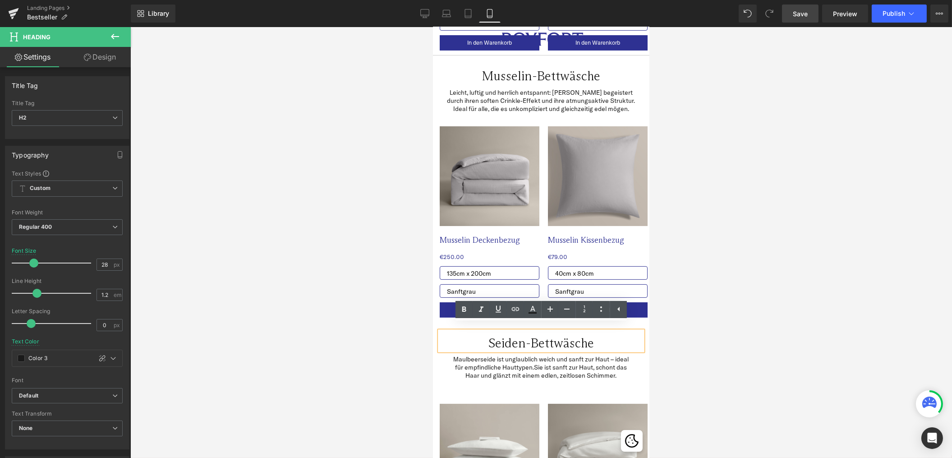
click at [408, 372] on div at bounding box center [541, 242] width 822 height 431
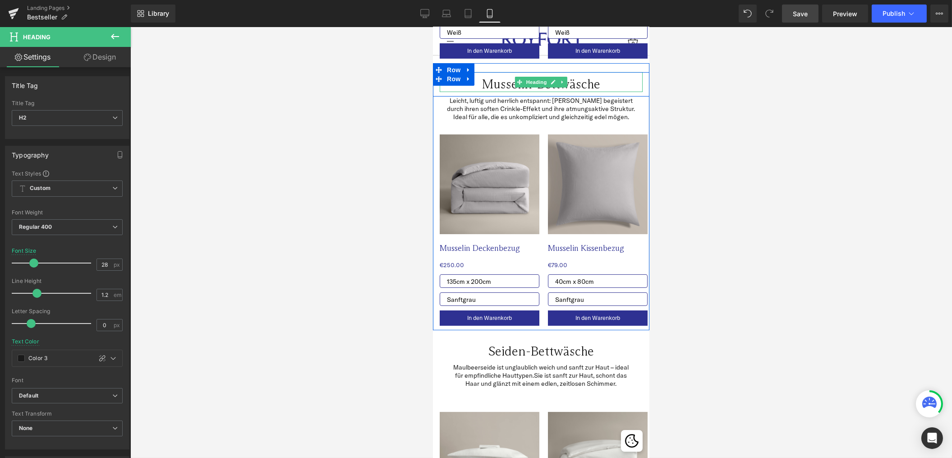
scroll to position [641, 0]
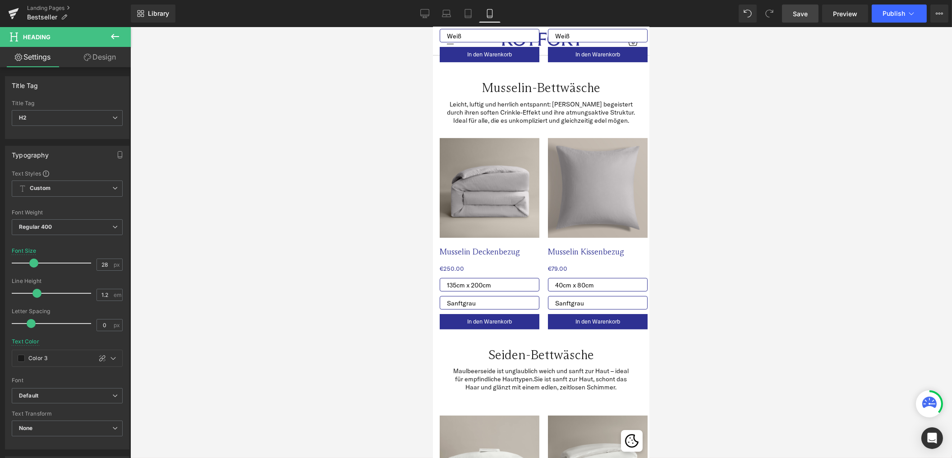
click at [797, 18] on link "Save" at bounding box center [800, 14] width 37 height 18
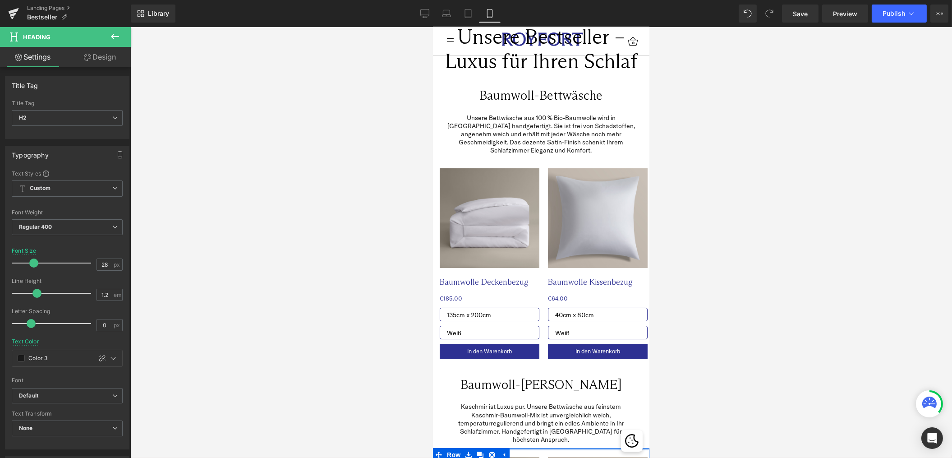
scroll to position [0, 0]
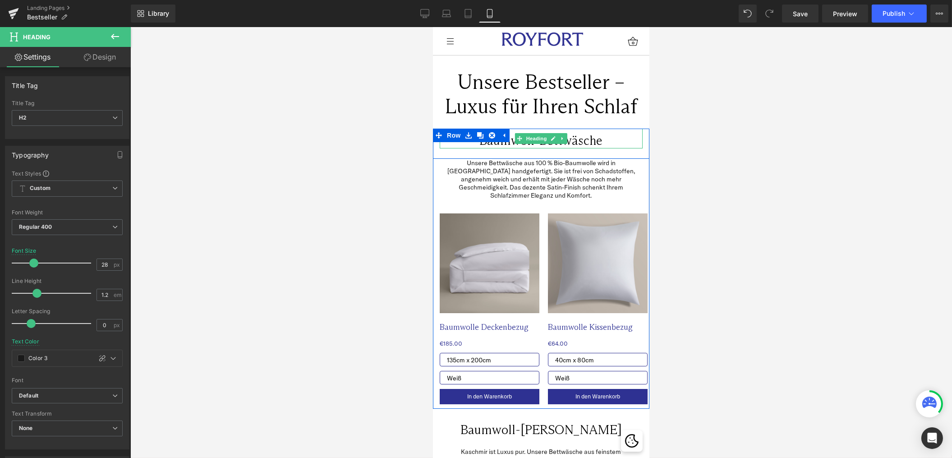
click at [628, 139] on h2 "Baumwoll-Bettwäsche" at bounding box center [540, 140] width 203 height 15
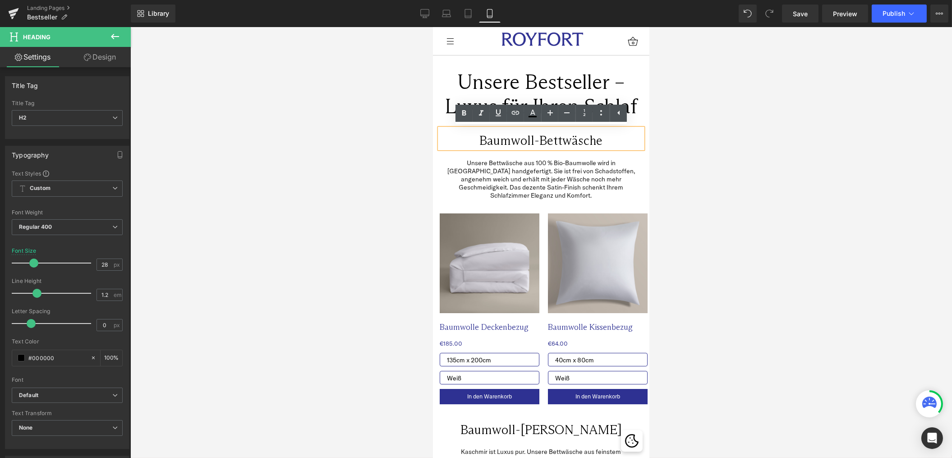
drag, startPoint x: 360, startPoint y: 161, endPoint x: 387, endPoint y: 148, distance: 29.8
click at [362, 161] on div at bounding box center [541, 242] width 822 height 431
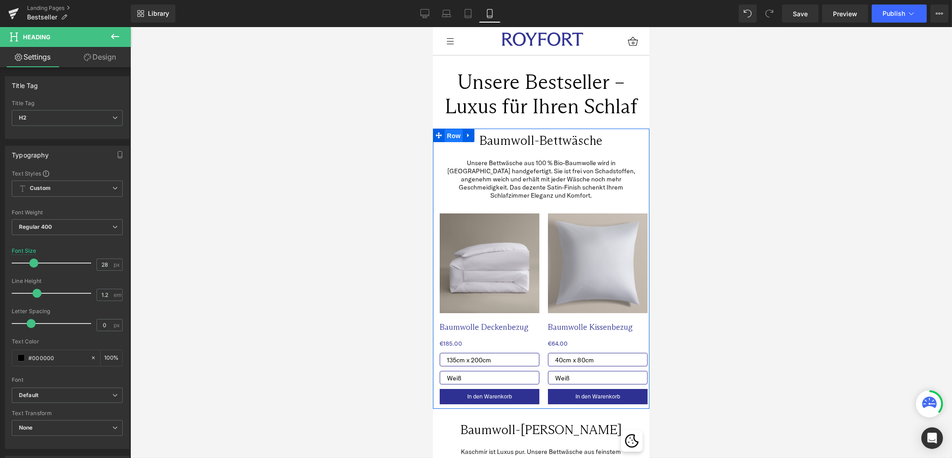
click at [455, 135] on span "Row" at bounding box center [453, 136] width 18 height 14
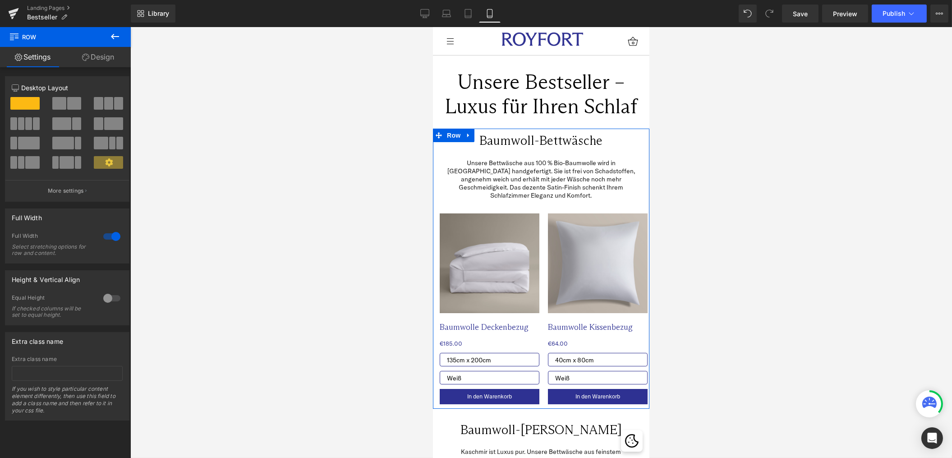
click at [94, 60] on link "Design" at bounding box center [97, 57] width 65 height 20
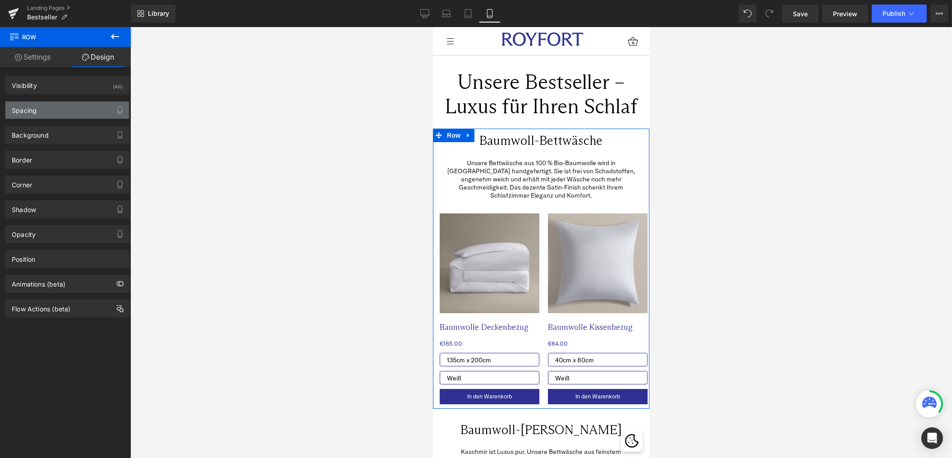
click at [53, 114] on div "Spacing" at bounding box center [67, 109] width 124 height 17
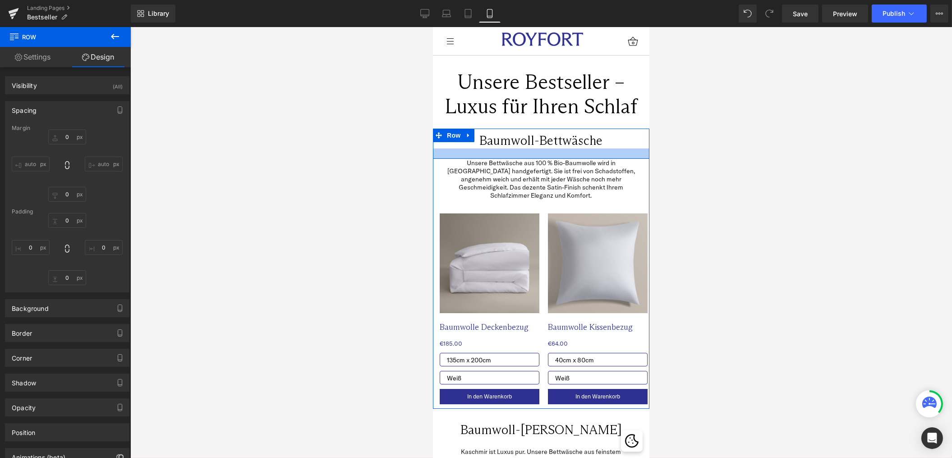
click at [481, 151] on div at bounding box center [540, 153] width 216 height 10
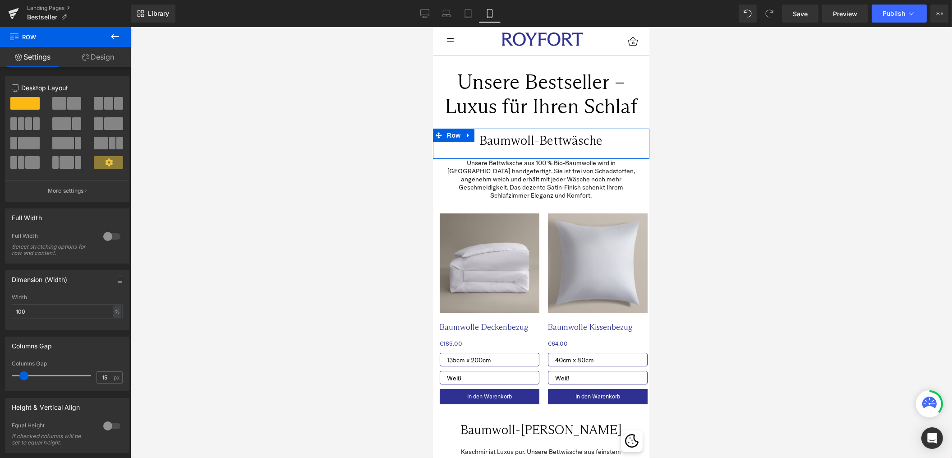
click at [100, 60] on link "Design" at bounding box center [97, 57] width 65 height 20
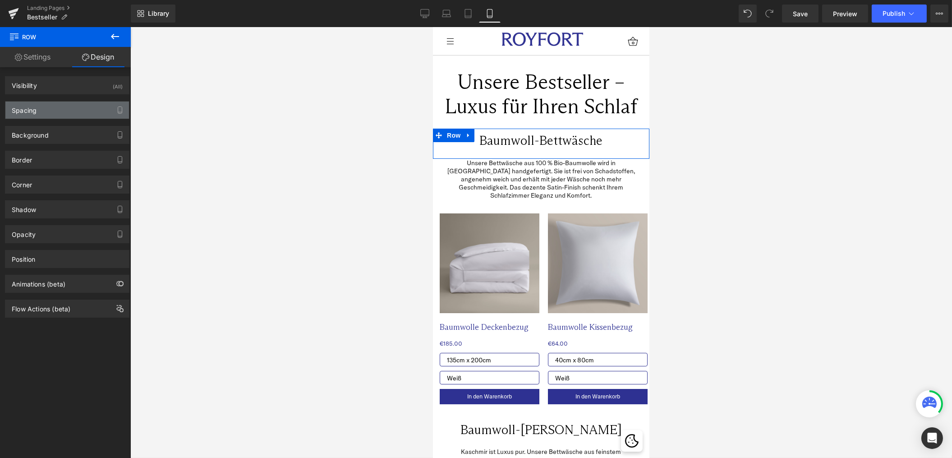
click at [64, 115] on div "Spacing" at bounding box center [67, 109] width 124 height 17
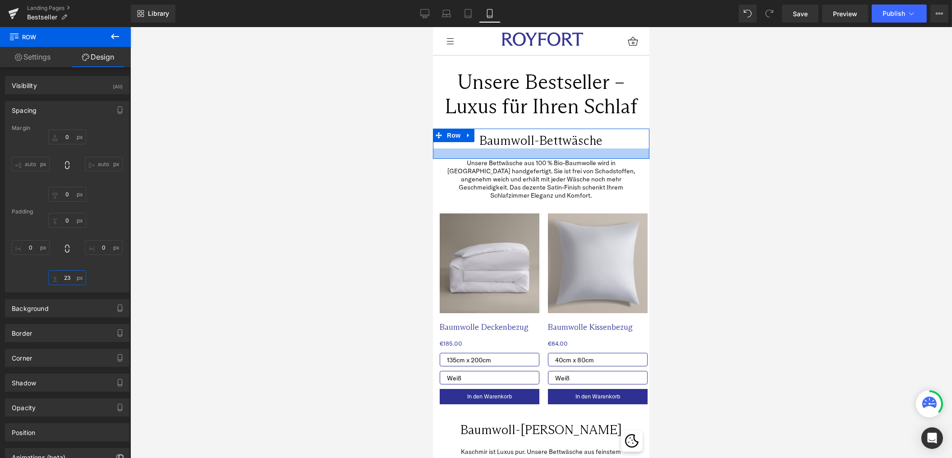
click at [61, 277] on input "23" at bounding box center [67, 277] width 38 height 15
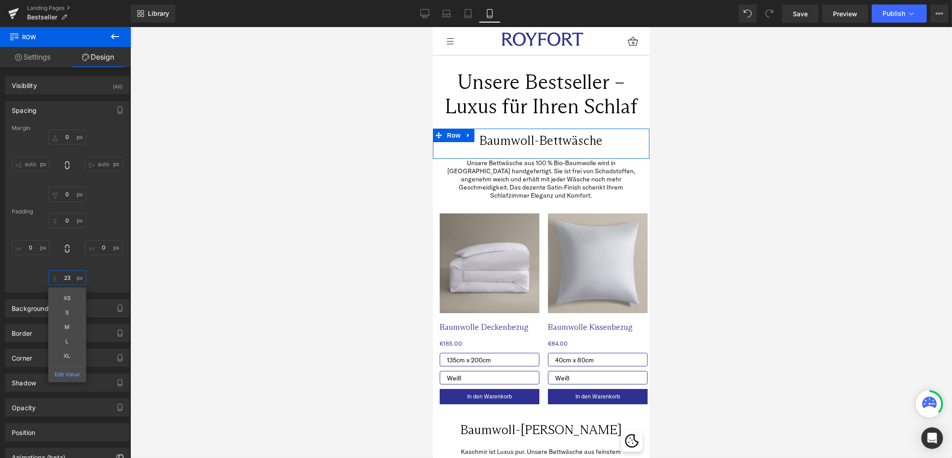
click at [61, 277] on input "23" at bounding box center [67, 277] width 38 height 15
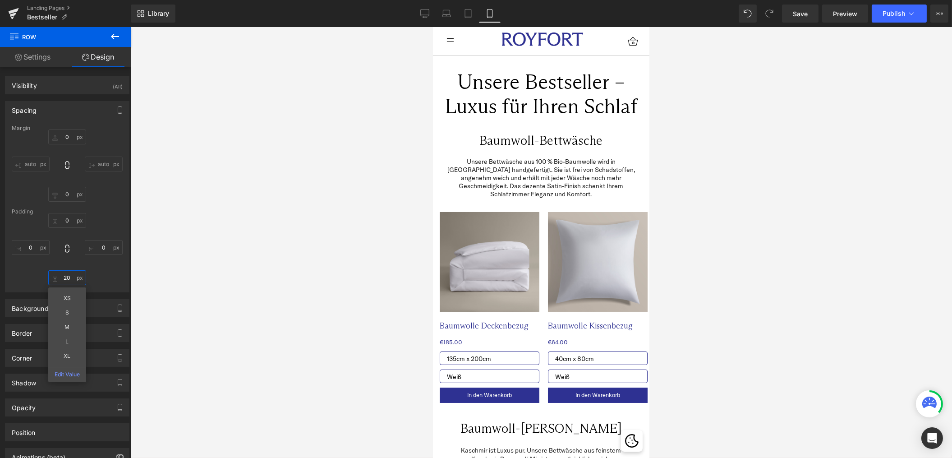
type input "20"
click at [477, 422] on div "Rendering Content" at bounding box center [475, 422] width 55 height 10
click at [448, 409] on span "Row" at bounding box center [453, 415] width 18 height 14
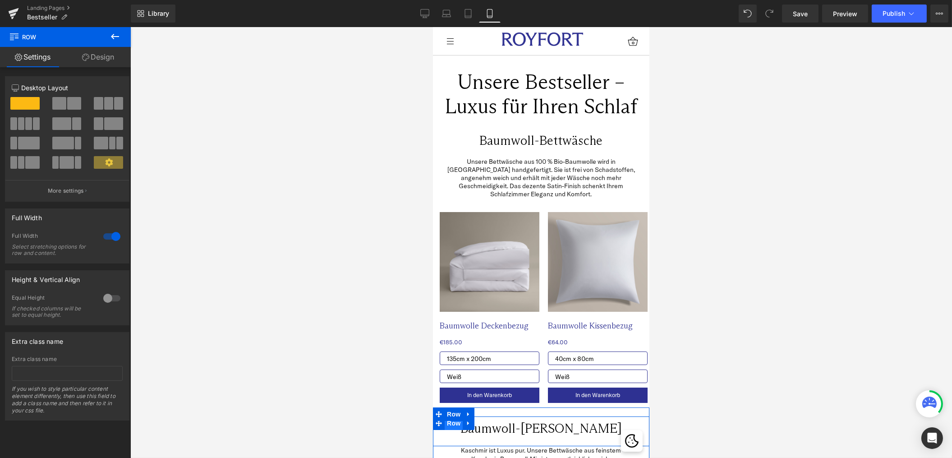
click at [455, 416] on span "Row" at bounding box center [453, 423] width 18 height 14
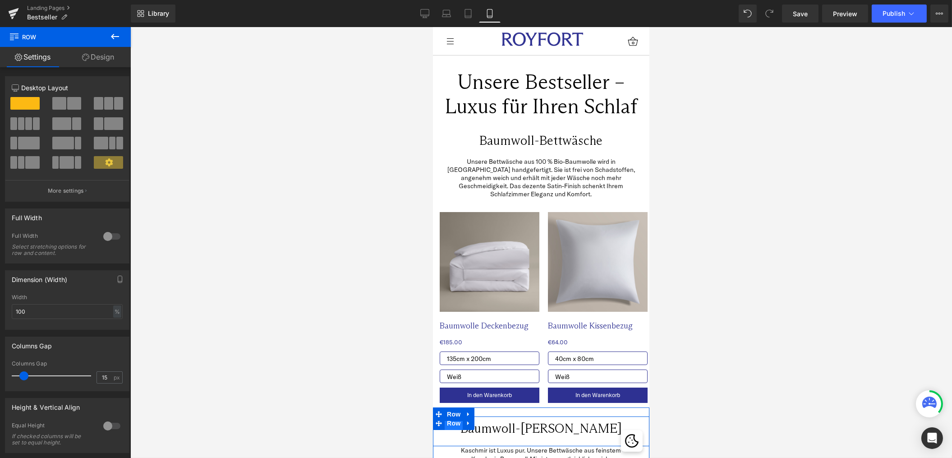
click at [455, 416] on span "Row" at bounding box center [453, 423] width 18 height 14
click at [467, 421] on icon at bounding box center [468, 423] width 2 height 4
click at [345, 277] on div at bounding box center [541, 242] width 822 height 431
drag, startPoint x: 924, startPoint y: 222, endPoint x: 830, endPoint y: 200, distance: 96.3
click at [924, 222] on div at bounding box center [541, 242] width 822 height 431
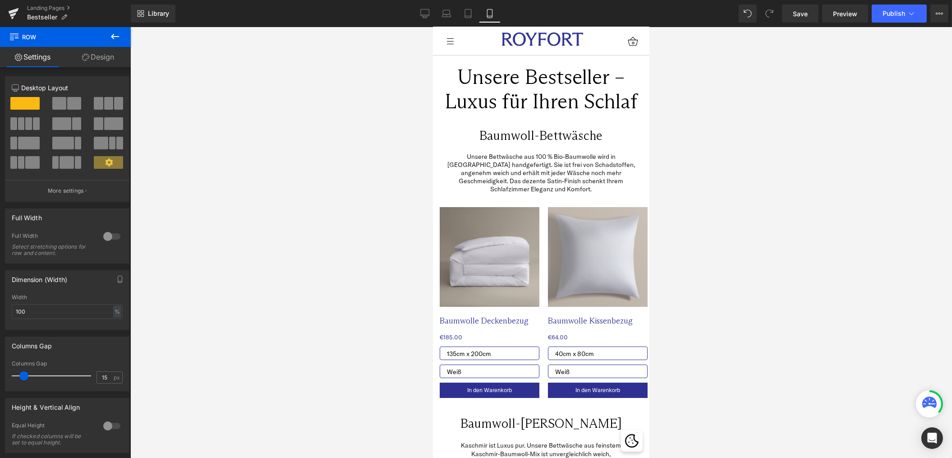
scroll to position [3, 0]
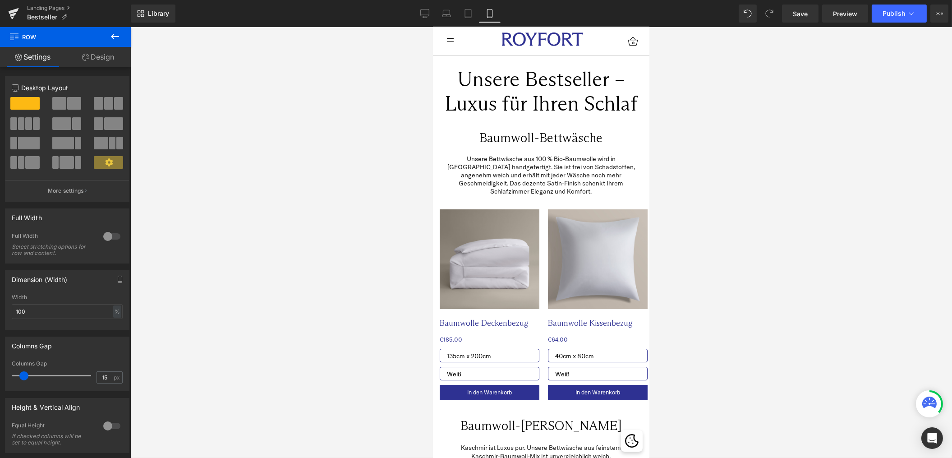
click at [493, 133] on h2 "Baumwoll-Bettwäsche" at bounding box center [540, 137] width 203 height 15
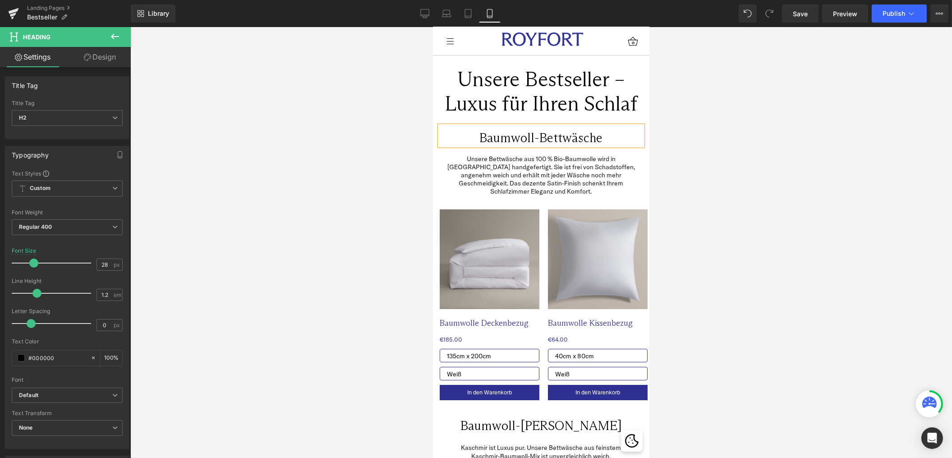
click at [315, 304] on div at bounding box center [541, 242] width 822 height 431
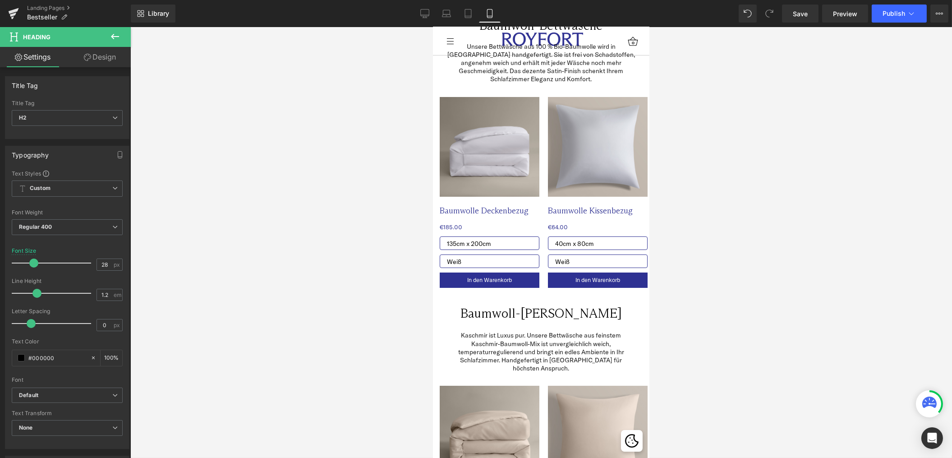
scroll to position [102, 0]
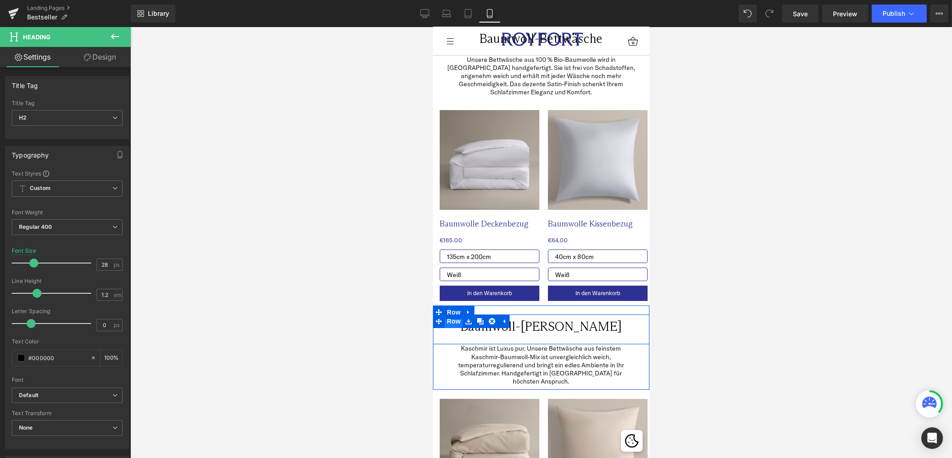
click at [451, 315] on span "Row" at bounding box center [453, 321] width 18 height 14
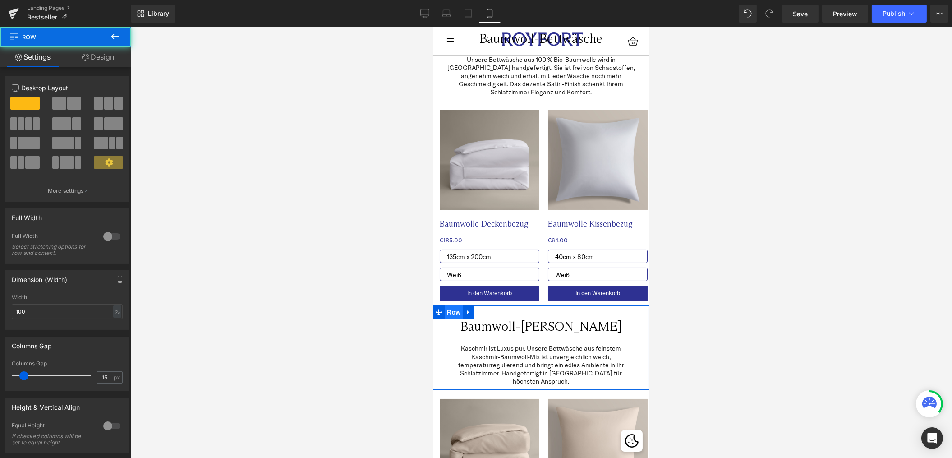
click at [450, 306] on span "Row" at bounding box center [453, 312] width 18 height 14
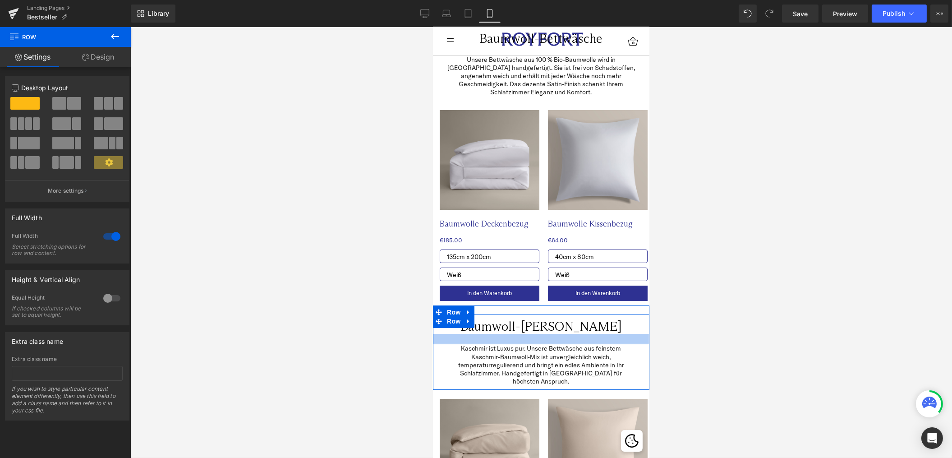
click at [487, 334] on div at bounding box center [540, 339] width 216 height 10
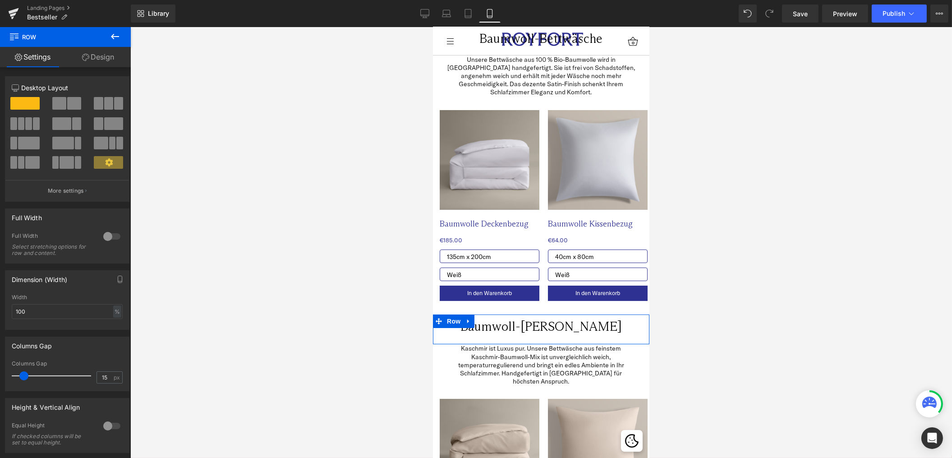
drag, startPoint x: 97, startPoint y: 60, endPoint x: 95, endPoint y: 103, distance: 43.3
click at [96, 60] on link "Design" at bounding box center [97, 57] width 65 height 20
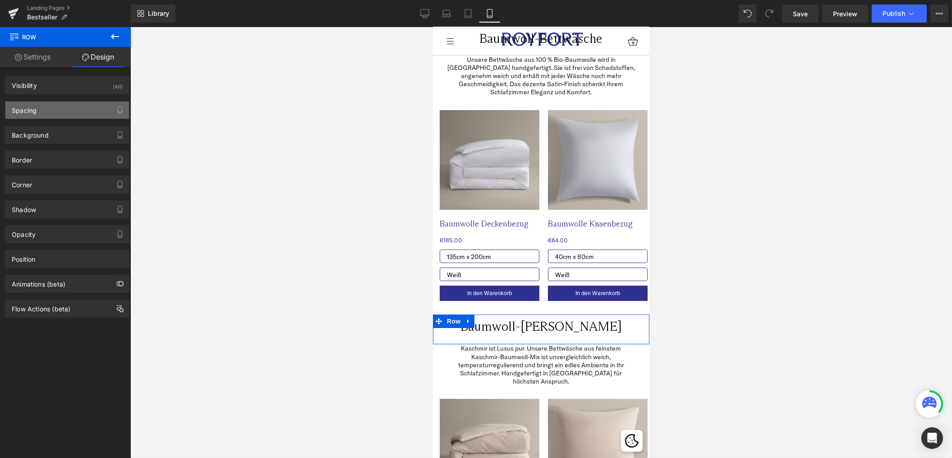
click at [55, 111] on div "Spacing" at bounding box center [67, 109] width 124 height 17
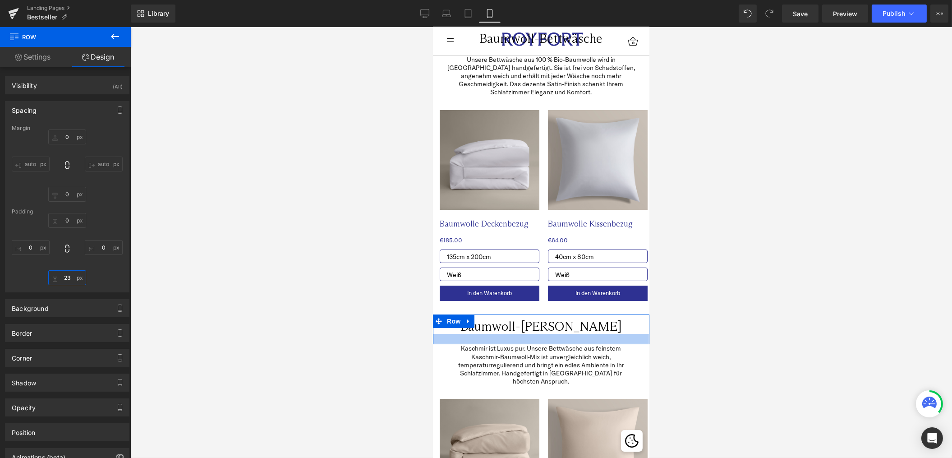
click at [66, 278] on input "23" at bounding box center [67, 277] width 38 height 15
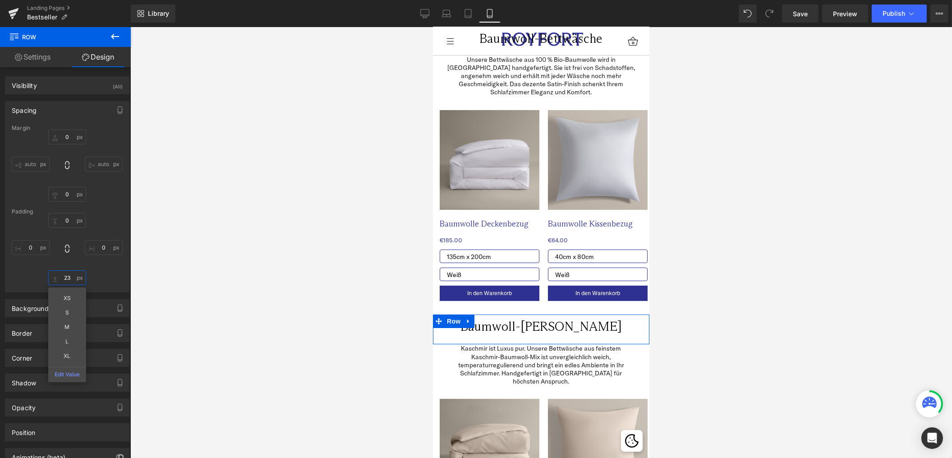
click at [66, 278] on input "23" at bounding box center [67, 277] width 38 height 15
type input "20"
click at [305, 297] on div at bounding box center [541, 242] width 822 height 431
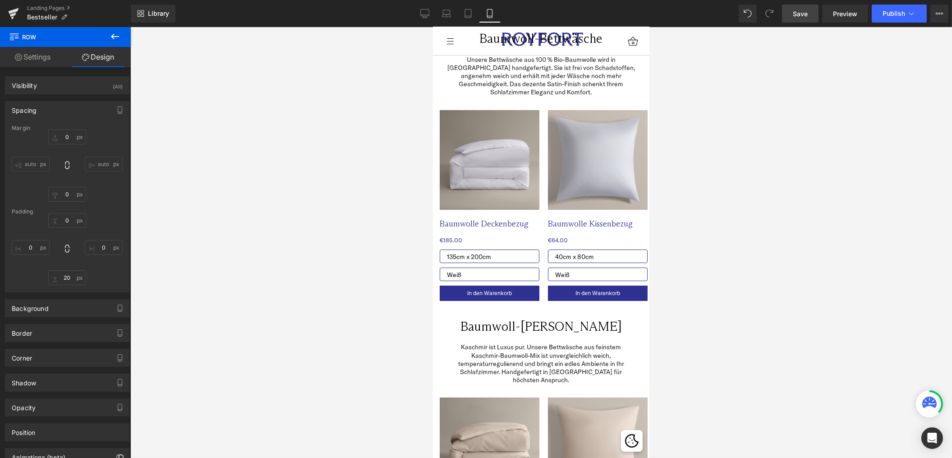
click at [801, 17] on span "Save" at bounding box center [800, 13] width 15 height 9
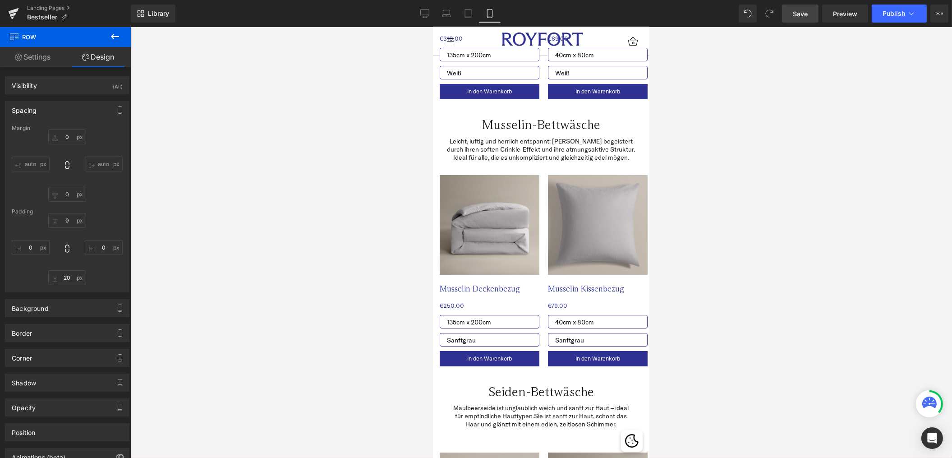
scroll to position [583, 0]
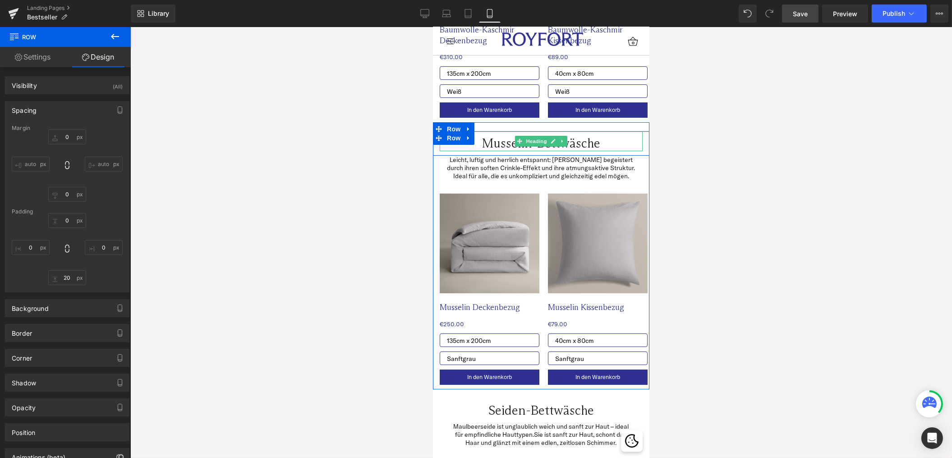
click at [627, 136] on h2 "Musselin-Bettwäsche" at bounding box center [540, 143] width 203 height 15
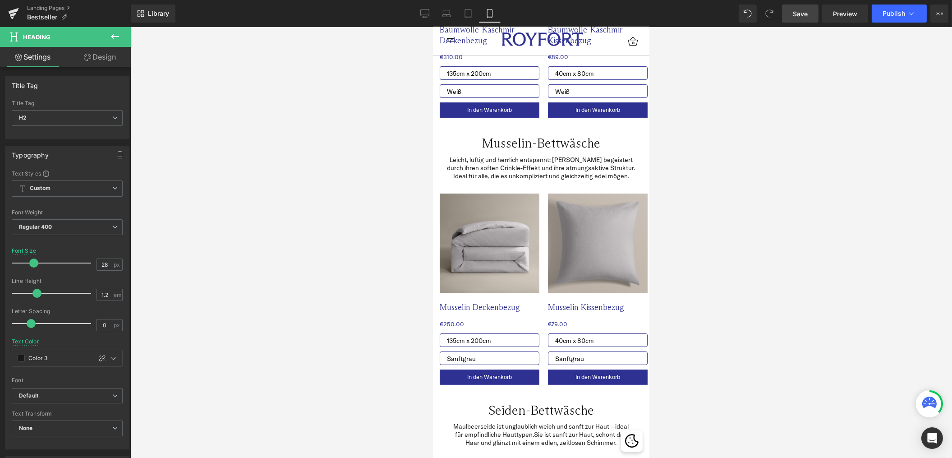
drag, startPoint x: 109, startPoint y: 59, endPoint x: 66, endPoint y: 134, distance: 87.0
click at [109, 59] on link "Design" at bounding box center [99, 57] width 65 height 20
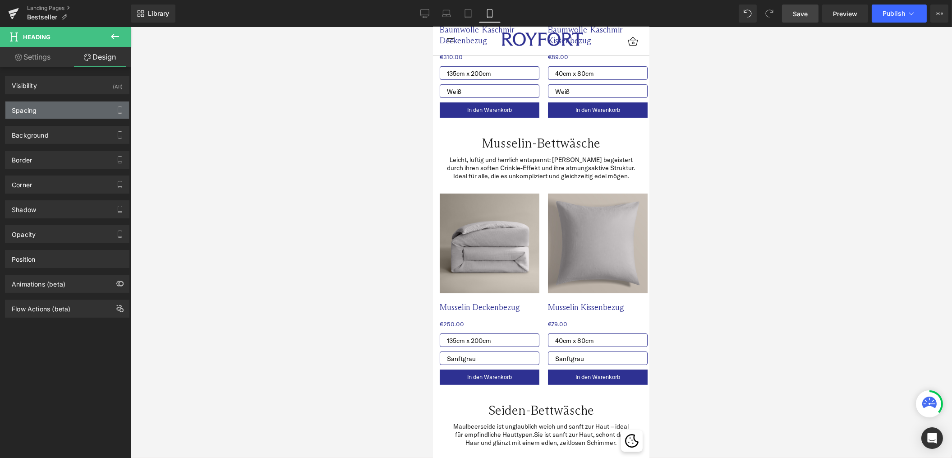
click at [63, 112] on div "Spacing" at bounding box center [67, 109] width 124 height 17
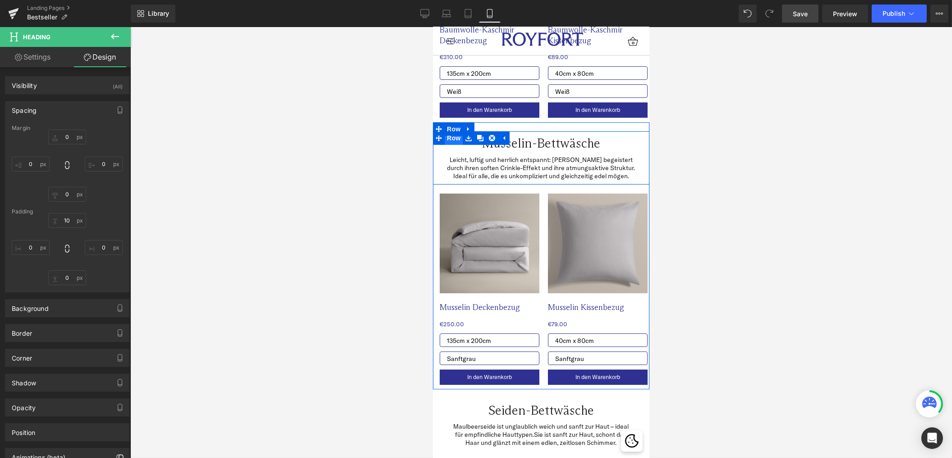
click at [456, 131] on span "Row" at bounding box center [453, 138] width 18 height 14
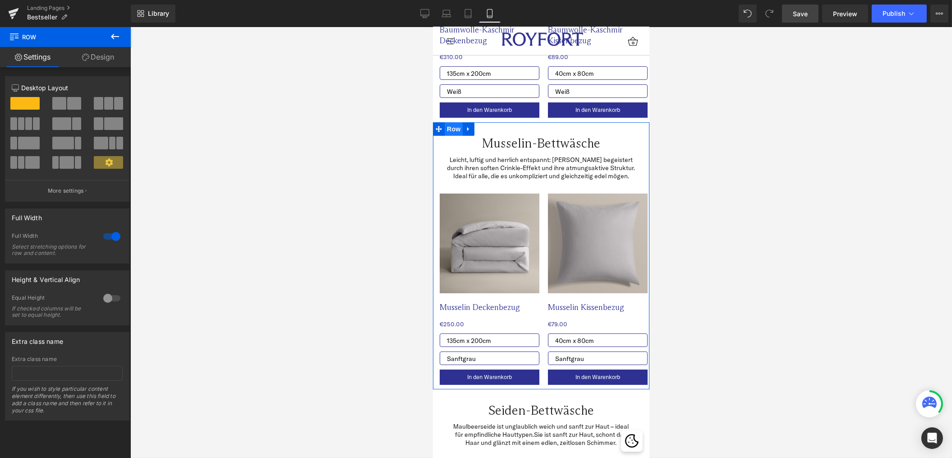
click at [449, 122] on span "Row" at bounding box center [453, 129] width 18 height 14
click at [107, 59] on link "Design" at bounding box center [97, 57] width 65 height 20
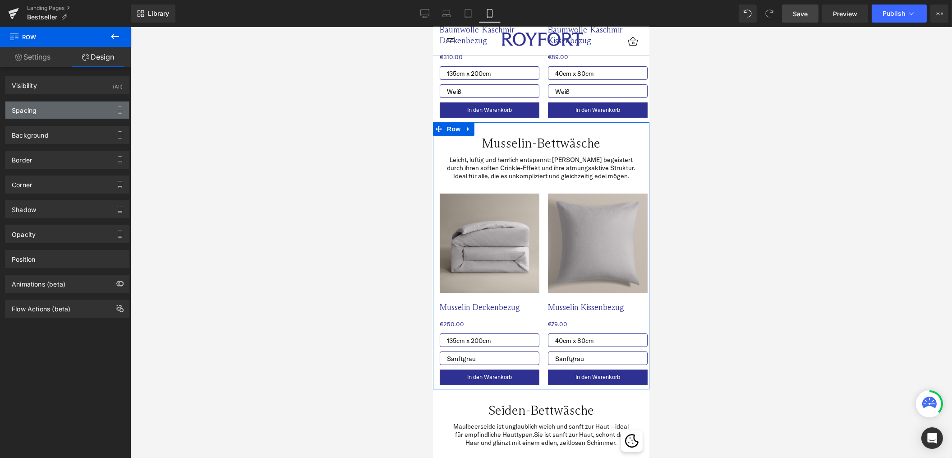
click at [61, 112] on div "Spacing" at bounding box center [67, 109] width 124 height 17
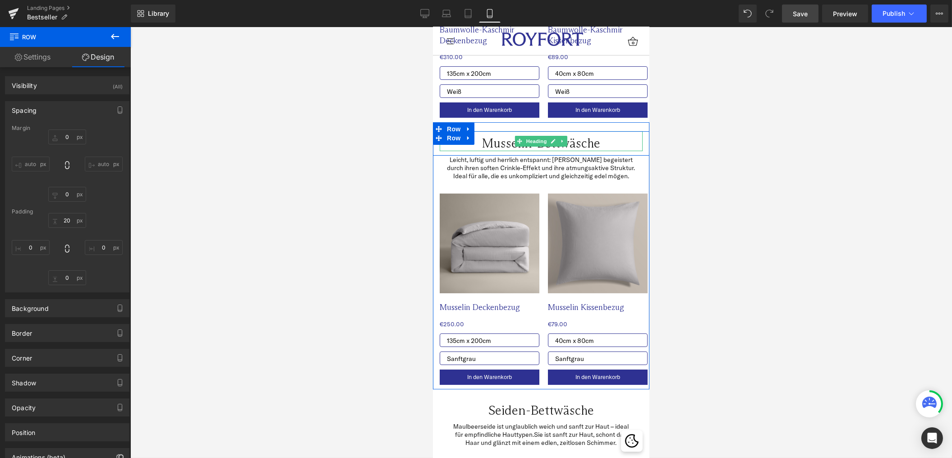
click at [497, 136] on h2 "Musselin-Bettwäsche" at bounding box center [540, 143] width 203 height 15
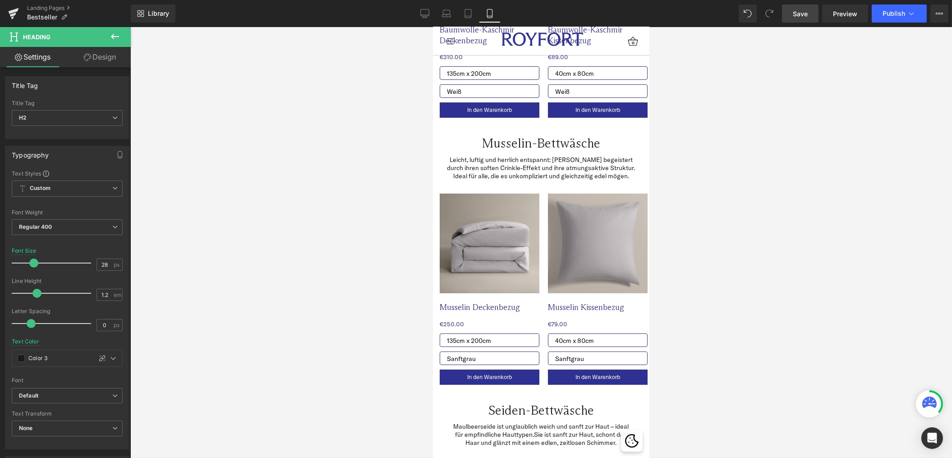
click at [90, 57] on link "Design" at bounding box center [99, 57] width 65 height 20
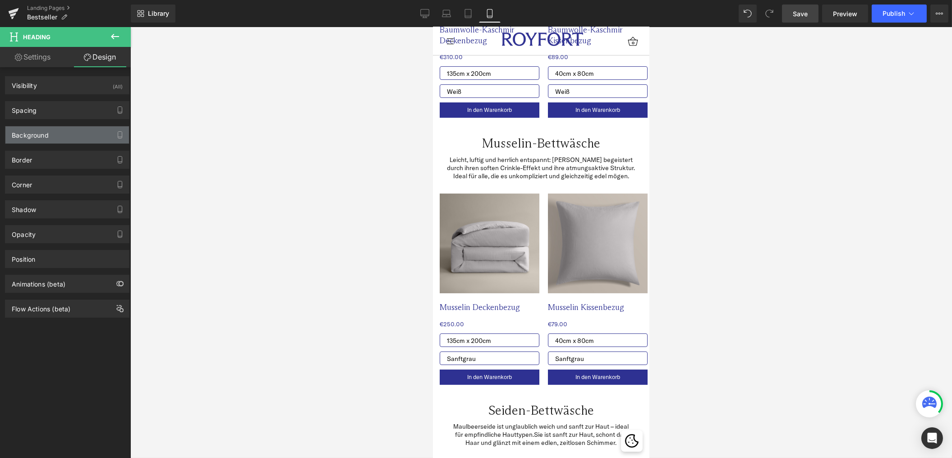
click at [66, 130] on div "Background" at bounding box center [67, 134] width 124 height 17
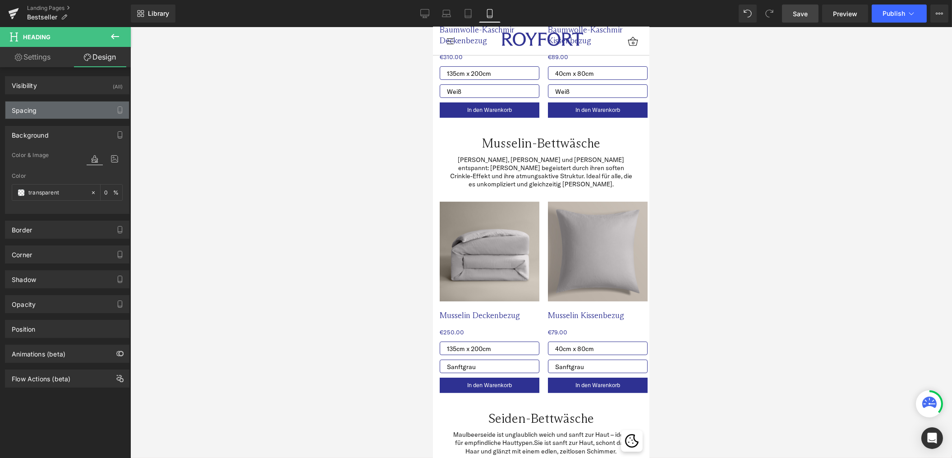
click at [66, 108] on div "Spacing" at bounding box center [67, 109] width 124 height 17
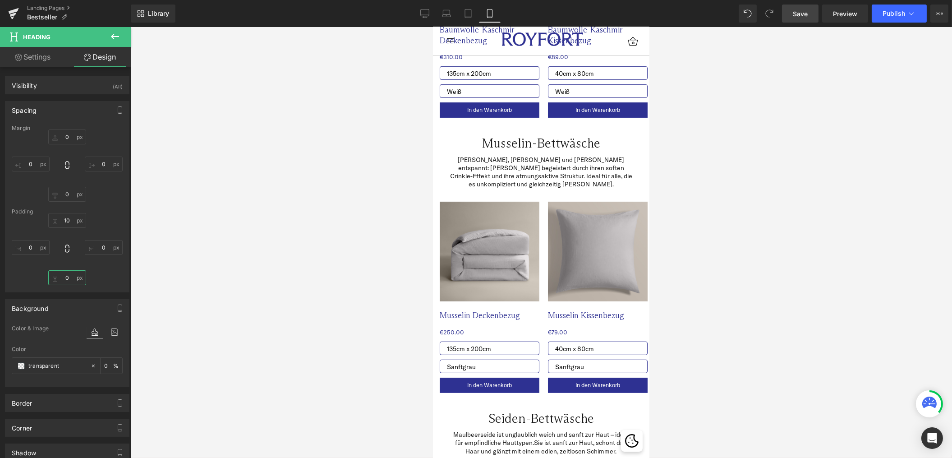
click at [62, 280] on input "0" at bounding box center [67, 277] width 38 height 15
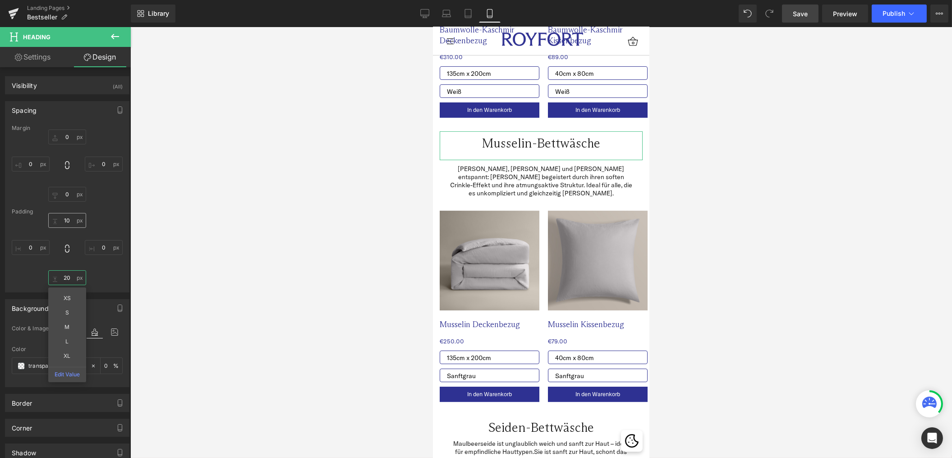
type input "20"
click at [65, 221] on input "10" at bounding box center [67, 220] width 38 height 15
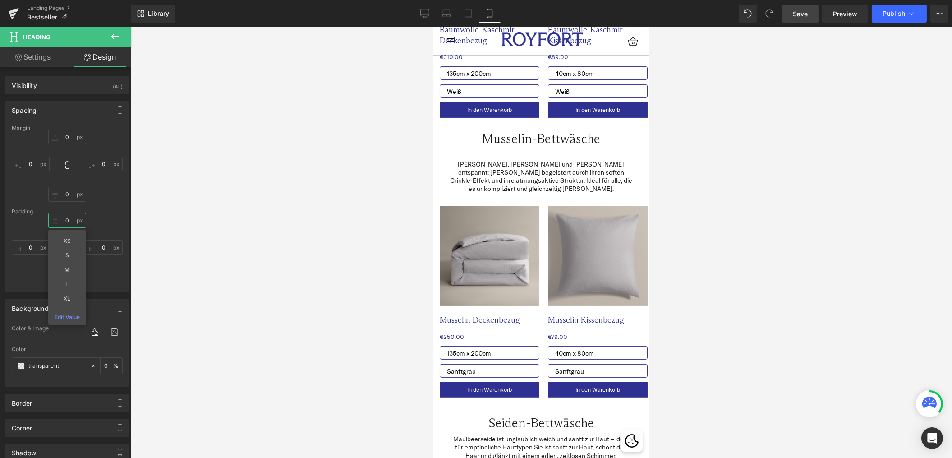
type input "0"
click at [304, 187] on div at bounding box center [541, 242] width 822 height 431
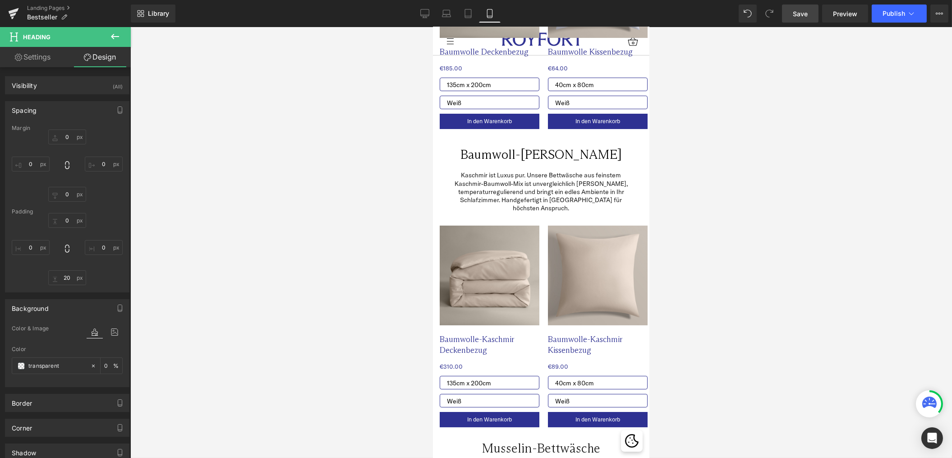
scroll to position [161, 0]
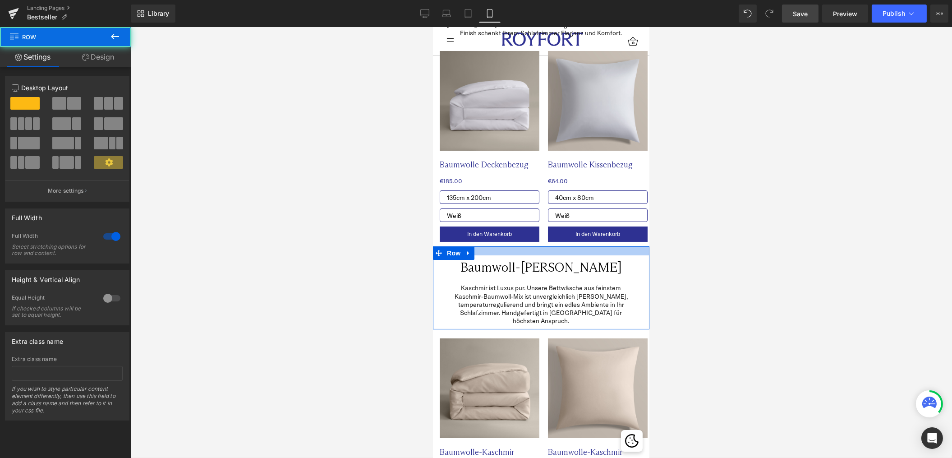
click at [496, 246] on div at bounding box center [540, 250] width 216 height 9
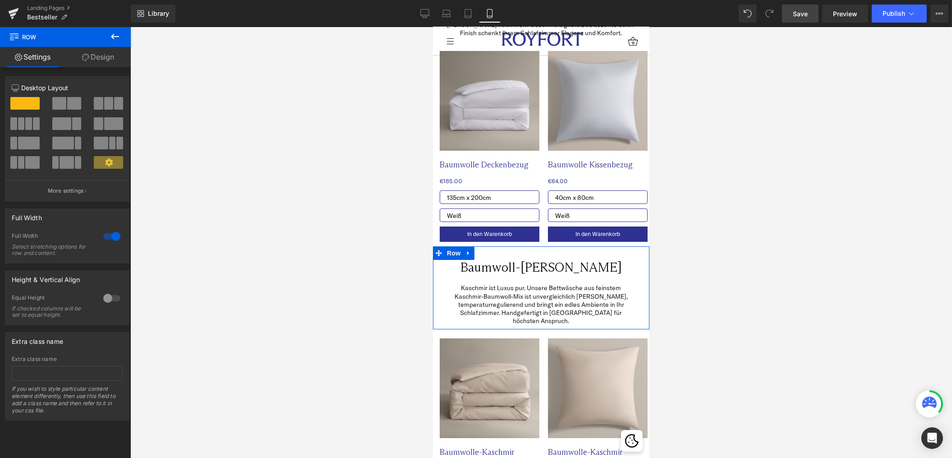
click at [101, 55] on link "Design" at bounding box center [97, 57] width 65 height 20
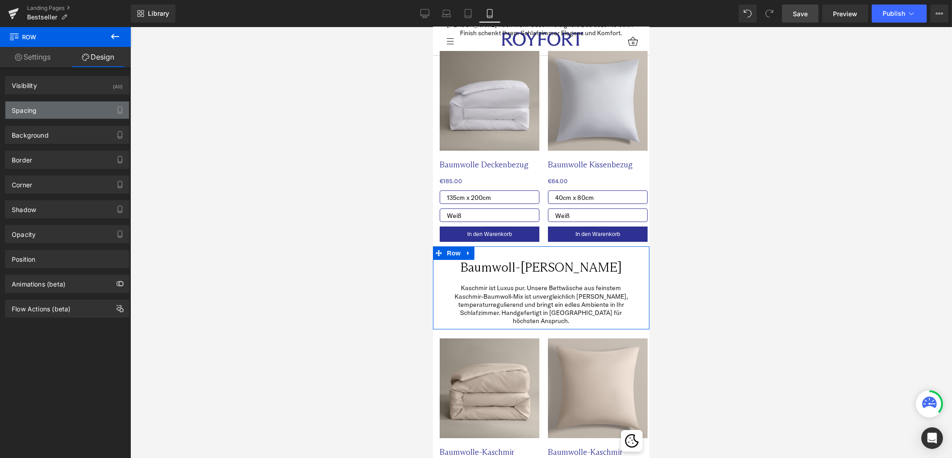
click at [64, 116] on div "Spacing" at bounding box center [67, 109] width 124 height 17
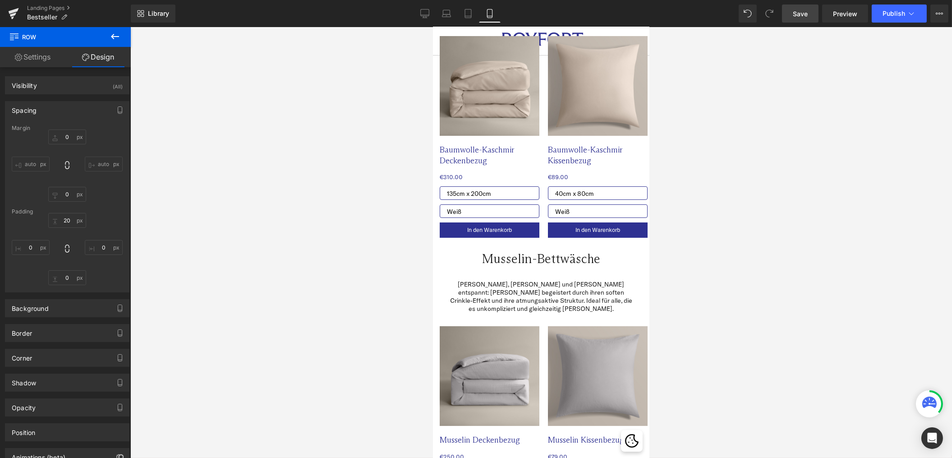
scroll to position [465, 0]
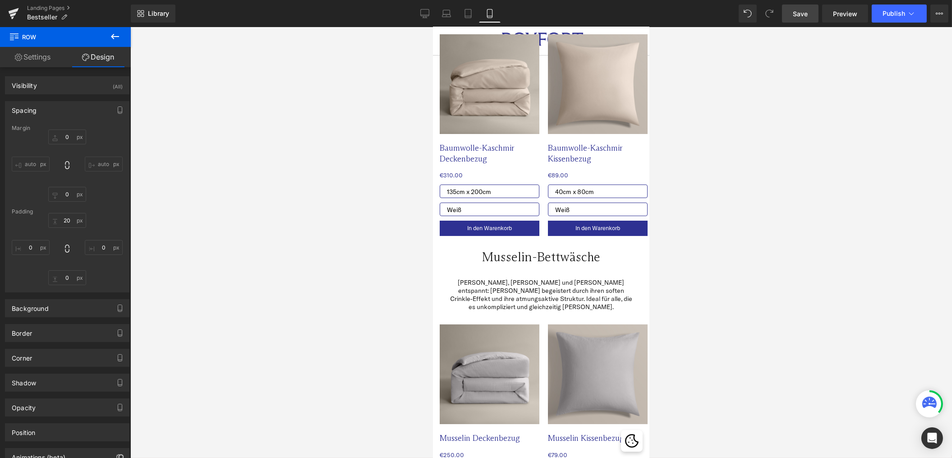
click at [478, 249] on h2 "Musselin-Bettwäsche" at bounding box center [540, 256] width 203 height 15
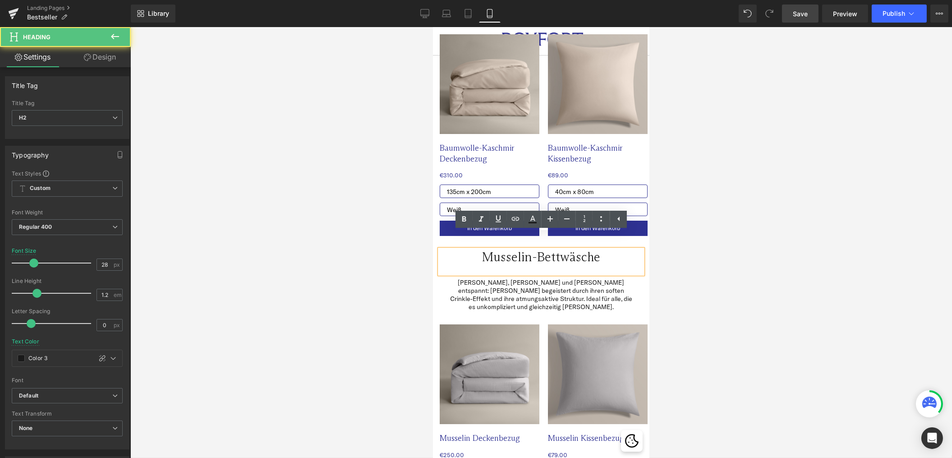
click at [456, 249] on div "Musselin-Bettwäsche" at bounding box center [540, 261] width 203 height 24
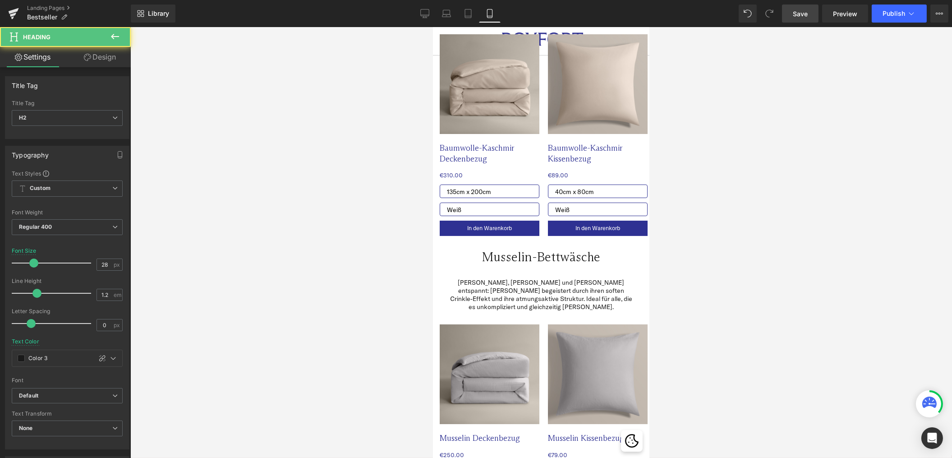
click at [91, 55] on link "Design" at bounding box center [99, 57] width 65 height 20
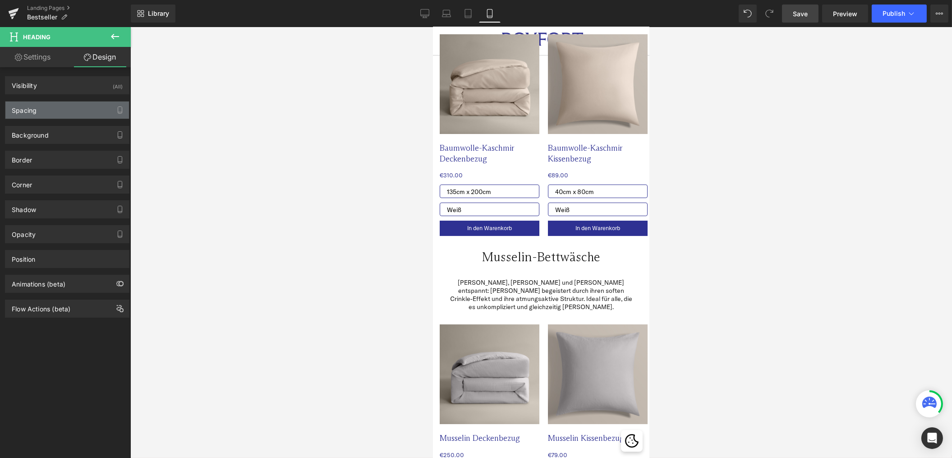
click at [42, 113] on div "Spacing" at bounding box center [67, 109] width 124 height 17
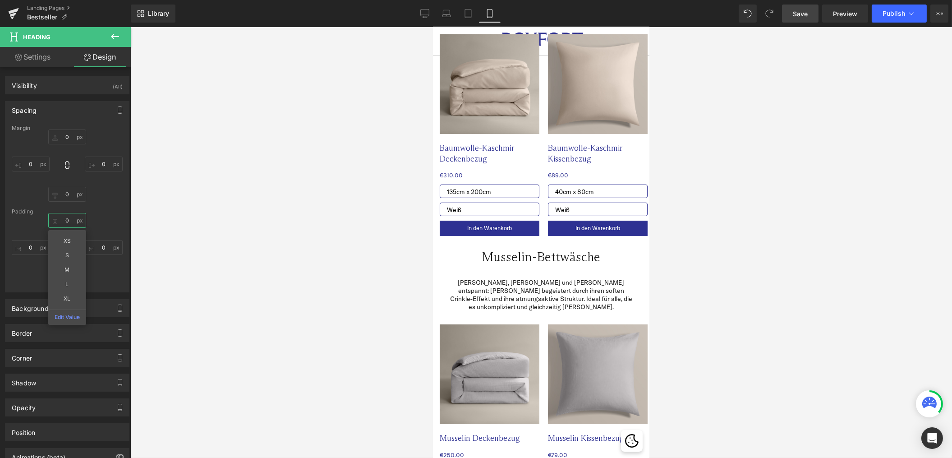
click at [64, 218] on input "0" at bounding box center [67, 220] width 38 height 15
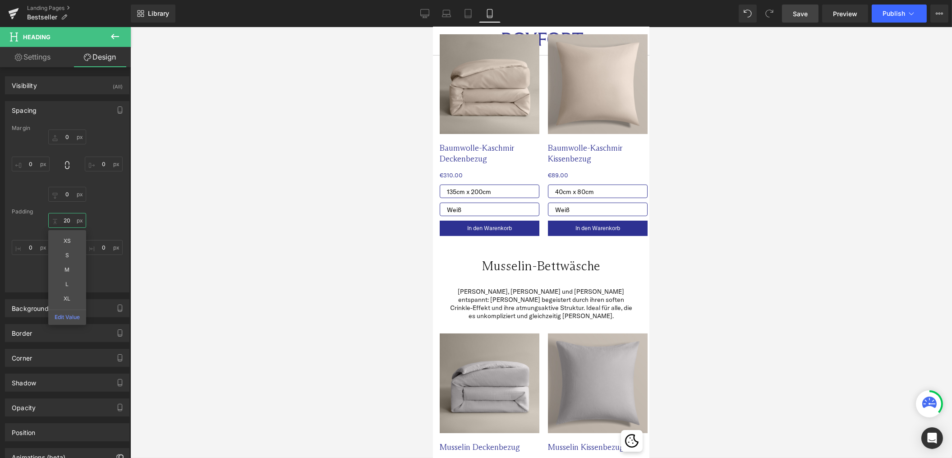
type input "20"
click at [279, 308] on div at bounding box center [541, 242] width 822 height 431
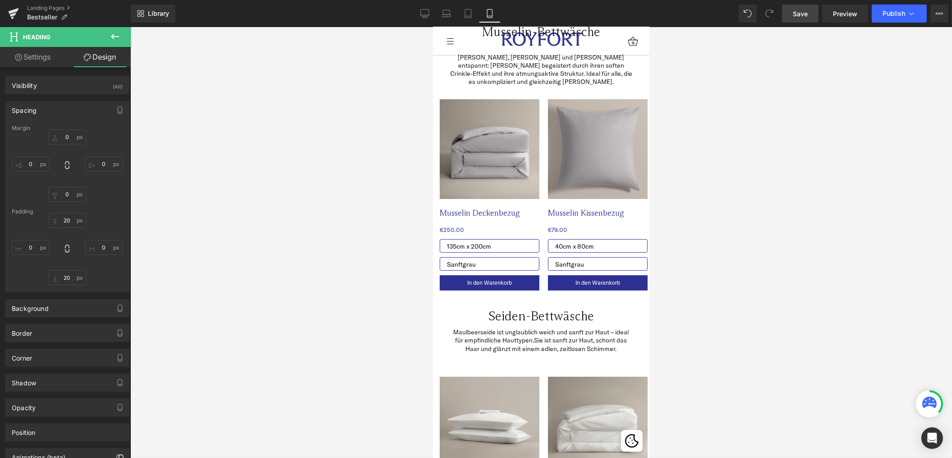
scroll to position [705, 0]
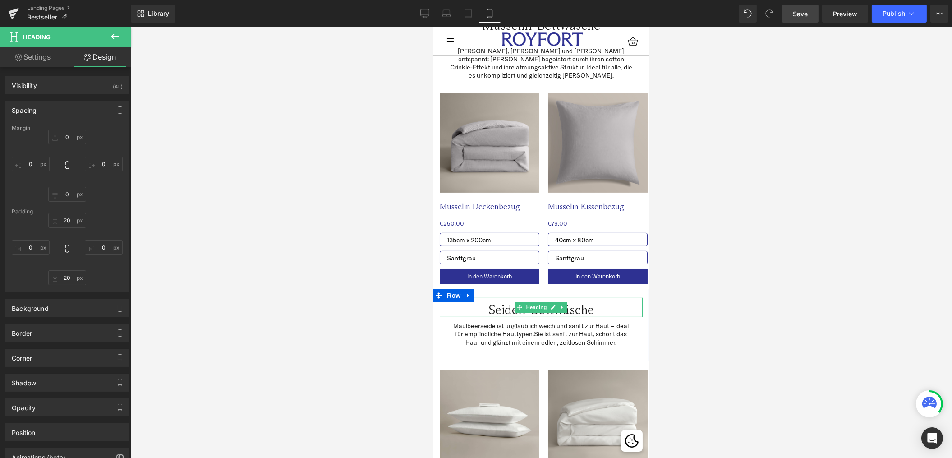
click at [486, 296] on h2 "Seiden-Bettwäsche" at bounding box center [540, 301] width 203 height 15
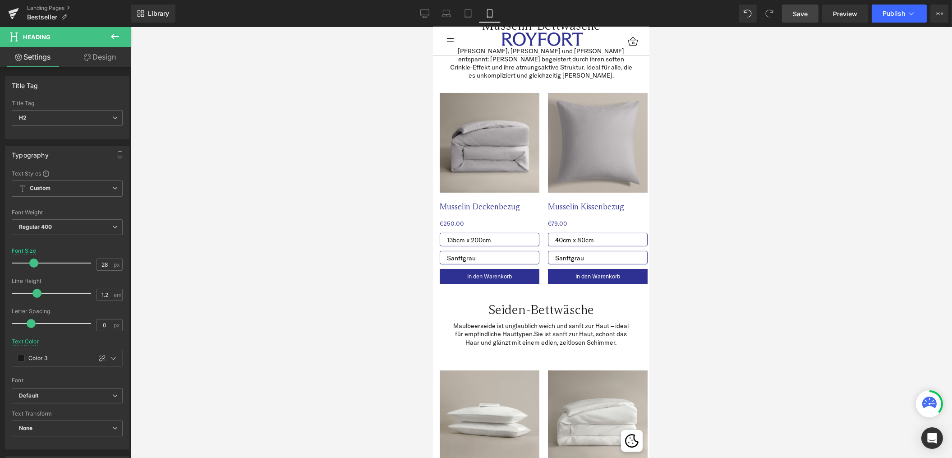
click at [95, 60] on link "Design" at bounding box center [99, 57] width 65 height 20
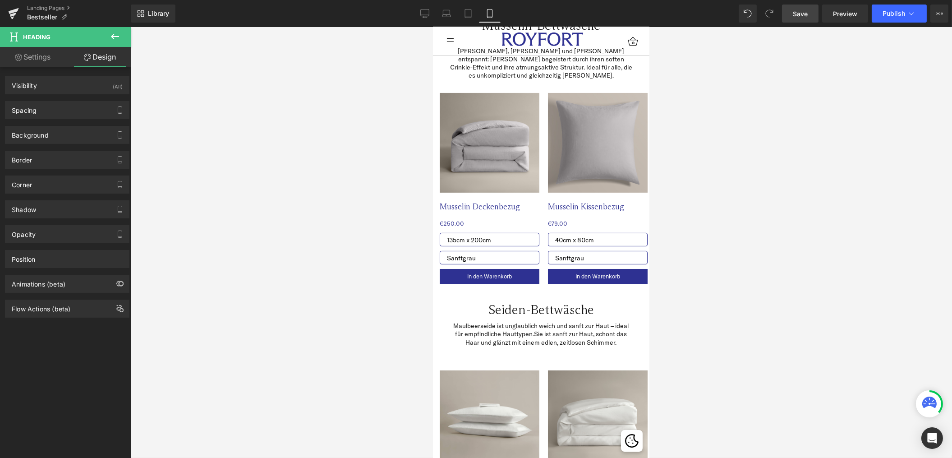
type input "0"
type input "10"
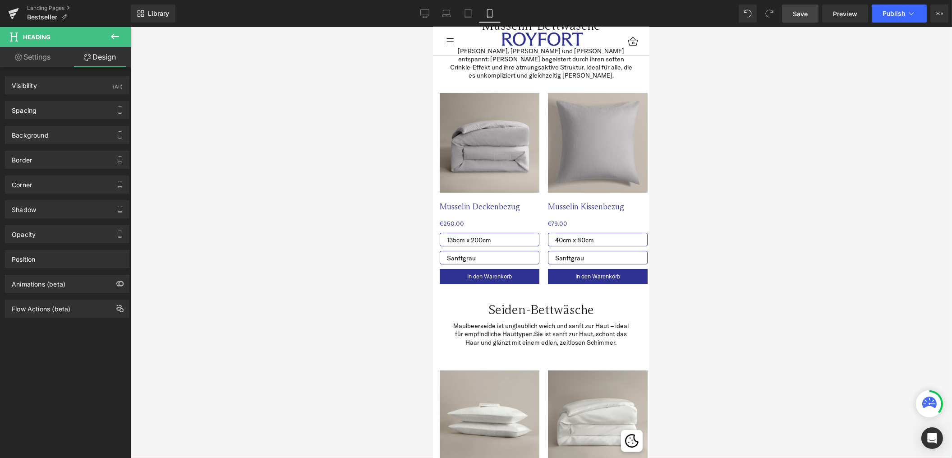
type input "0"
type input "transparent"
type input "0"
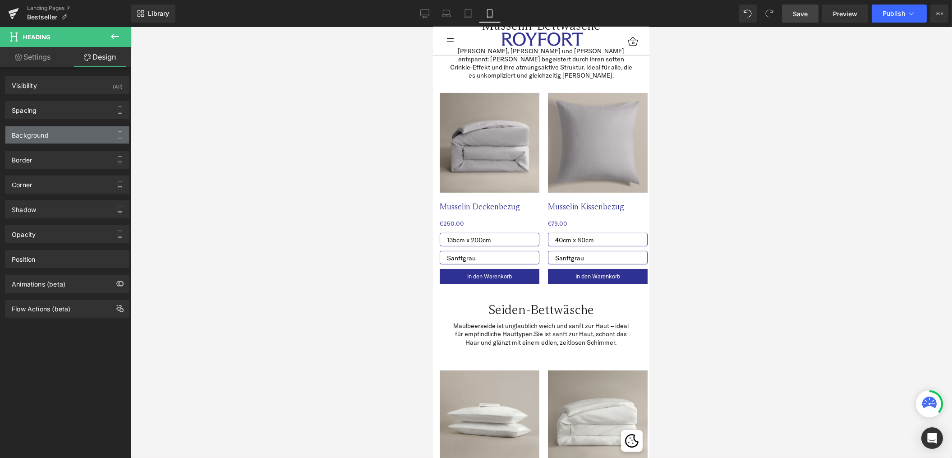
click at [58, 135] on div "Background" at bounding box center [67, 134] width 124 height 17
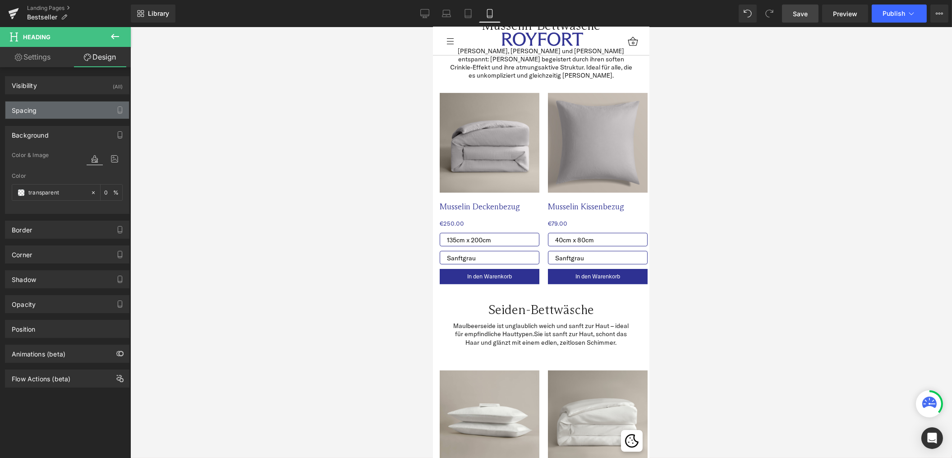
click at [53, 115] on div "Spacing" at bounding box center [67, 109] width 124 height 17
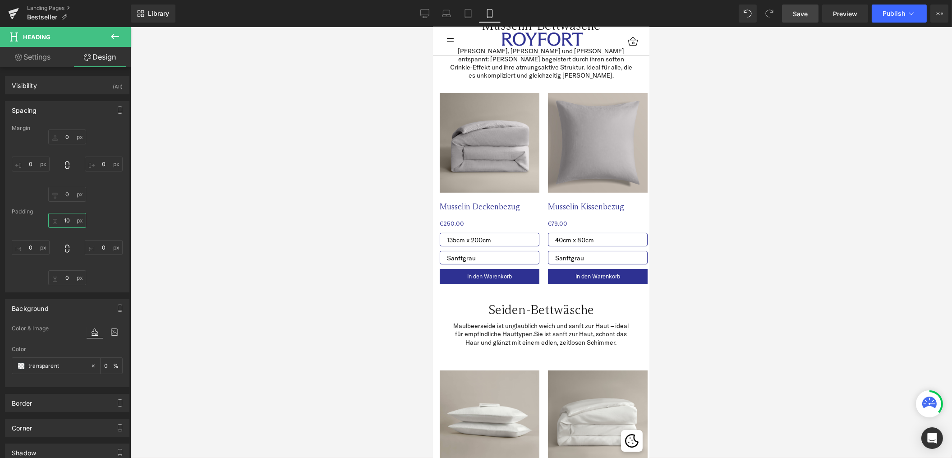
click at [65, 217] on input "10" at bounding box center [67, 220] width 38 height 15
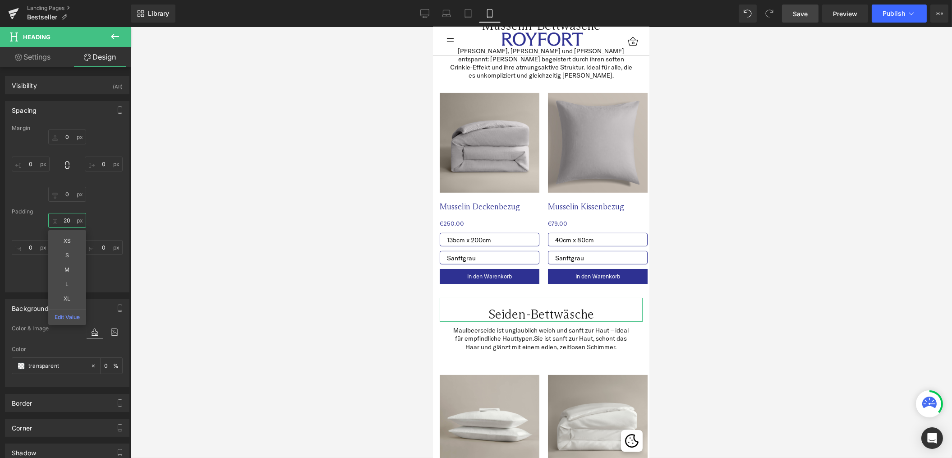
type input "20"
drag, startPoint x: 103, startPoint y: 273, endPoint x: 84, endPoint y: 274, distance: 19.4
click at [103, 273] on div "20 20 XS S M L XL Edit Value 0px 0 0px 0 0px 0" at bounding box center [67, 249] width 111 height 72
click at [62, 278] on input "0" at bounding box center [67, 277] width 38 height 15
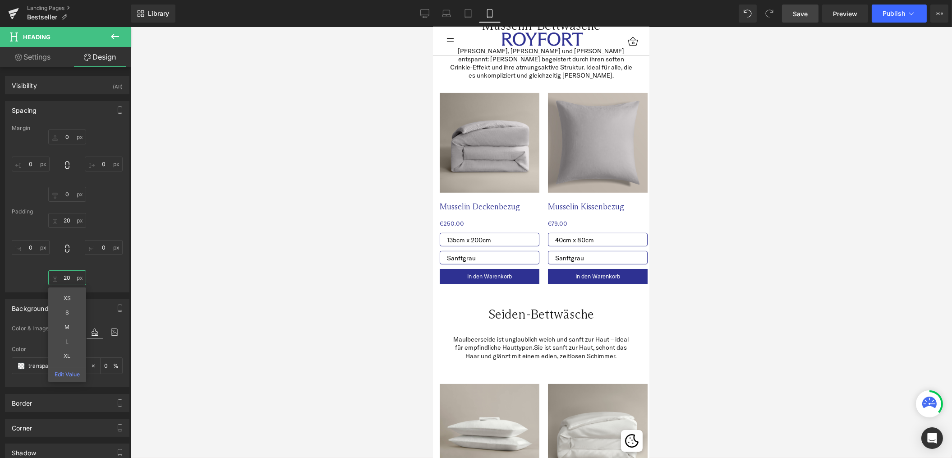
type input "20"
click at [284, 316] on div at bounding box center [541, 242] width 822 height 431
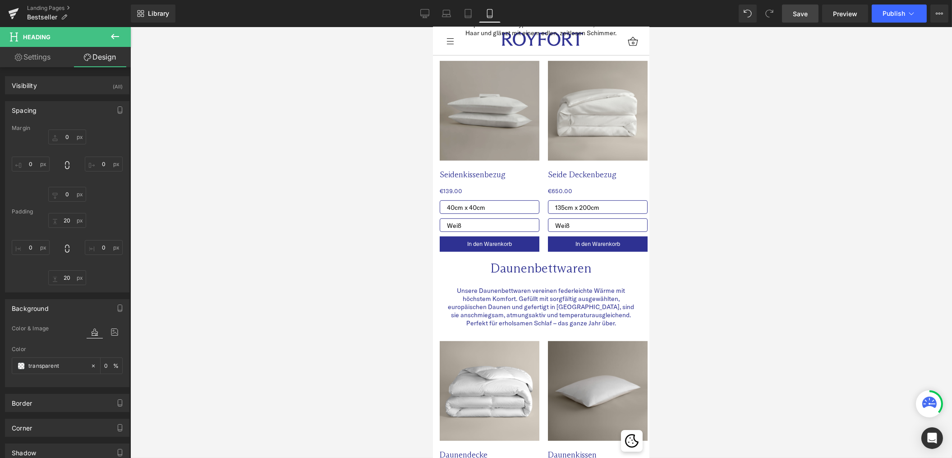
scroll to position [1029, 0]
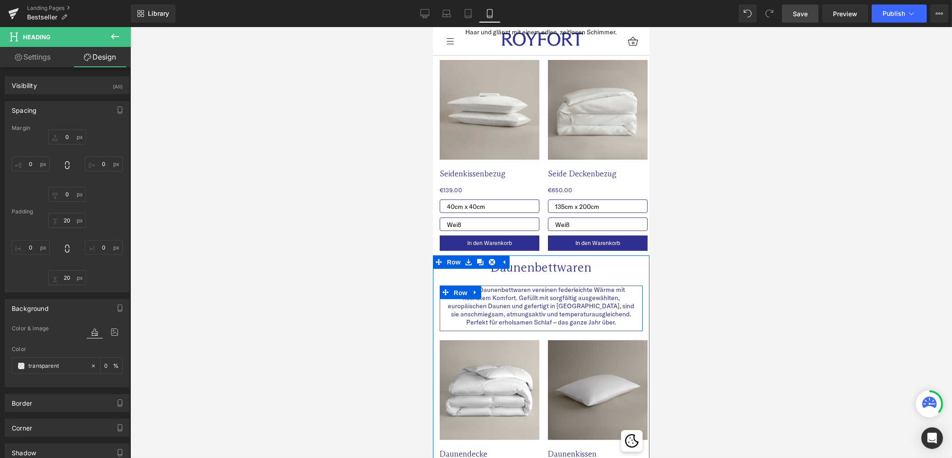
click at [466, 281] on div "Unsere Daunenbettwaren vereinen federleichte Wärme mit höchstem Komfort. Gefüll…" at bounding box center [540, 300] width 216 height 46
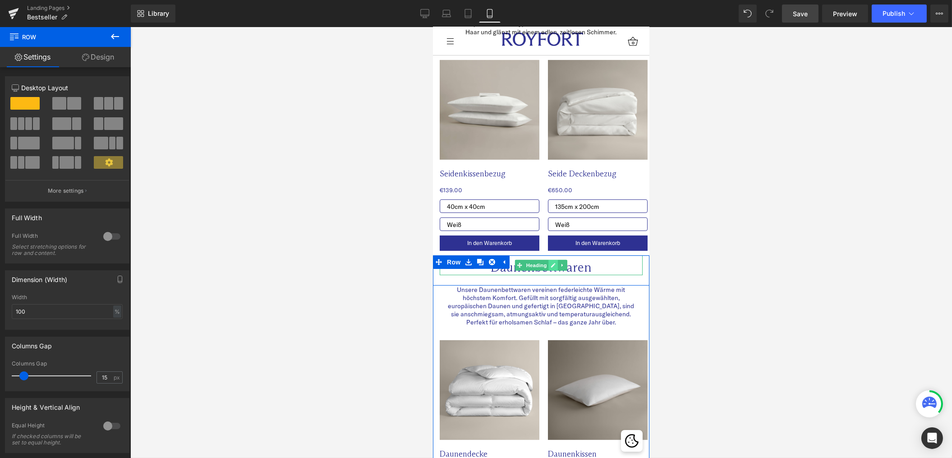
click at [552, 260] on icon at bounding box center [552, 256] width 5 height 5
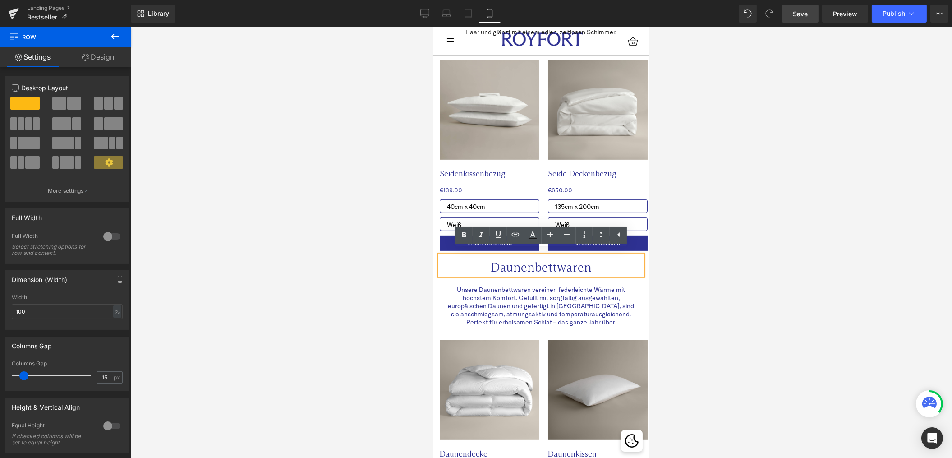
click at [552, 262] on h2 "Daunenbettwaren" at bounding box center [540, 259] width 203 height 15
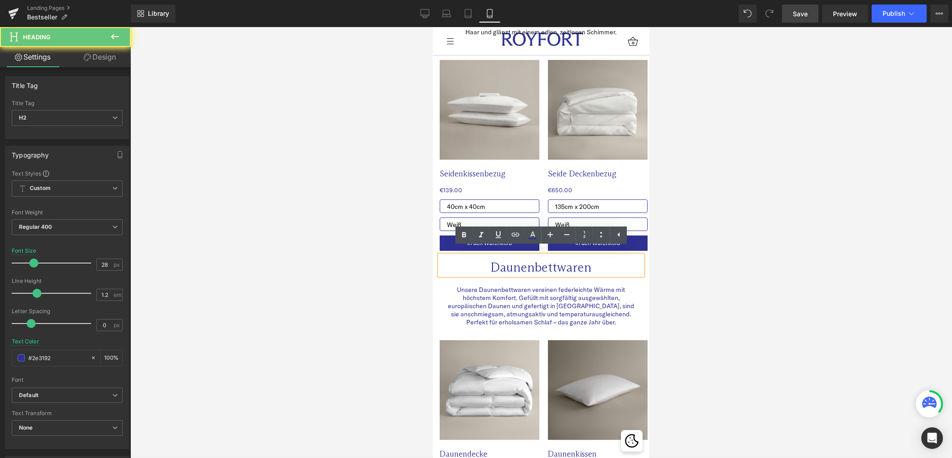
click at [552, 262] on h2 "Daunenbettwaren" at bounding box center [540, 259] width 203 height 15
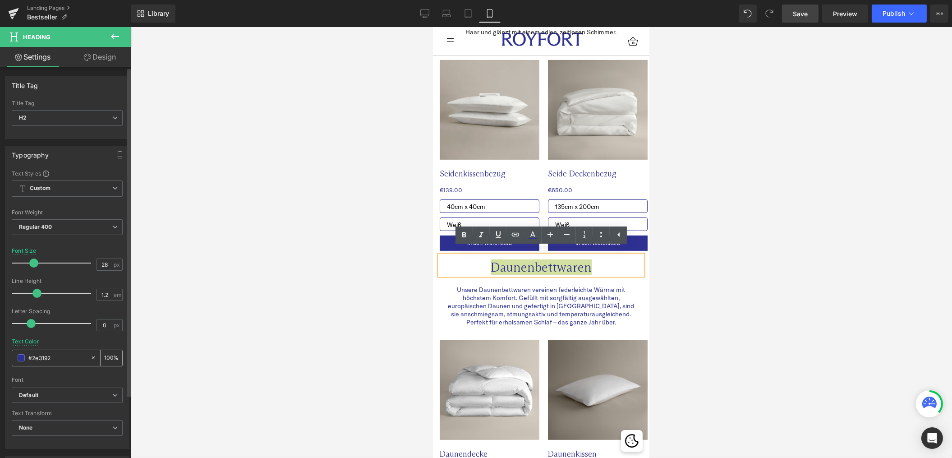
click at [25, 358] on div "#2e3192" at bounding box center [51, 358] width 78 height 16
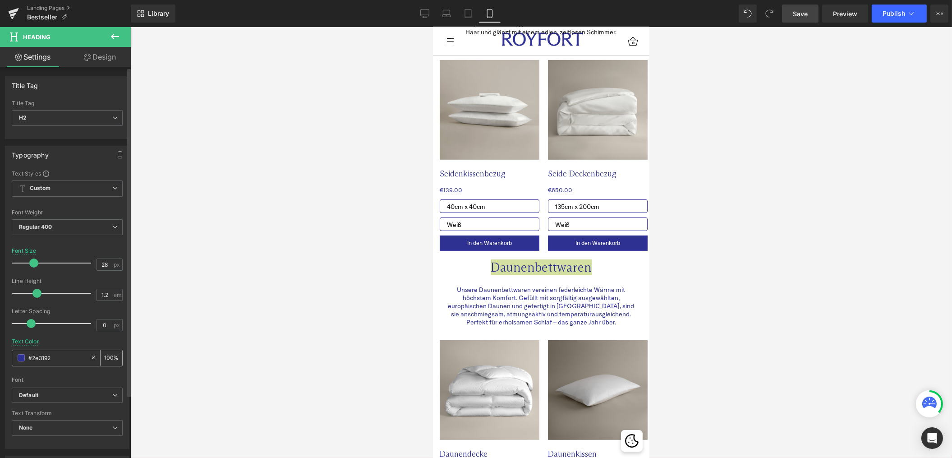
click at [22, 358] on span at bounding box center [21, 357] width 7 height 7
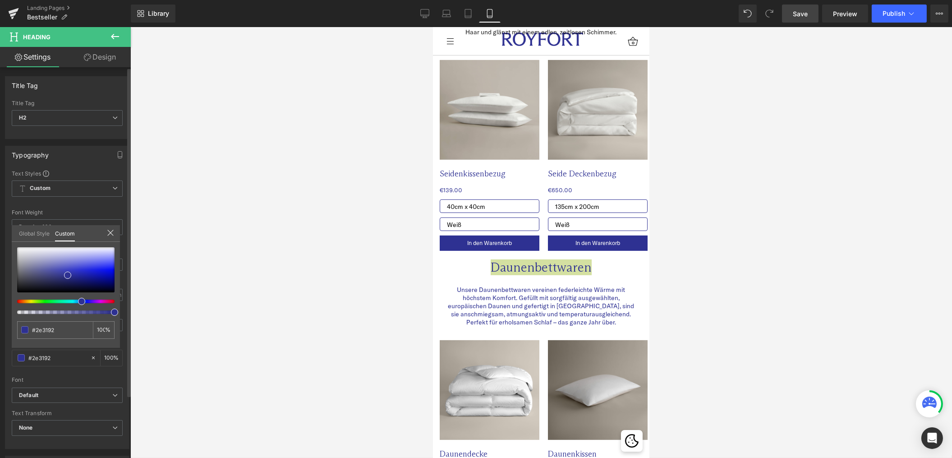
click at [36, 233] on link "Global Style" at bounding box center [34, 232] width 31 height 15
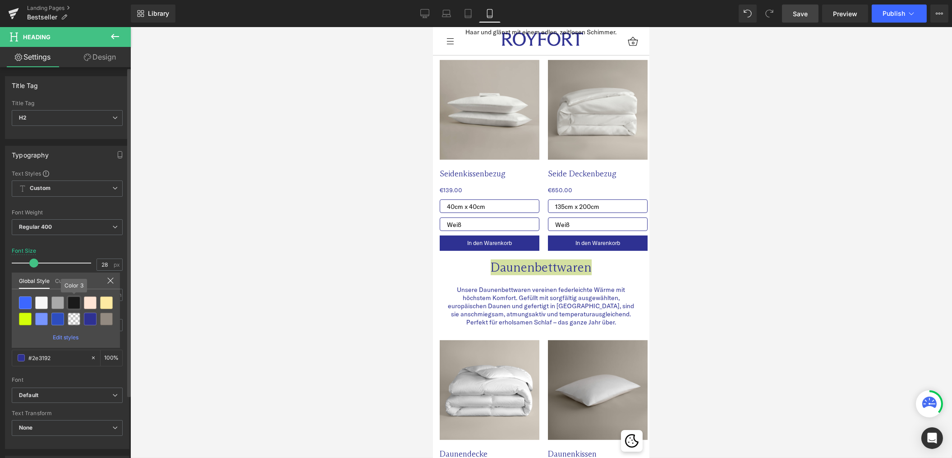
click at [70, 304] on div at bounding box center [74, 302] width 13 height 13
type input "Color 3"
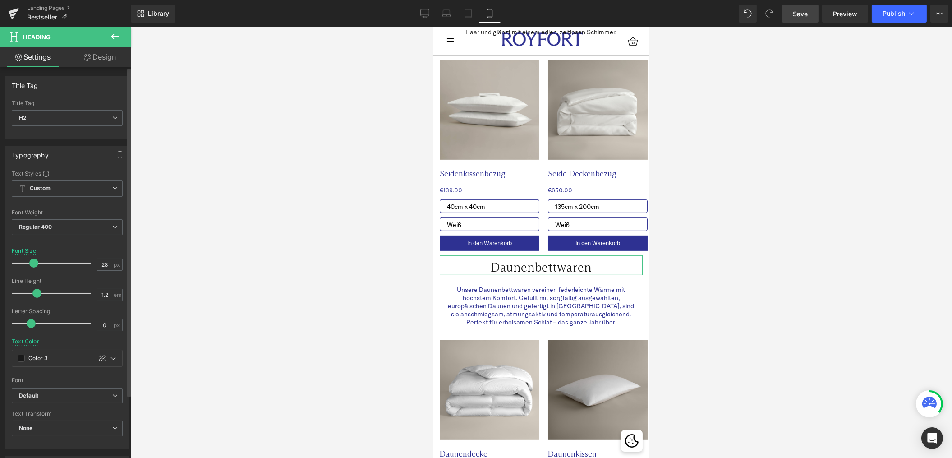
click at [97, 60] on link "Design" at bounding box center [99, 57] width 65 height 20
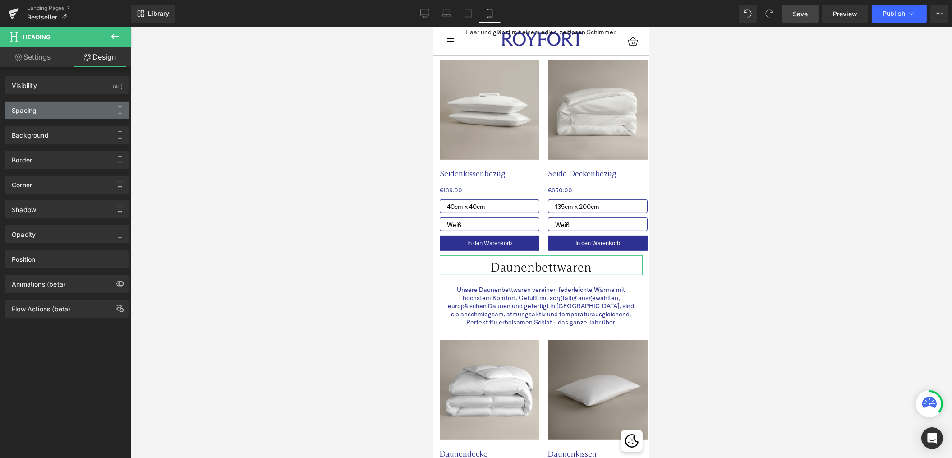
click at [52, 106] on div "Spacing" at bounding box center [67, 109] width 124 height 17
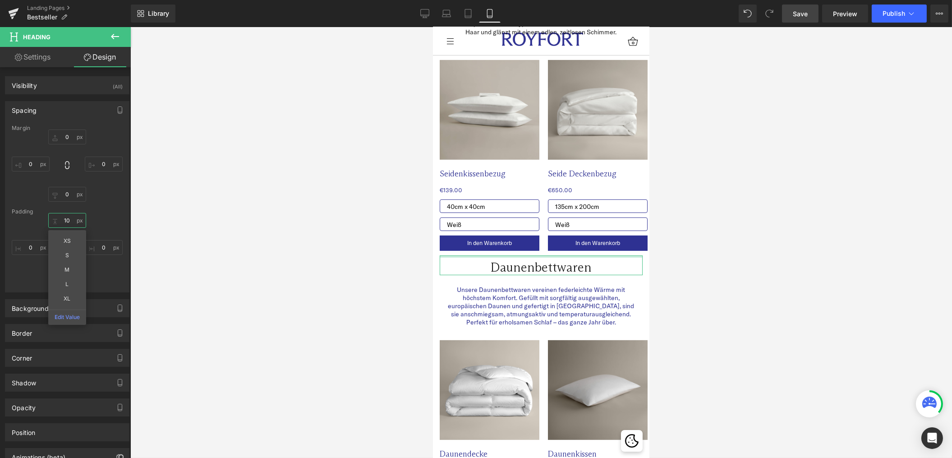
click at [68, 221] on input "10" at bounding box center [67, 220] width 38 height 15
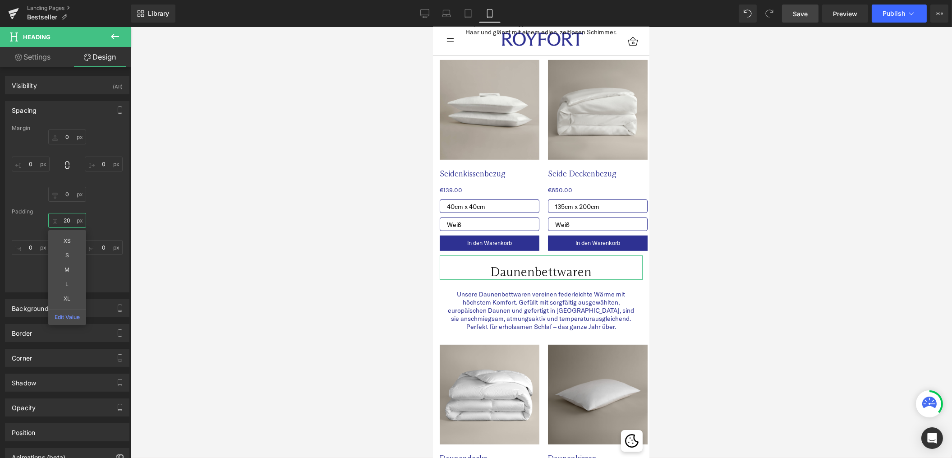
type input "20"
click at [108, 223] on div "20 20 XS S M L XL Edit Value 0px 0 0px 0 0px 0" at bounding box center [67, 249] width 111 height 72
click at [68, 281] on input "0" at bounding box center [67, 277] width 38 height 15
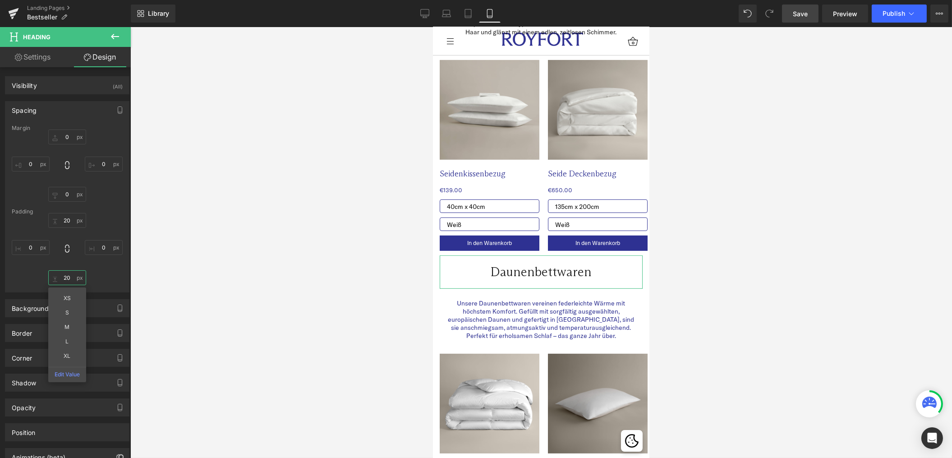
type input "20"
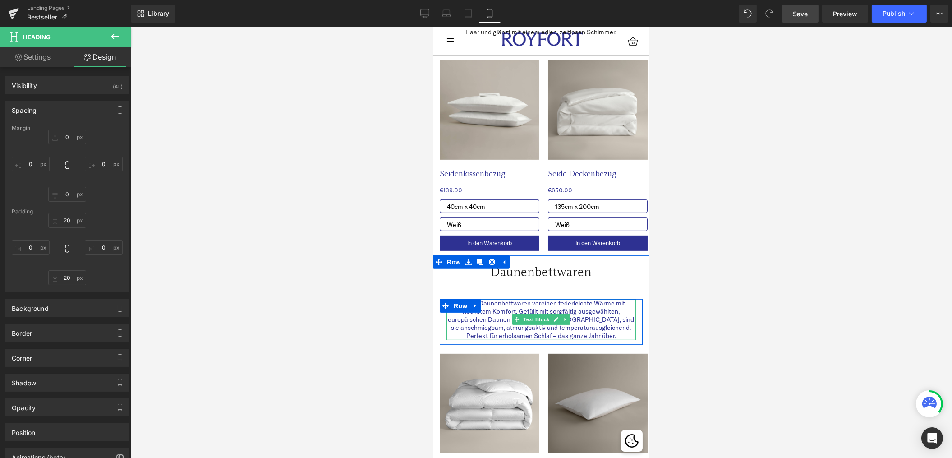
click at [586, 317] on p "Unsere Daunenbettwaren vereinen federleichte Wärme mit höchstem Komfort. Gefüll…" at bounding box center [540, 311] width 189 height 41
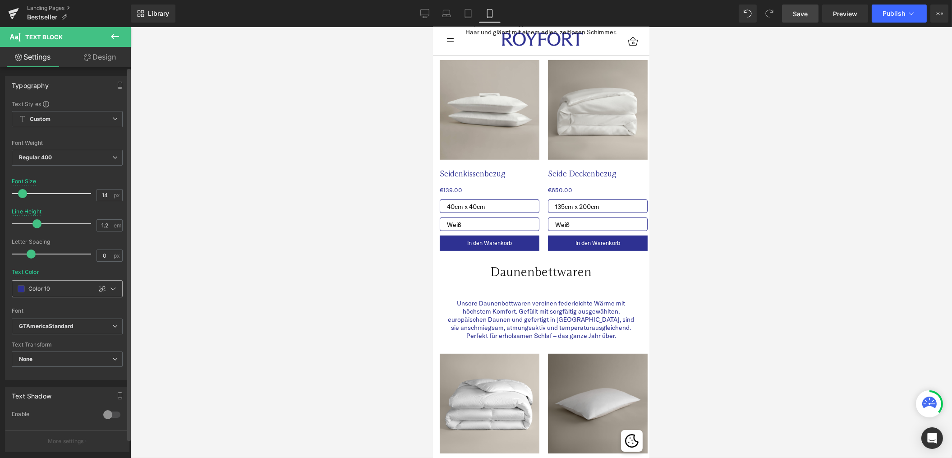
click at [23, 290] on span at bounding box center [21, 288] width 7 height 7
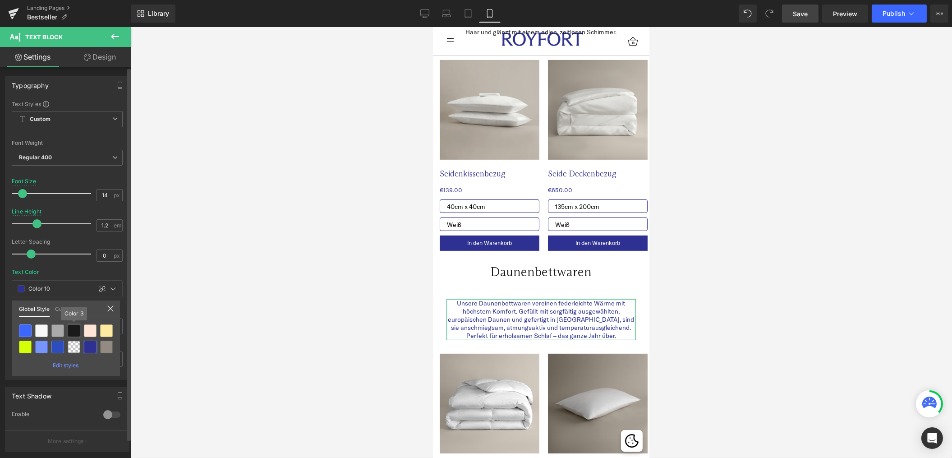
click at [75, 331] on div at bounding box center [74, 330] width 13 height 13
type input "Color 3"
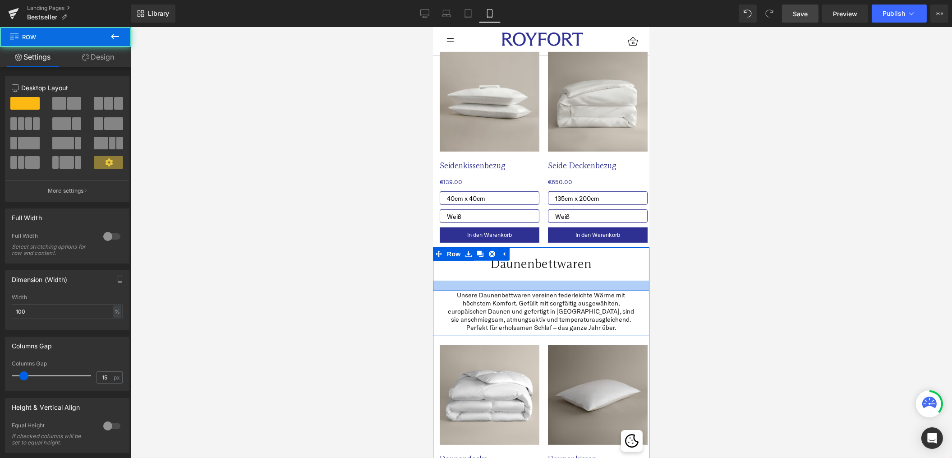
click at [489, 285] on div at bounding box center [540, 286] width 216 height 10
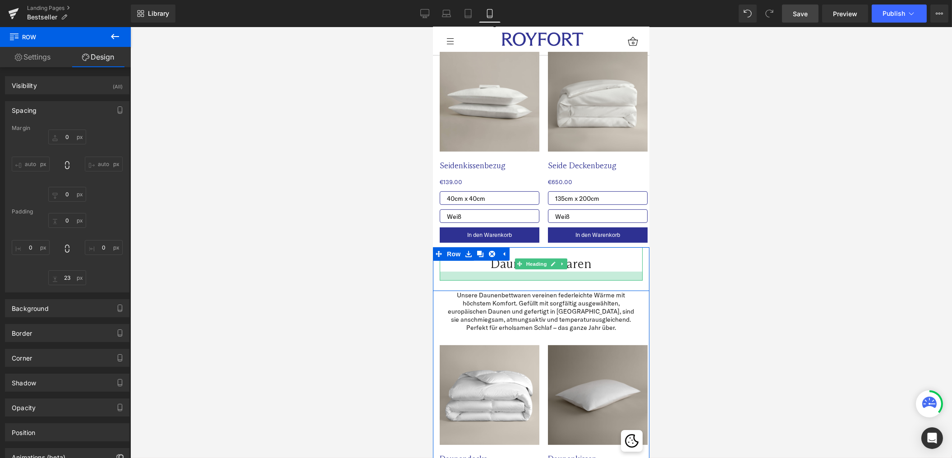
click at [482, 275] on div at bounding box center [540, 275] width 203 height 9
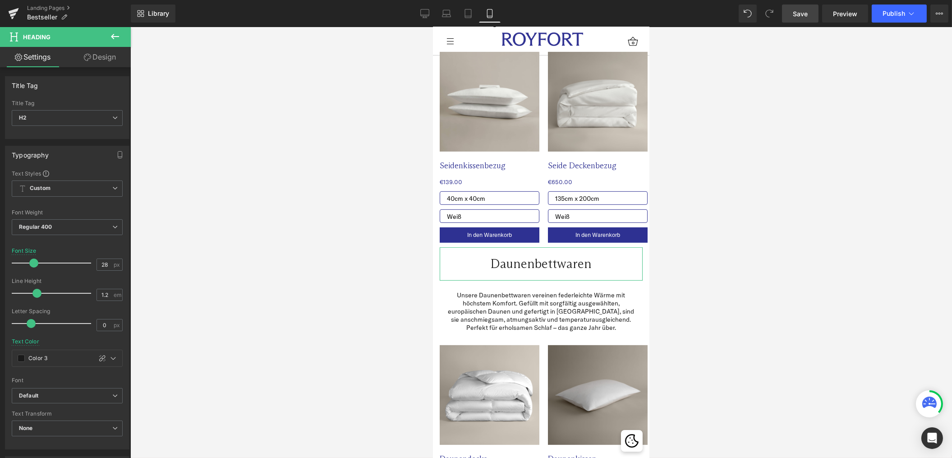
click at [101, 59] on link "Design" at bounding box center [99, 57] width 65 height 20
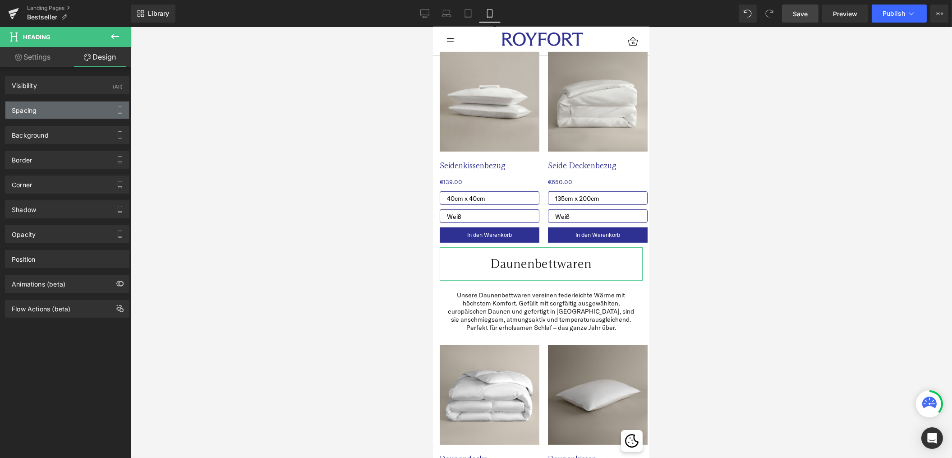
click at [63, 112] on div "Spacing" at bounding box center [67, 109] width 124 height 17
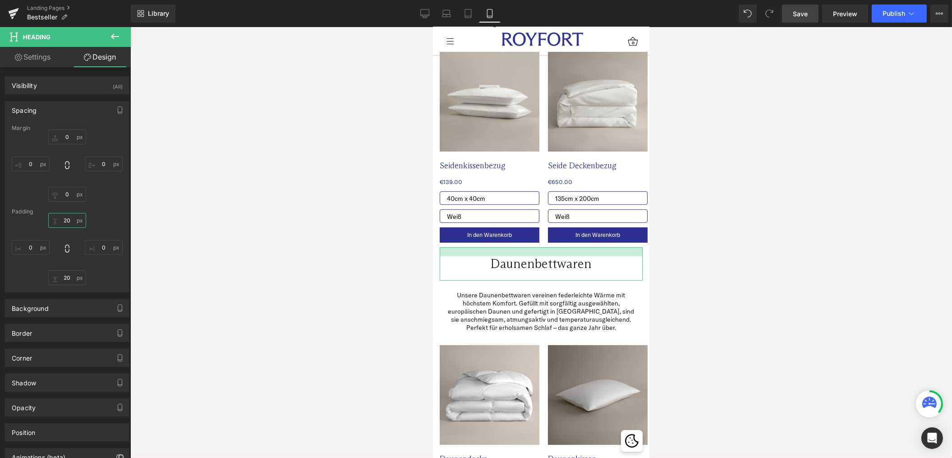
click at [69, 220] on input "20" at bounding box center [67, 220] width 38 height 15
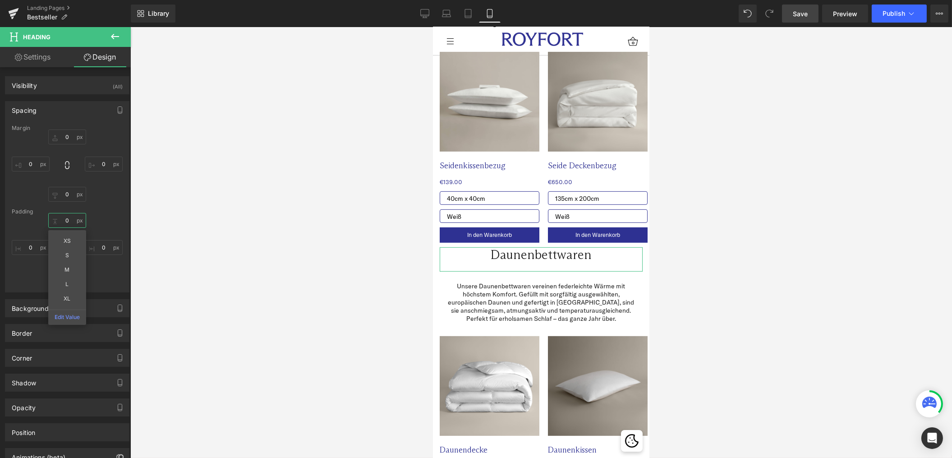
type input "0"
drag, startPoint x: 115, startPoint y: 209, endPoint x: 105, endPoint y: 255, distance: 47.1
click at [115, 209] on div "Padding" at bounding box center [67, 211] width 111 height 6
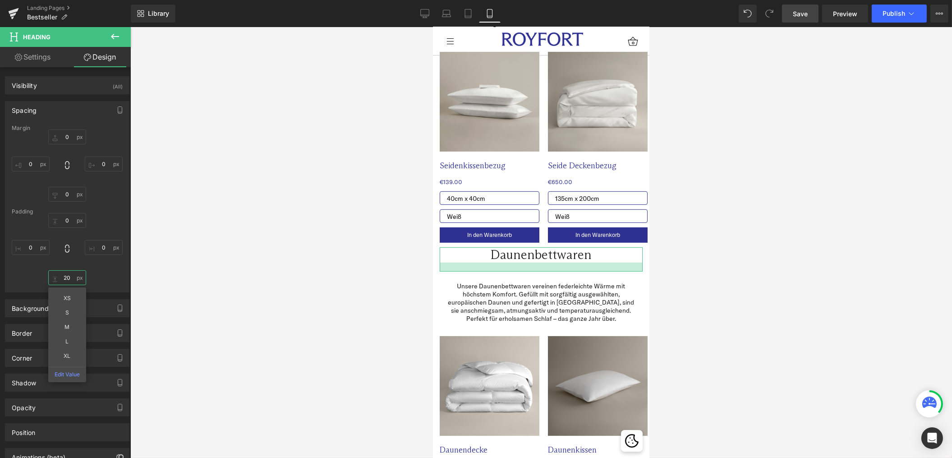
click at [63, 275] on input "20" at bounding box center [67, 277] width 38 height 15
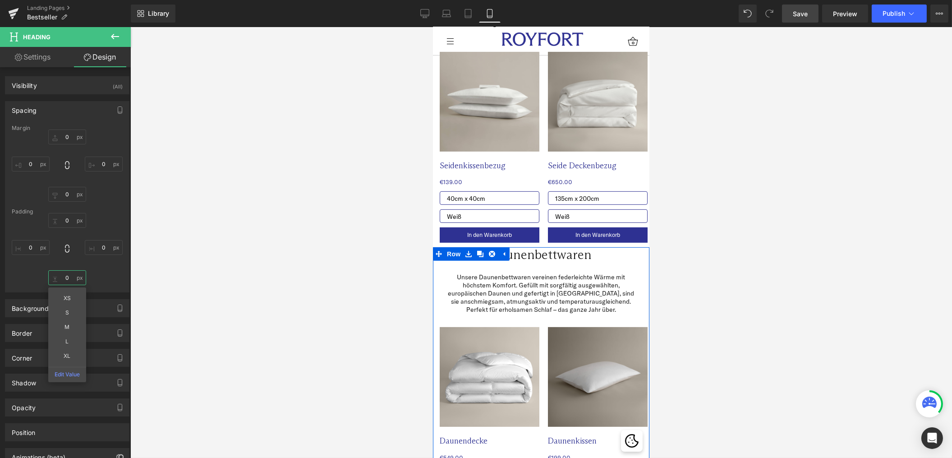
type input "0"
click at [449, 261] on li "Row" at bounding box center [447, 254] width 30 height 14
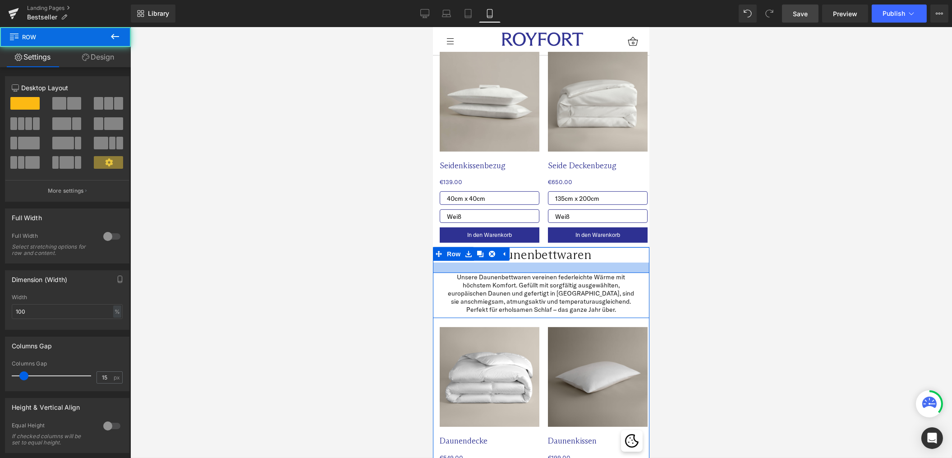
click at [621, 267] on div at bounding box center [540, 267] width 216 height 10
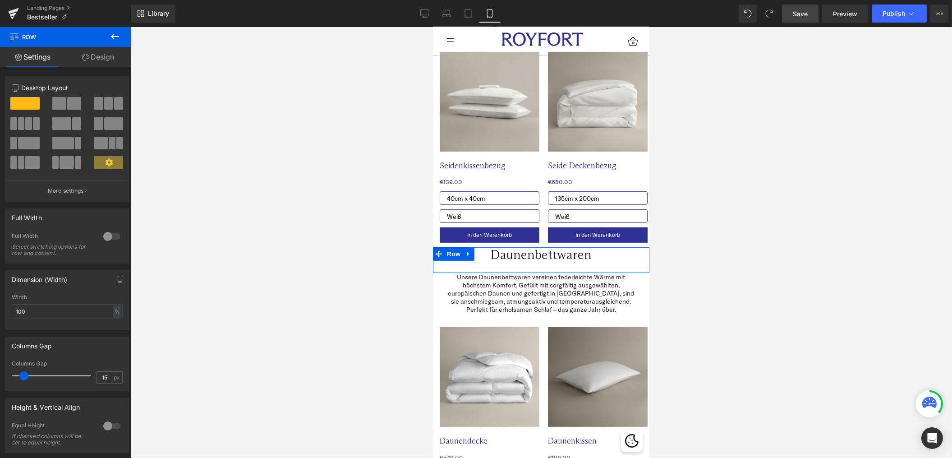
click at [99, 57] on link "Design" at bounding box center [97, 57] width 65 height 20
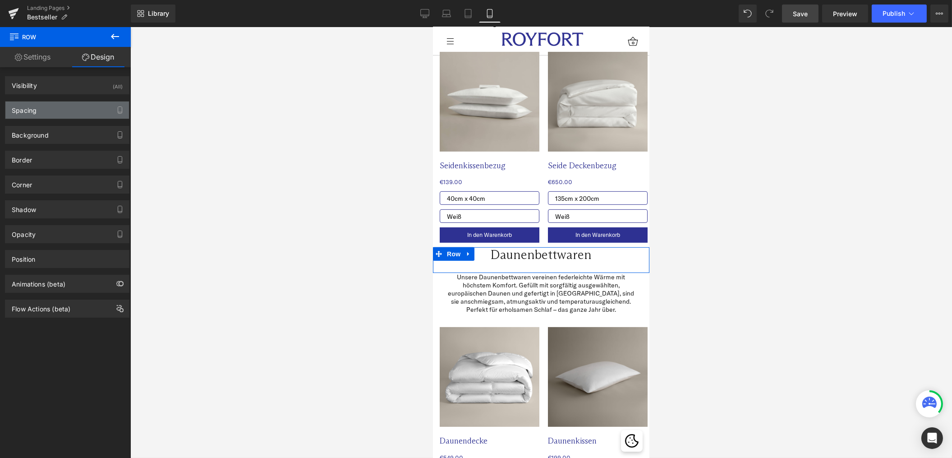
click at [49, 109] on div "Spacing" at bounding box center [67, 109] width 124 height 17
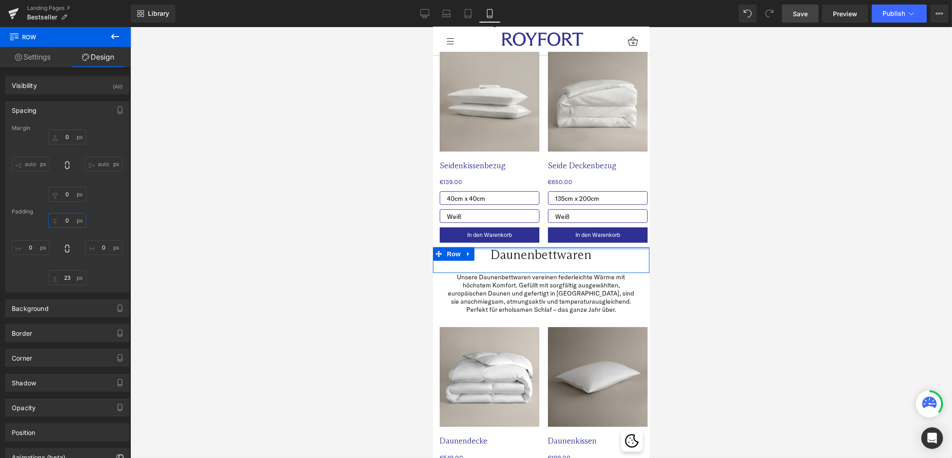
click at [61, 221] on input "0" at bounding box center [67, 220] width 38 height 15
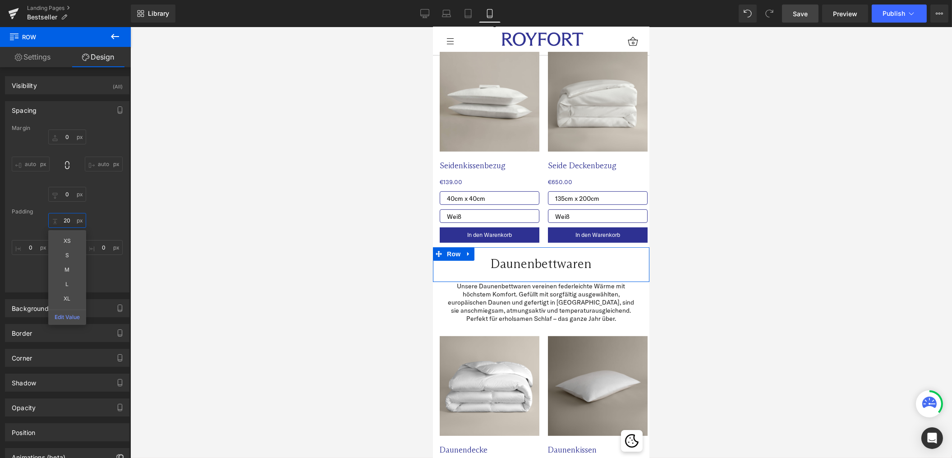
type input "20"
click at [112, 277] on div "20 20 XS S M L XL Edit Value 0px 0 23px 23 0px 0" at bounding box center [67, 249] width 111 height 72
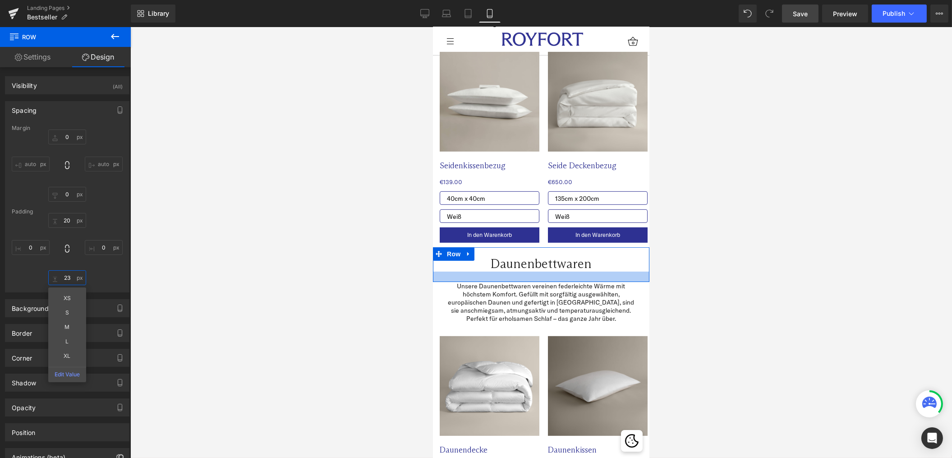
click at [65, 277] on input "23" at bounding box center [67, 277] width 38 height 15
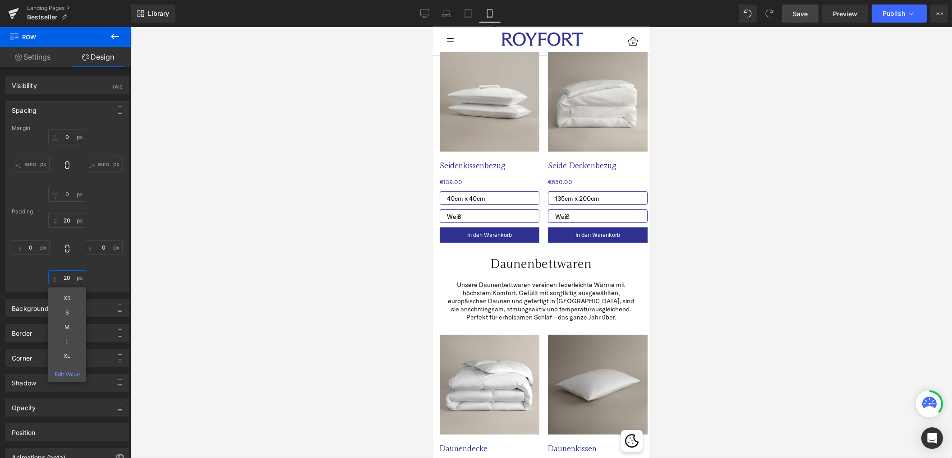
type input "20"
click at [358, 270] on div at bounding box center [541, 242] width 822 height 431
click at [801, 14] on span "Save" at bounding box center [800, 13] width 15 height 9
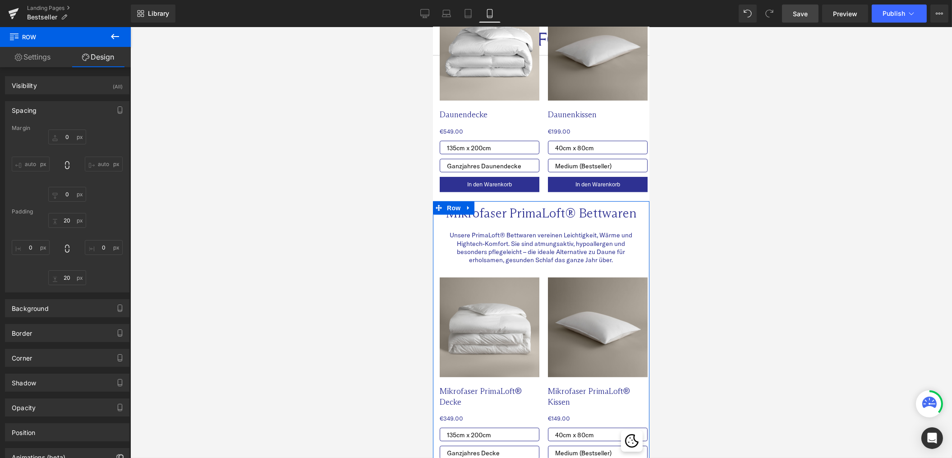
scroll to position [1375, 0]
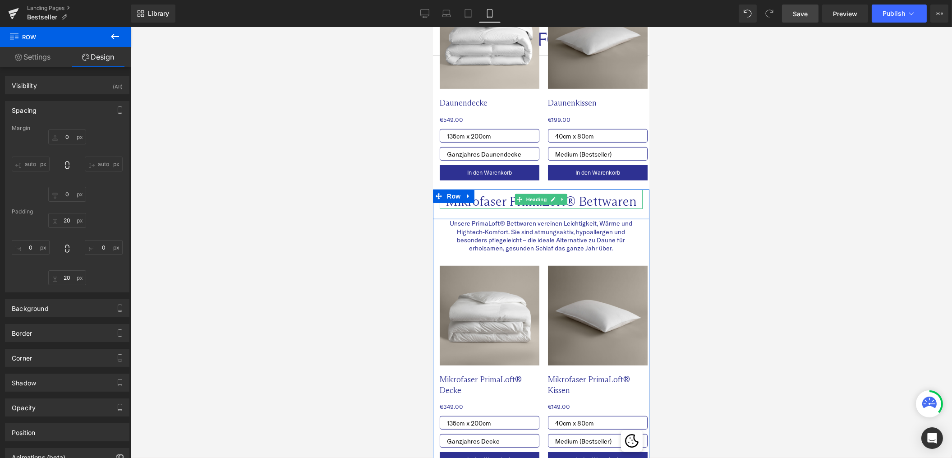
click at [524, 204] on span "Heading" at bounding box center [536, 199] width 24 height 11
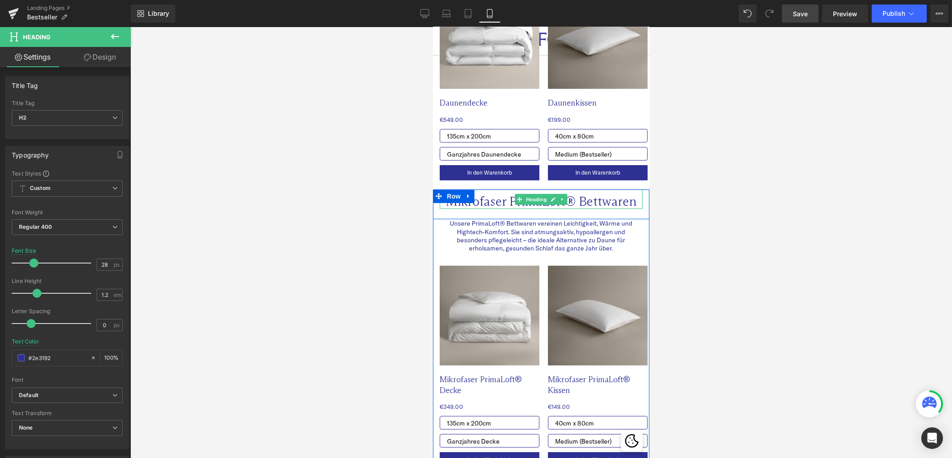
click at [479, 205] on h2 "Mikrofaser PrimaLoft® Bettwaren" at bounding box center [540, 201] width 203 height 15
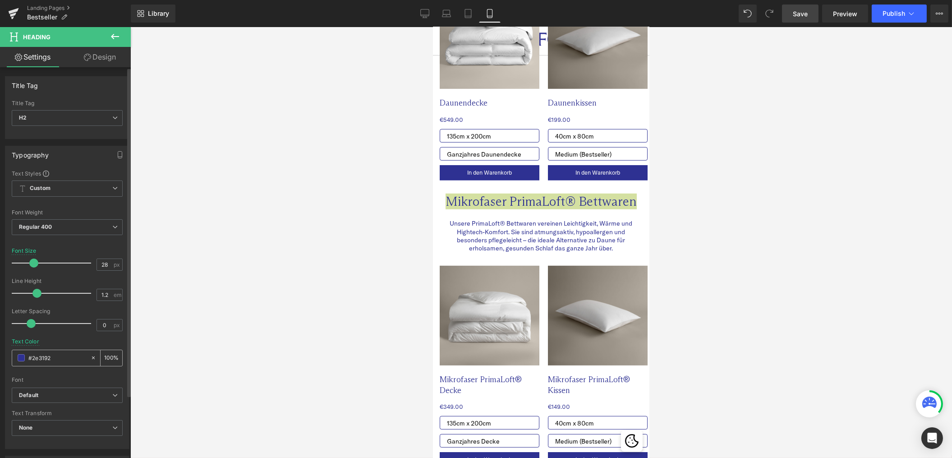
click at [23, 360] on span at bounding box center [21, 357] width 7 height 7
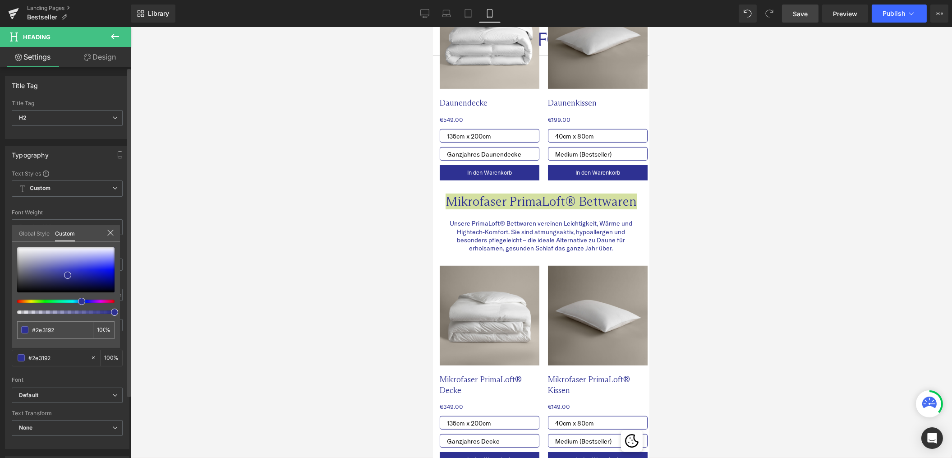
click at [39, 231] on link "Global Style" at bounding box center [34, 232] width 31 height 15
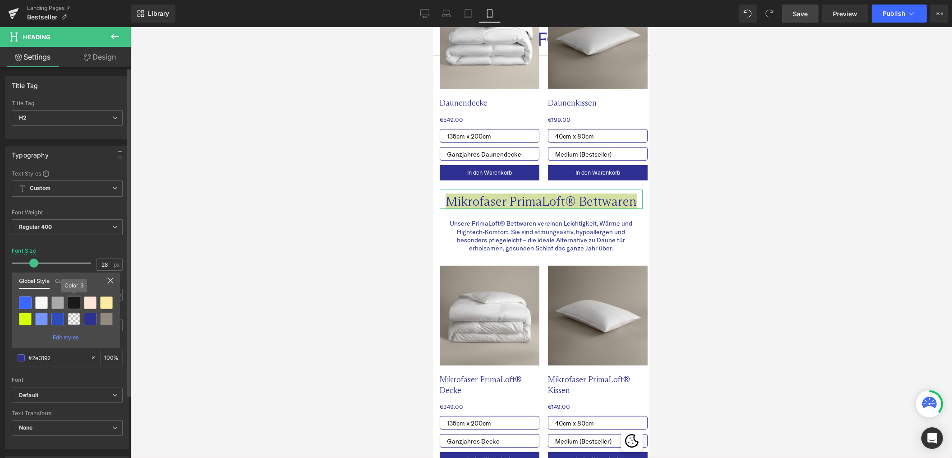
click at [74, 301] on div at bounding box center [74, 302] width 13 height 13
type input "Color 3"
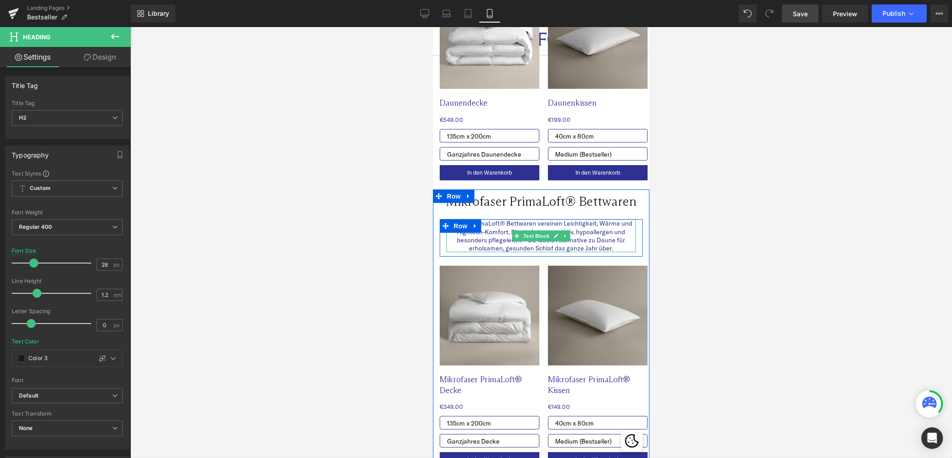
click at [492, 244] on p "Unsere PrimaLoft® Bettwaren vereinen Leichtigkeit, Wärme und Hightech-Komfort. …" at bounding box center [540, 235] width 189 height 33
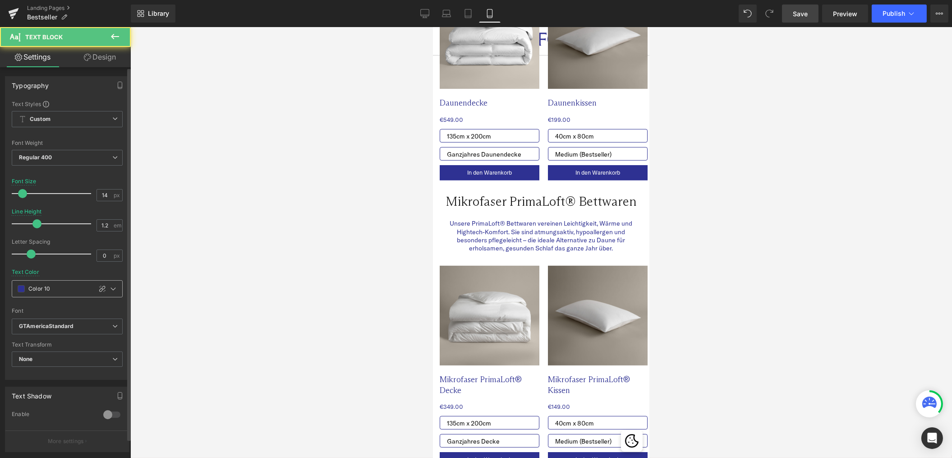
click at [24, 292] on div "Color 10" at bounding box center [51, 289] width 79 height 16
click at [21, 291] on span at bounding box center [21, 288] width 7 height 7
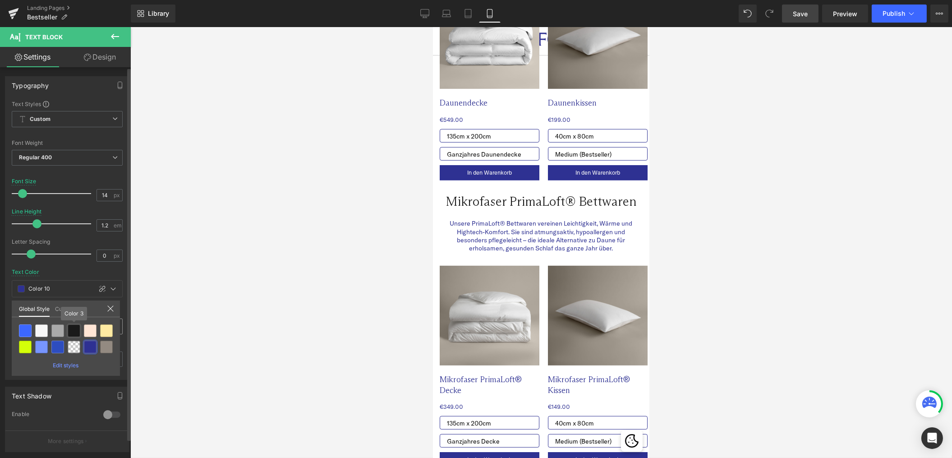
drag, startPoint x: 75, startPoint y: 331, endPoint x: 83, endPoint y: 330, distance: 7.9
click at [75, 331] on div at bounding box center [74, 330] width 13 height 13
type input "Color 3"
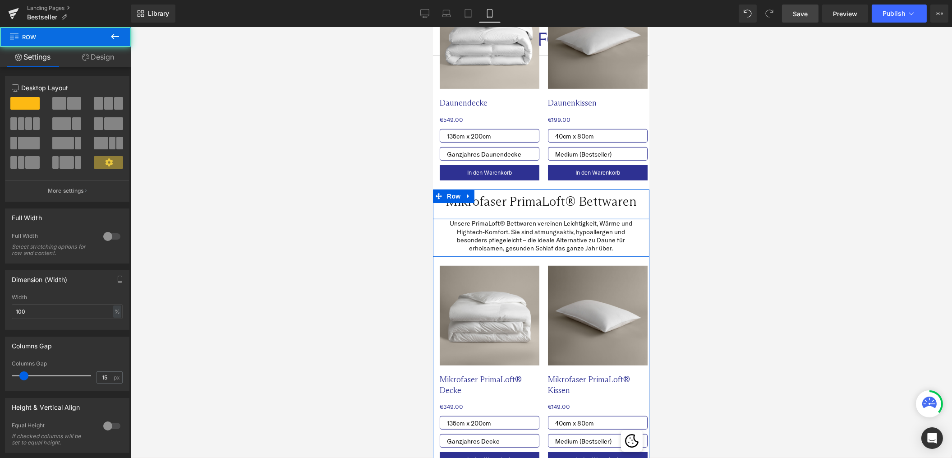
click at [485, 216] on div "Mikrofaser PrimaLoft® Bettwaren Heading Row" at bounding box center [540, 204] width 216 height 30
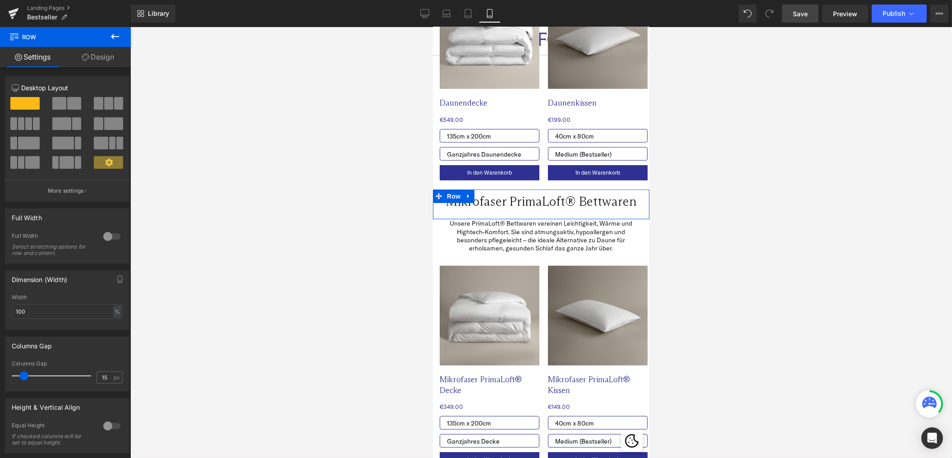
click at [99, 60] on link "Design" at bounding box center [97, 57] width 65 height 20
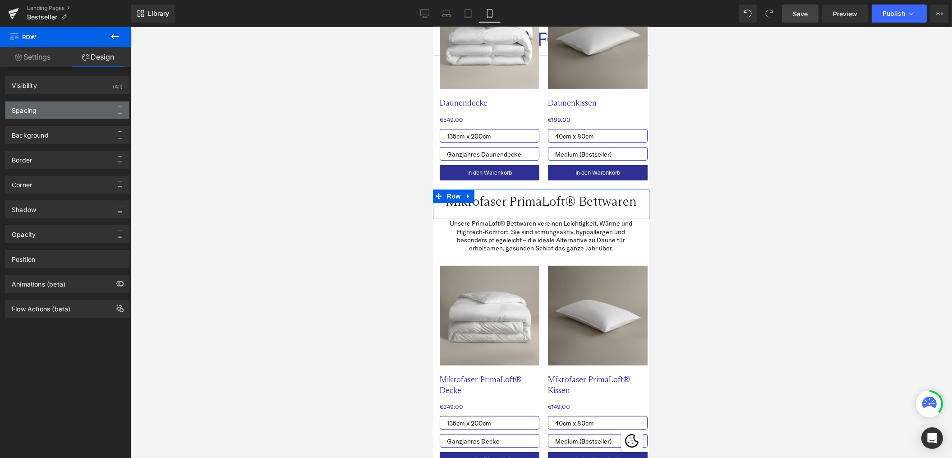
click at [59, 114] on div "Spacing" at bounding box center [67, 109] width 124 height 17
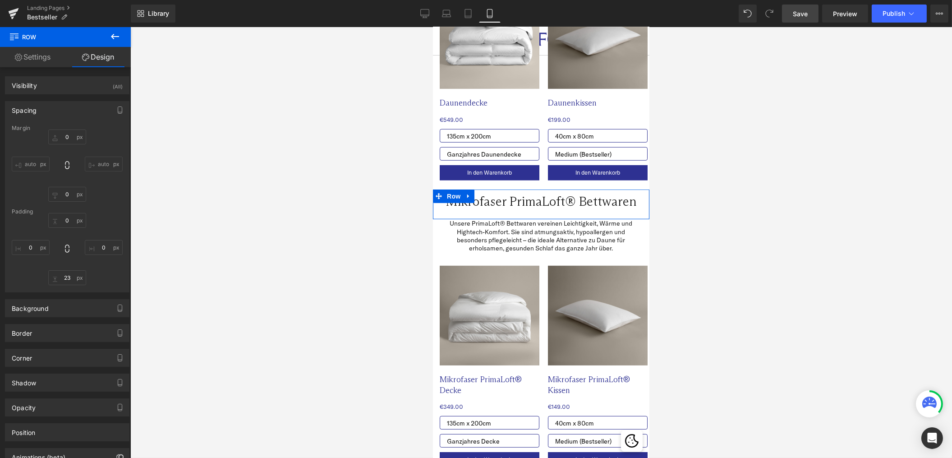
click at [60, 213] on div "Padding" at bounding box center [67, 211] width 111 height 6
click at [62, 221] on input "0" at bounding box center [67, 220] width 38 height 15
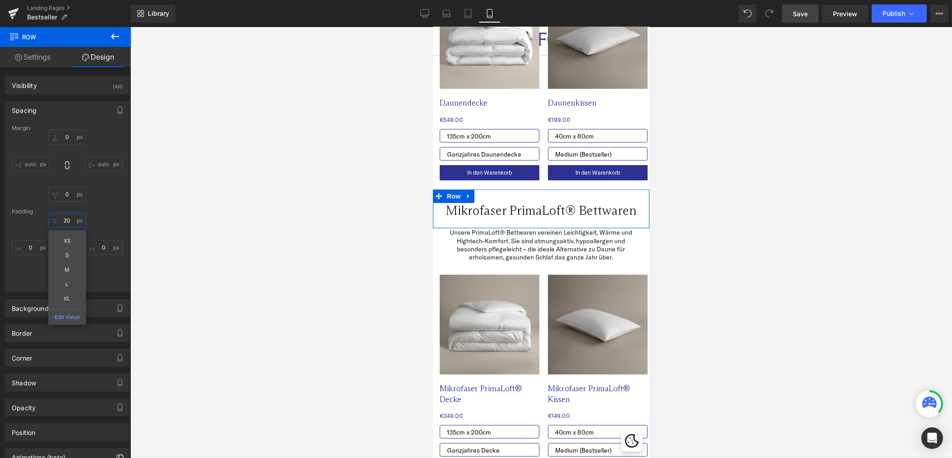
type input "20"
click at [113, 274] on div "20 20 0px 0 23px 23 0px 0" at bounding box center [67, 249] width 111 height 72
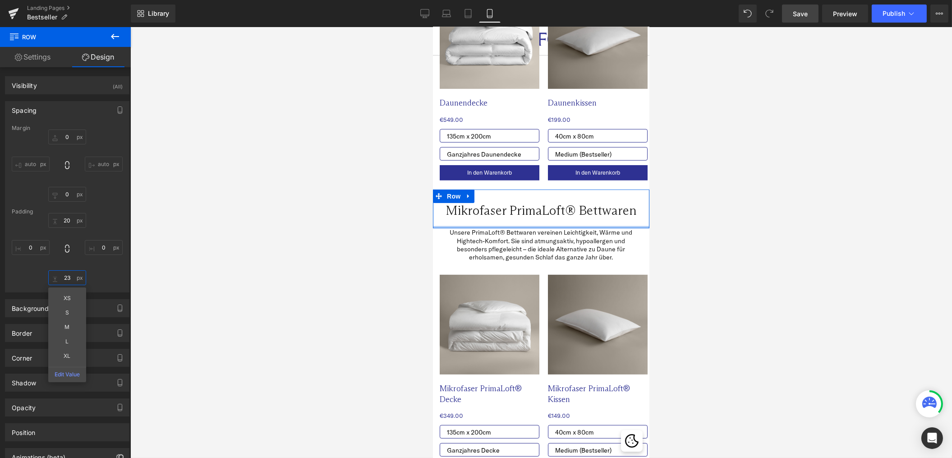
click at [64, 281] on input "23" at bounding box center [67, 277] width 38 height 15
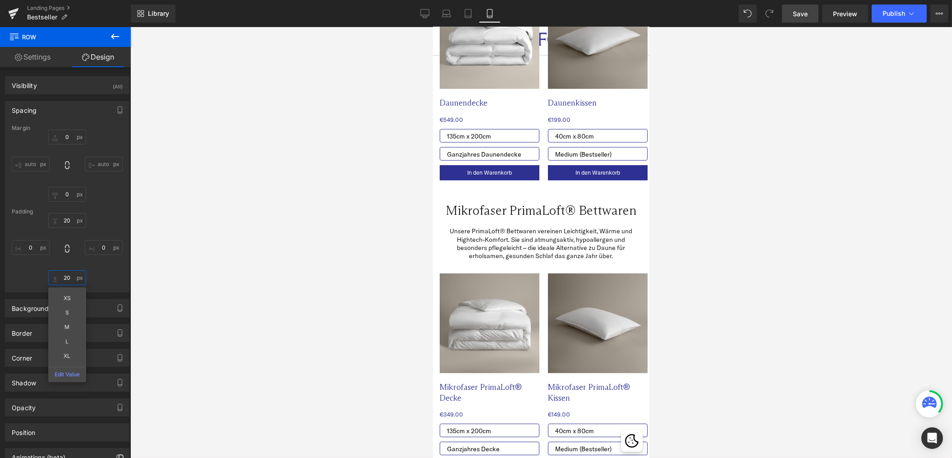
type input "20"
click at [351, 264] on div at bounding box center [541, 242] width 822 height 431
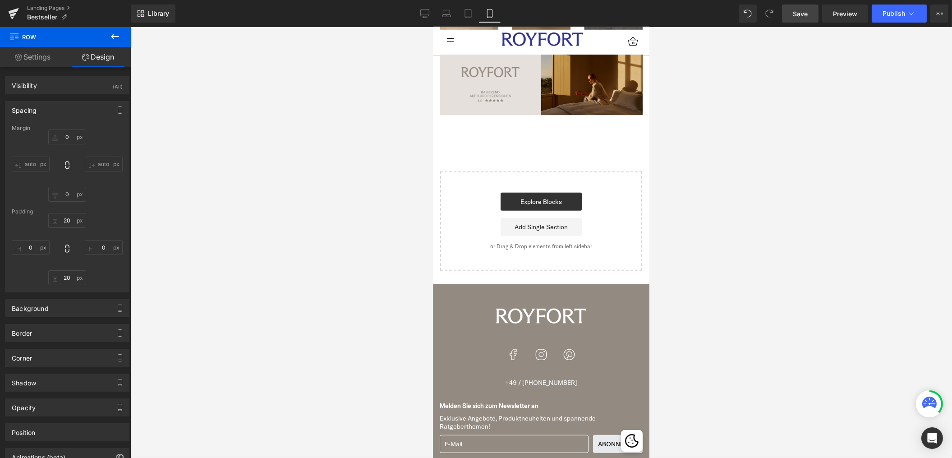
scroll to position [2007, 0]
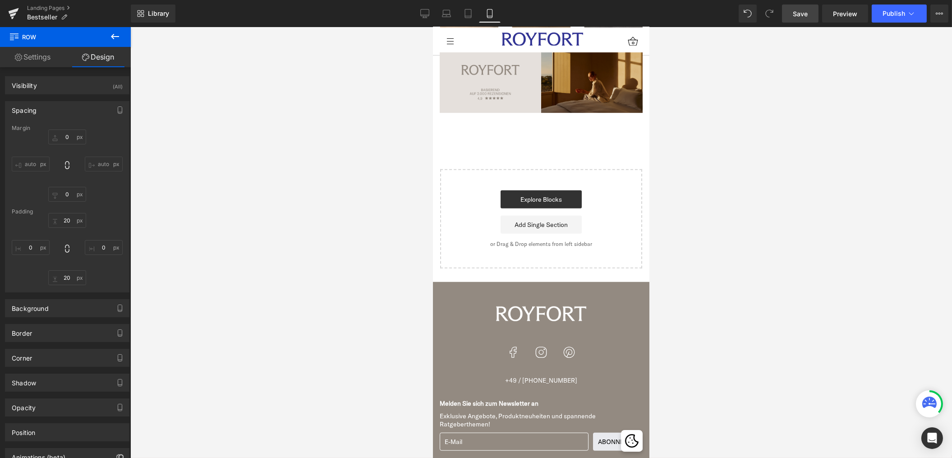
click at [796, 14] on span "Save" at bounding box center [800, 13] width 15 height 9
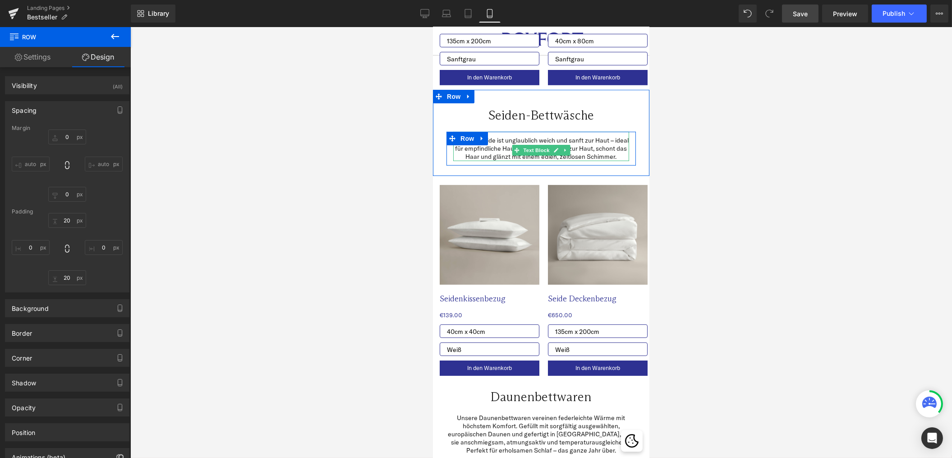
scroll to position [887, 0]
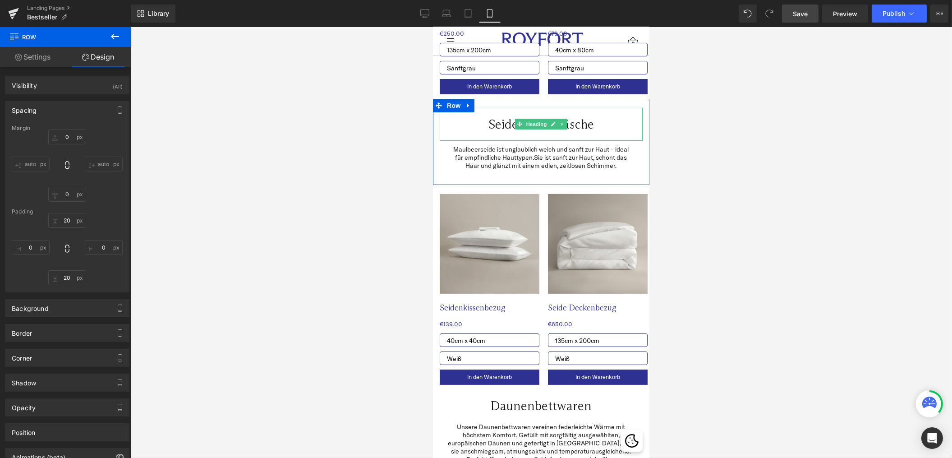
click at [598, 120] on h2 "Seiden-Bettwäsche" at bounding box center [540, 124] width 203 height 15
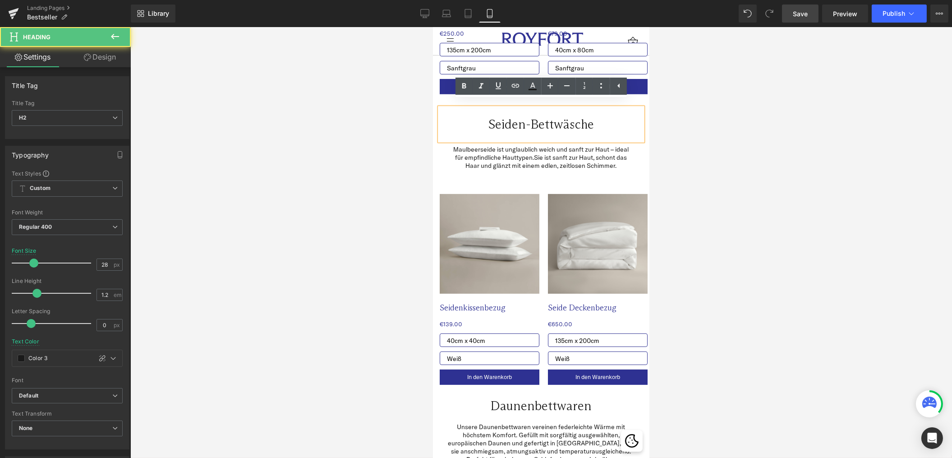
click at [102, 63] on link "Design" at bounding box center [99, 57] width 65 height 20
click at [102, 61] on link "Design" at bounding box center [99, 57] width 65 height 20
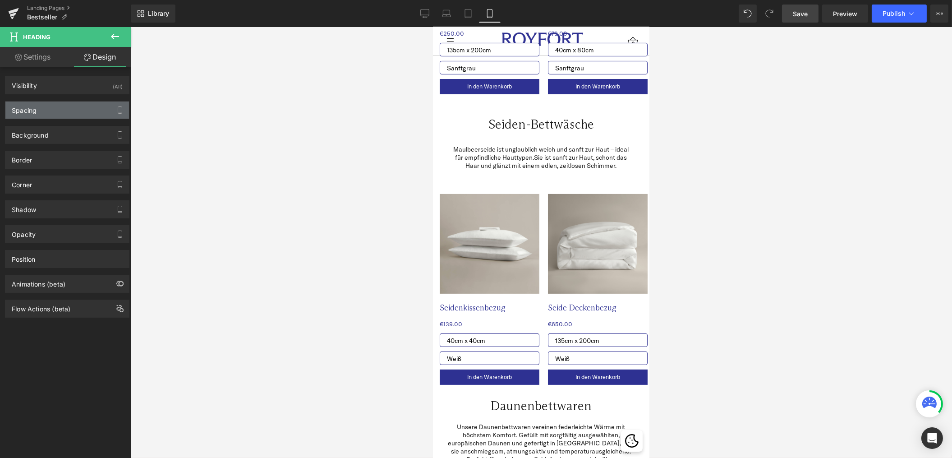
click at [56, 111] on div "Spacing" at bounding box center [67, 109] width 124 height 17
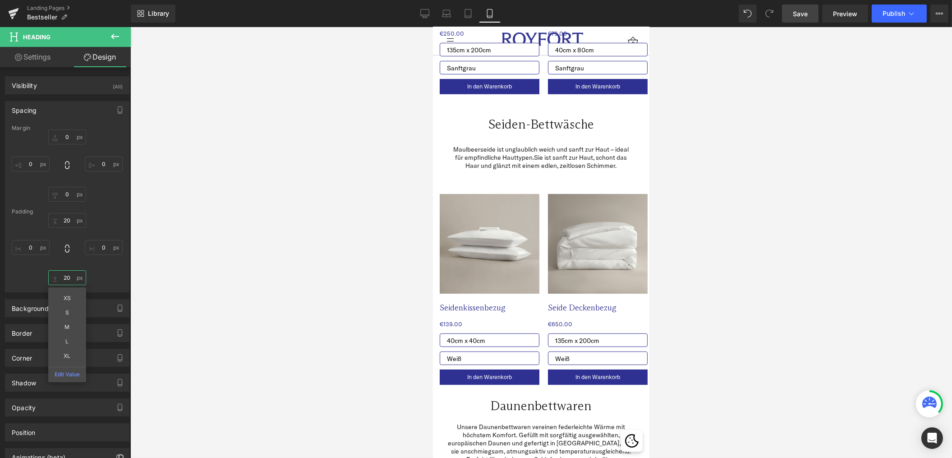
click at [64, 277] on input "20" at bounding box center [67, 277] width 38 height 15
type input "0"
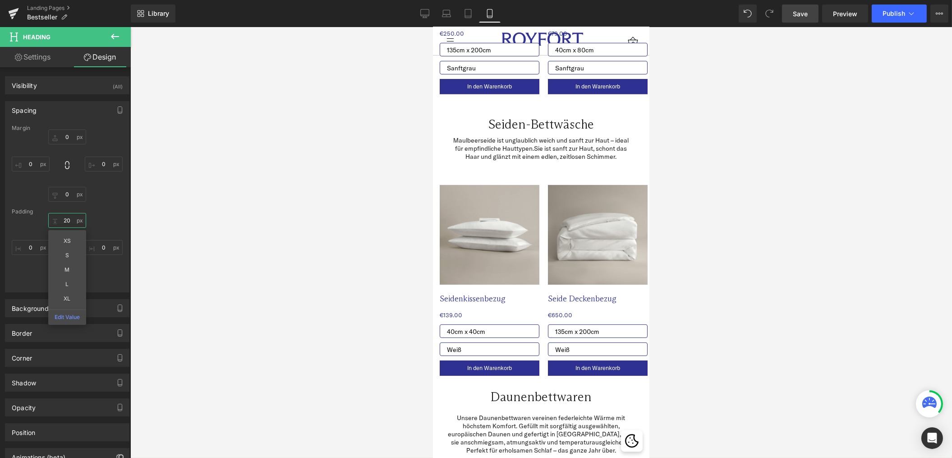
click at [67, 216] on input "20" at bounding box center [67, 220] width 38 height 15
type input "0"
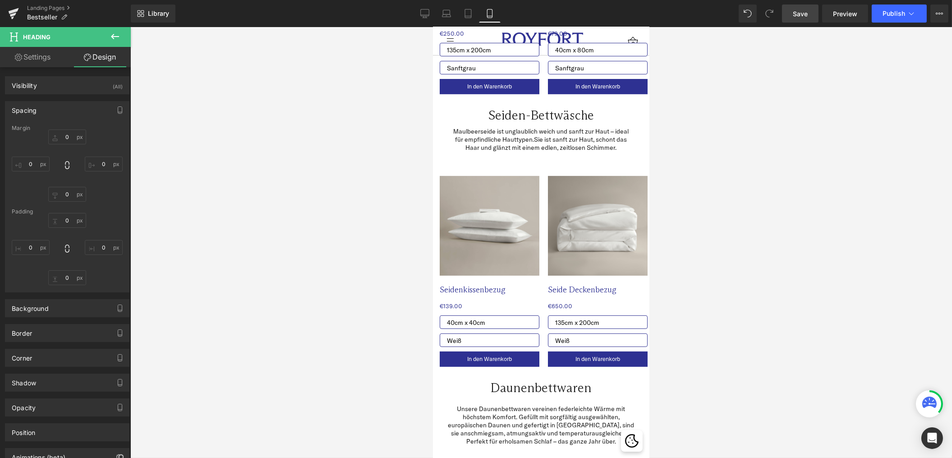
click at [360, 295] on div at bounding box center [541, 242] width 822 height 431
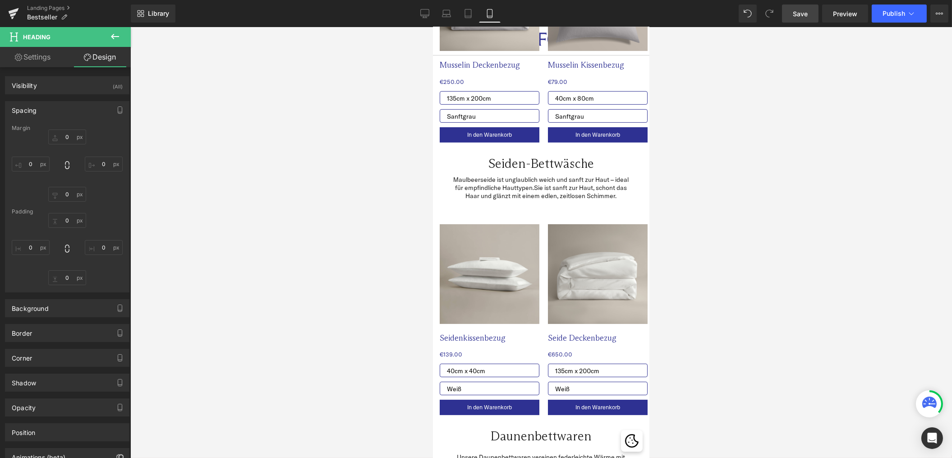
scroll to position [930, 0]
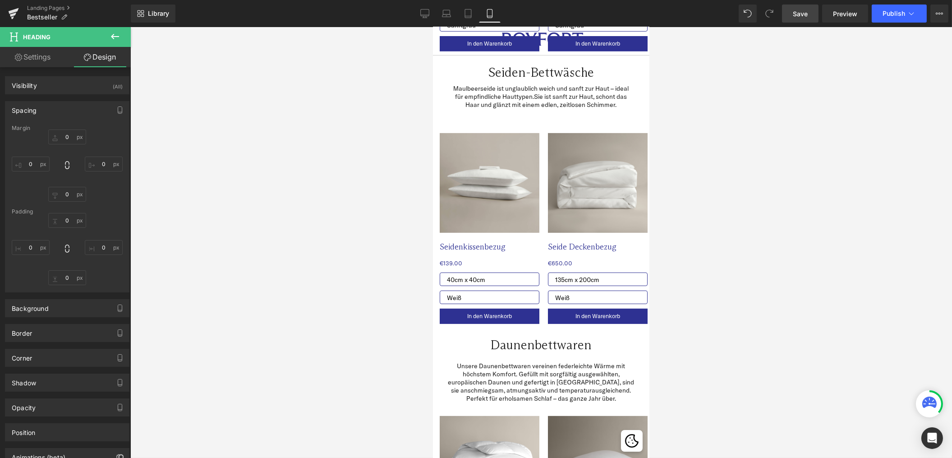
click at [792, 14] on link "Save" at bounding box center [800, 14] width 37 height 18
click at [891, 14] on span "Publish" at bounding box center [894, 13] width 23 height 7
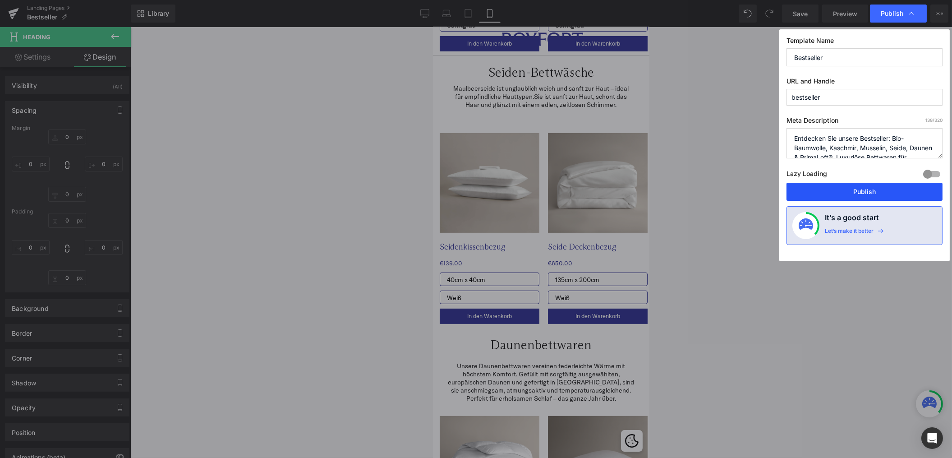
click at [849, 195] on button "Publish" at bounding box center [865, 192] width 156 height 18
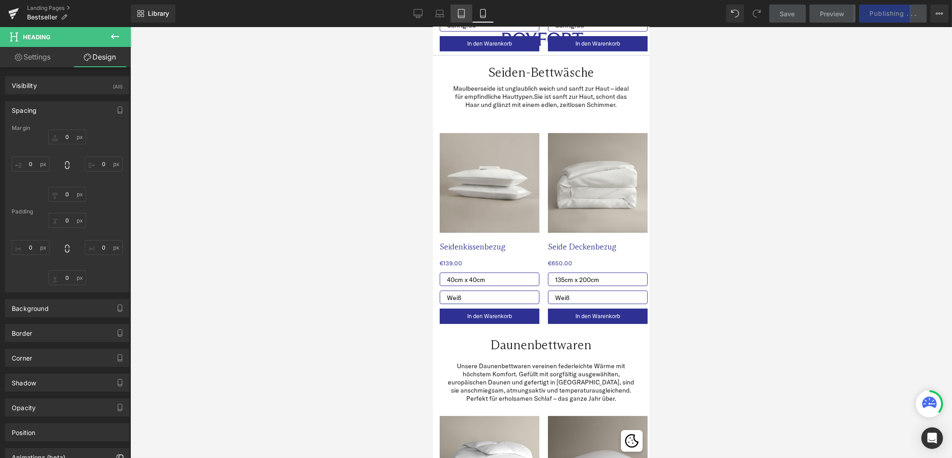
click at [460, 14] on icon at bounding box center [461, 13] width 9 height 9
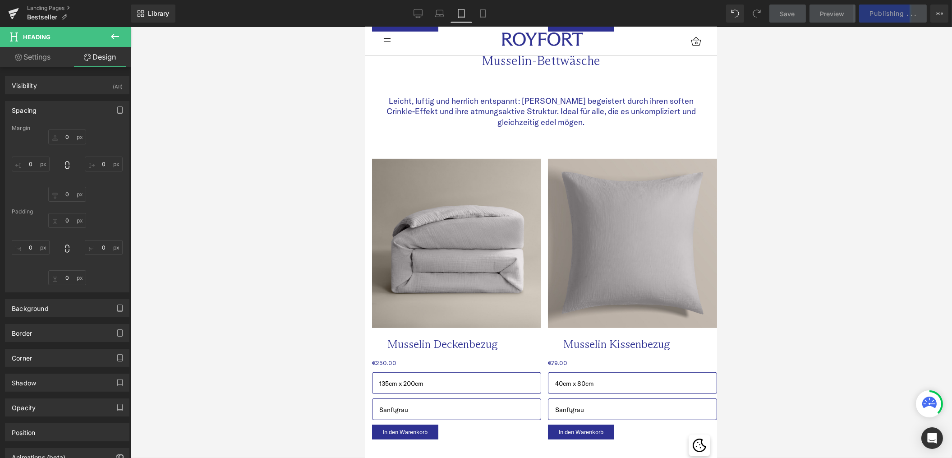
type input "0"
type input "7"
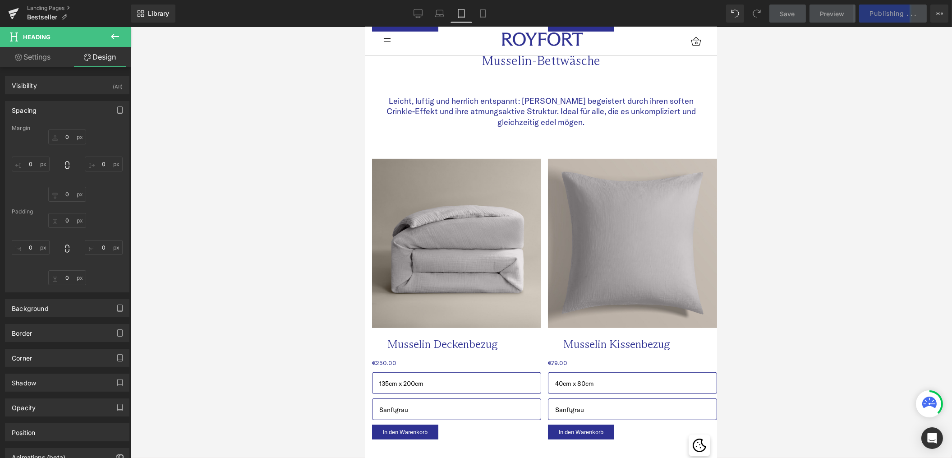
type input "0"
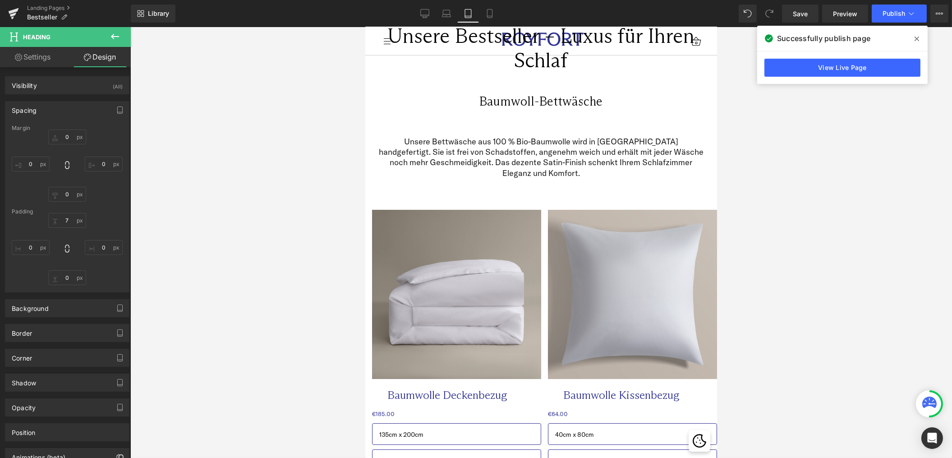
scroll to position [0, 0]
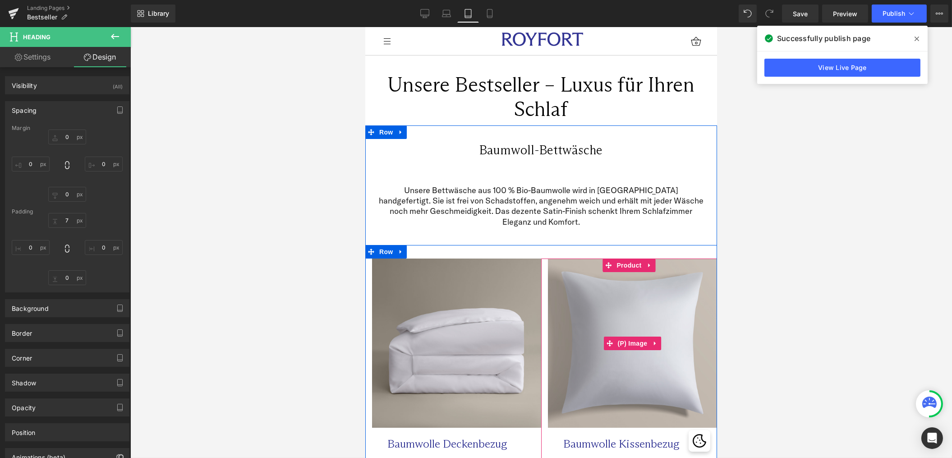
click at [667, 273] on img at bounding box center [631, 342] width 169 height 169
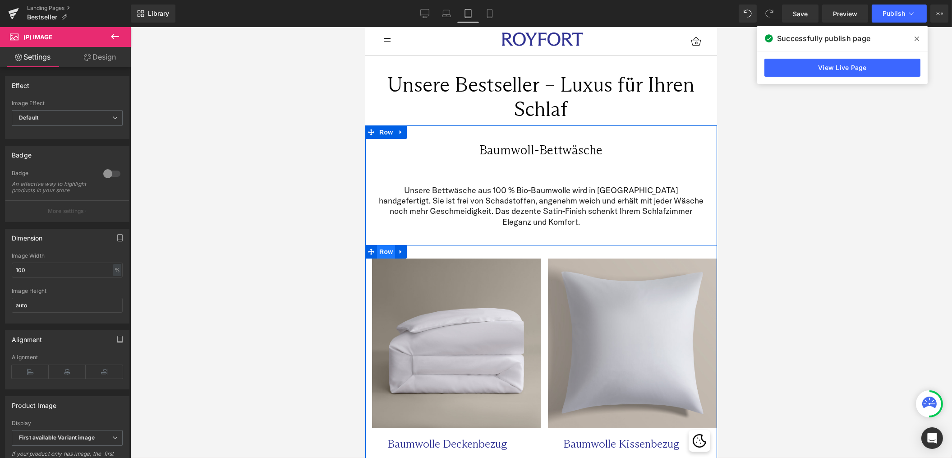
click at [385, 249] on span "Row" at bounding box center [386, 252] width 18 height 14
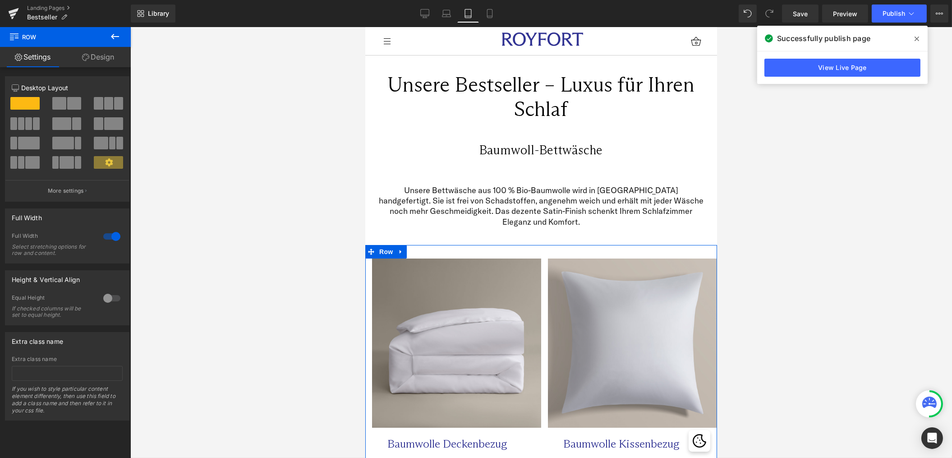
click at [93, 52] on link "Design" at bounding box center [97, 57] width 65 height 20
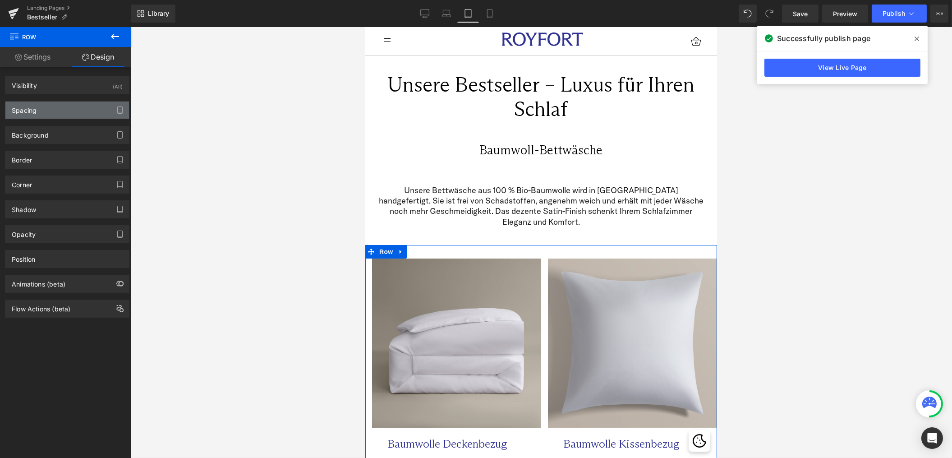
click at [76, 105] on div "Spacing" at bounding box center [67, 109] width 124 height 17
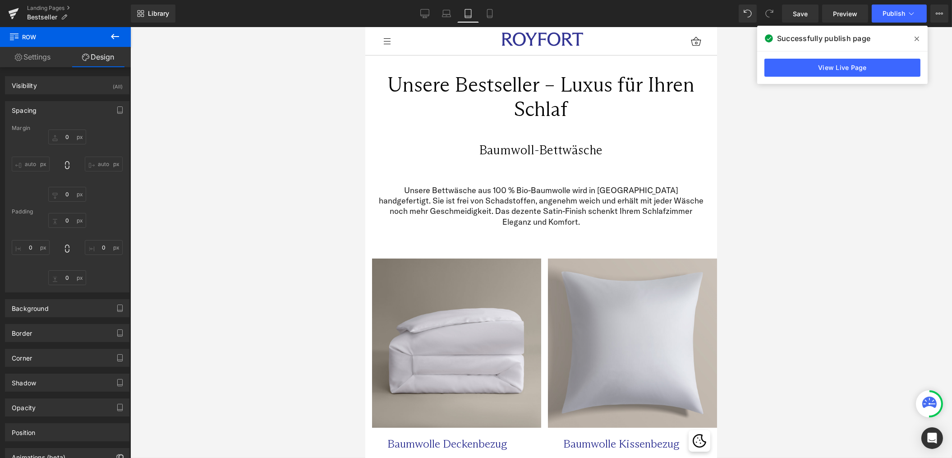
click at [245, 235] on div at bounding box center [541, 242] width 822 height 431
